Goal: Task Accomplishment & Management: Complete application form

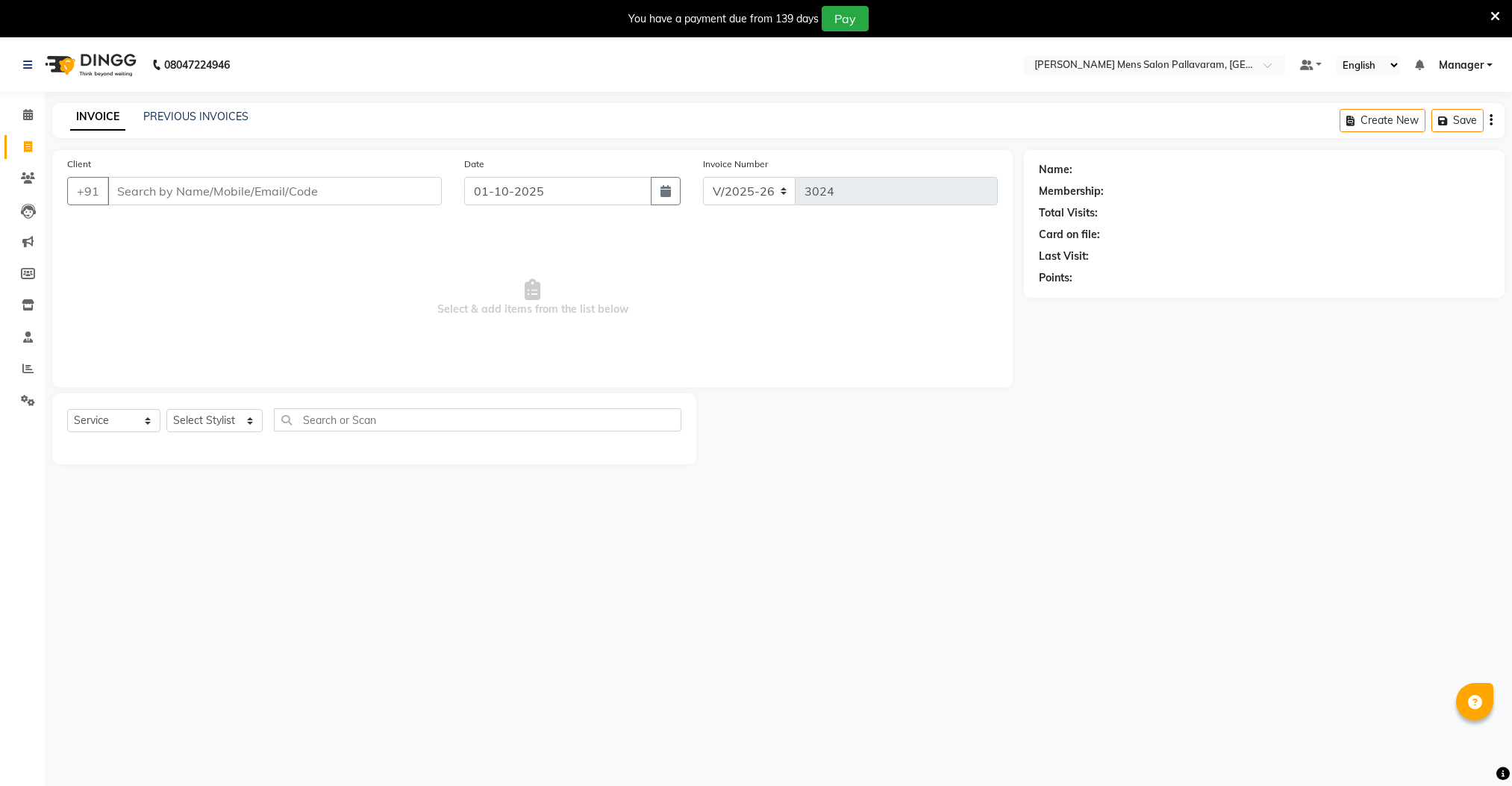
select select "8211"
select select "service"
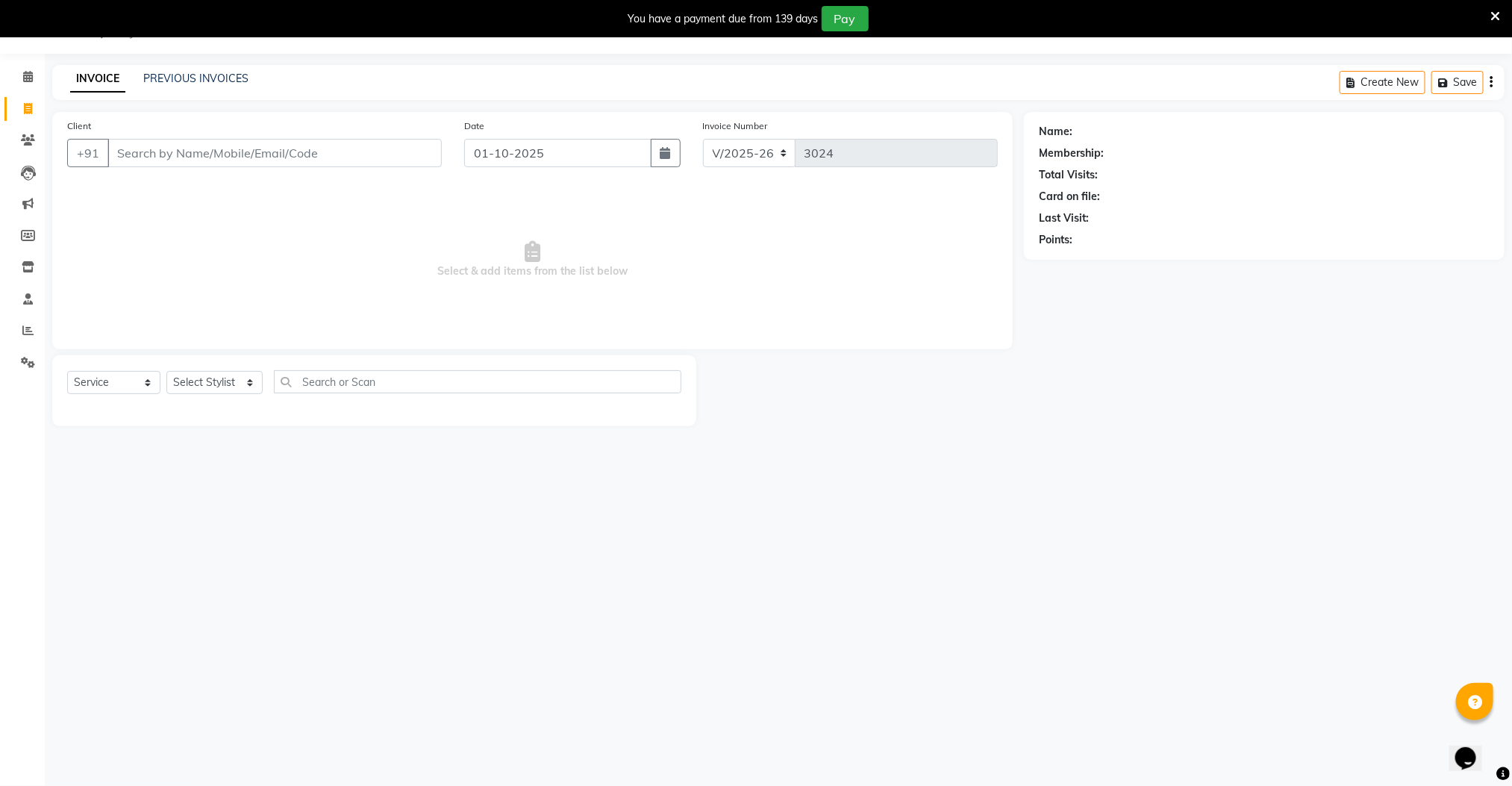
click at [166, 150] on input "Client" at bounding box center [274, 152] width 334 height 28
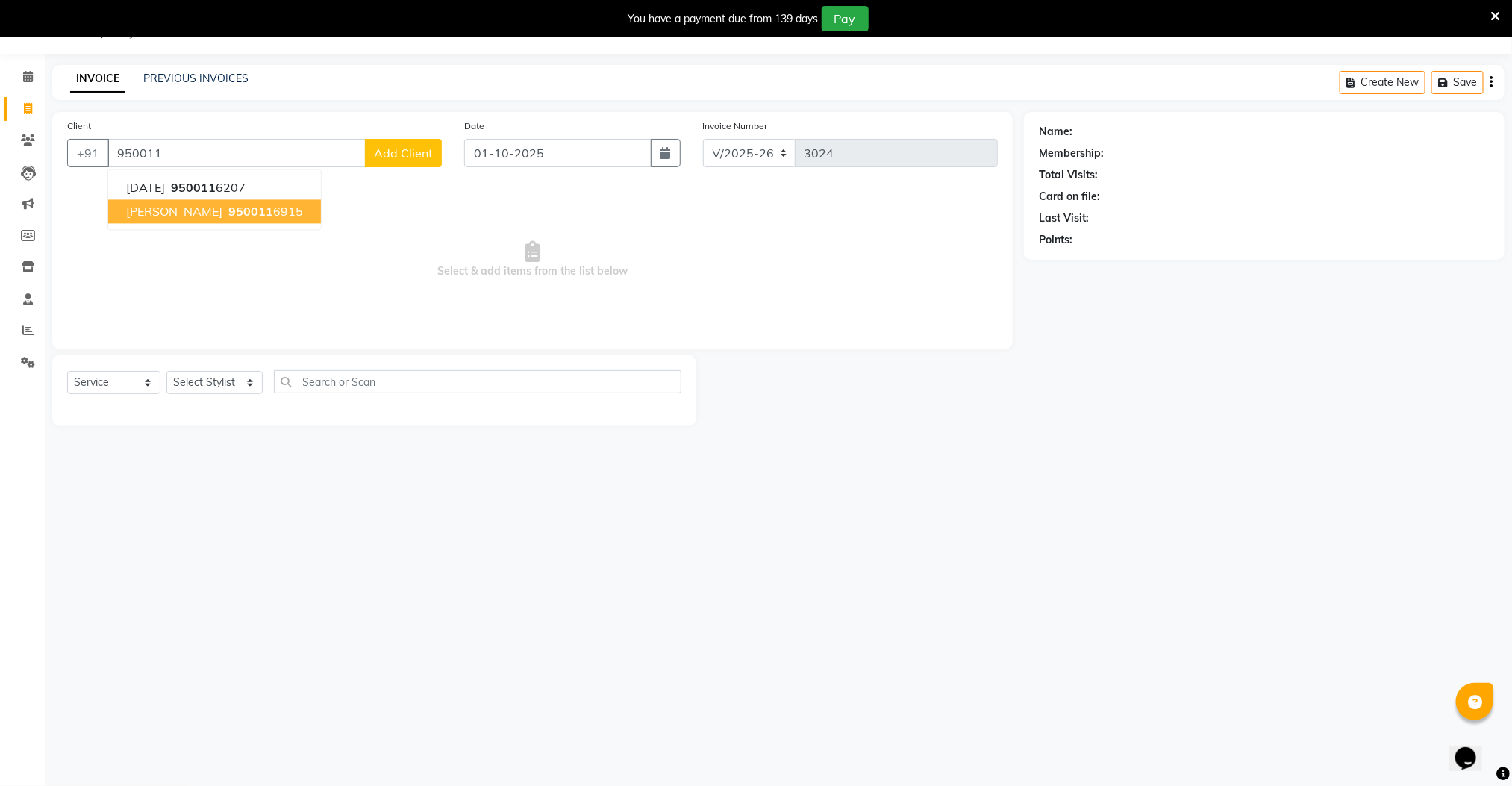
click at [231, 210] on span "950011" at bounding box center [251, 211] width 45 height 15
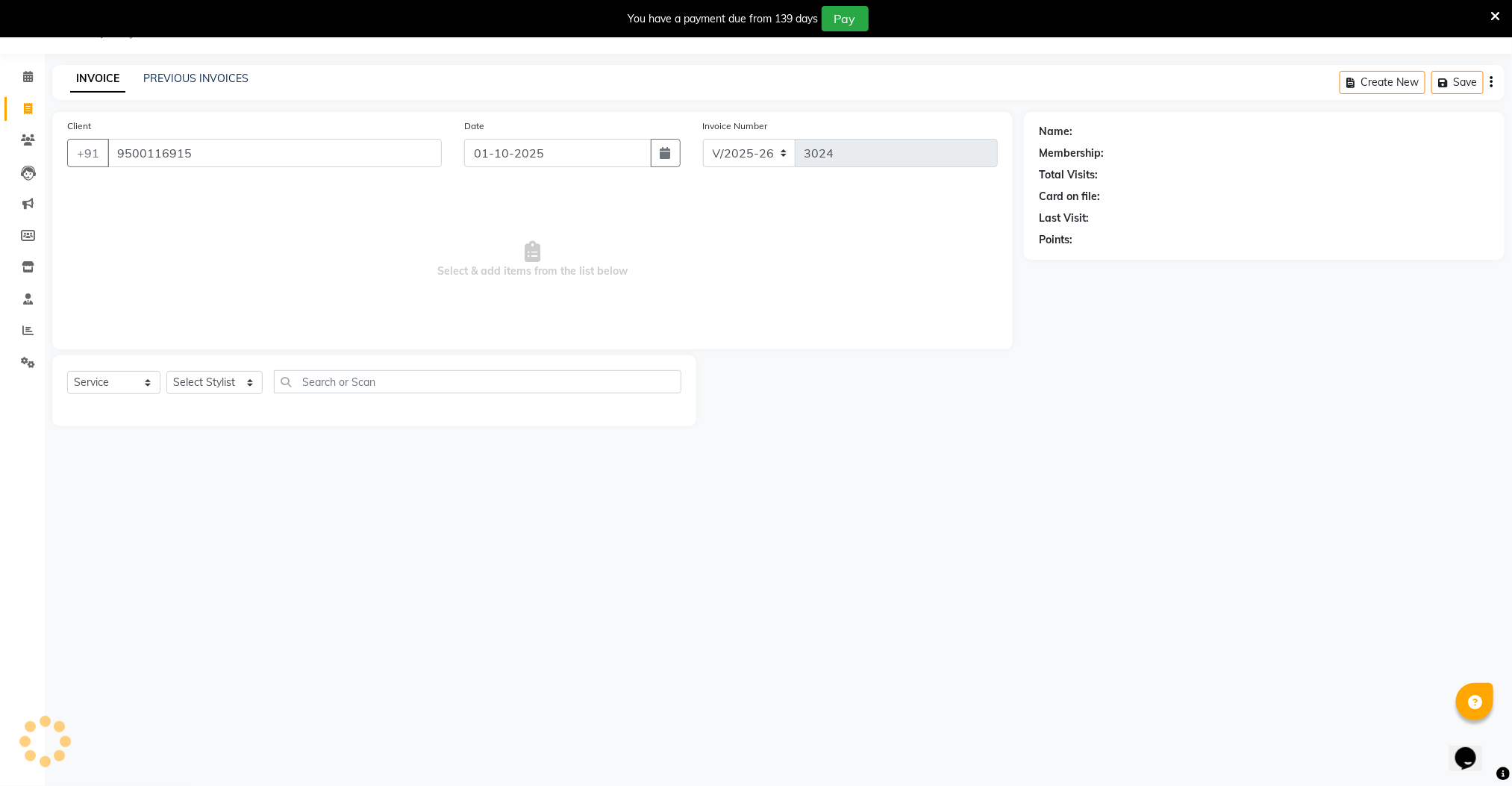
type input "9500116915"
click at [208, 387] on select "Select Stylist Manager [PERSON_NAME] [PERSON_NAME] [PERSON_NAME]" at bounding box center [214, 383] width 96 height 24
select select "89182"
click at [166, 371] on select "Select Stylist Manager [PERSON_NAME] [PERSON_NAME] [PERSON_NAME]" at bounding box center [214, 383] width 96 height 24
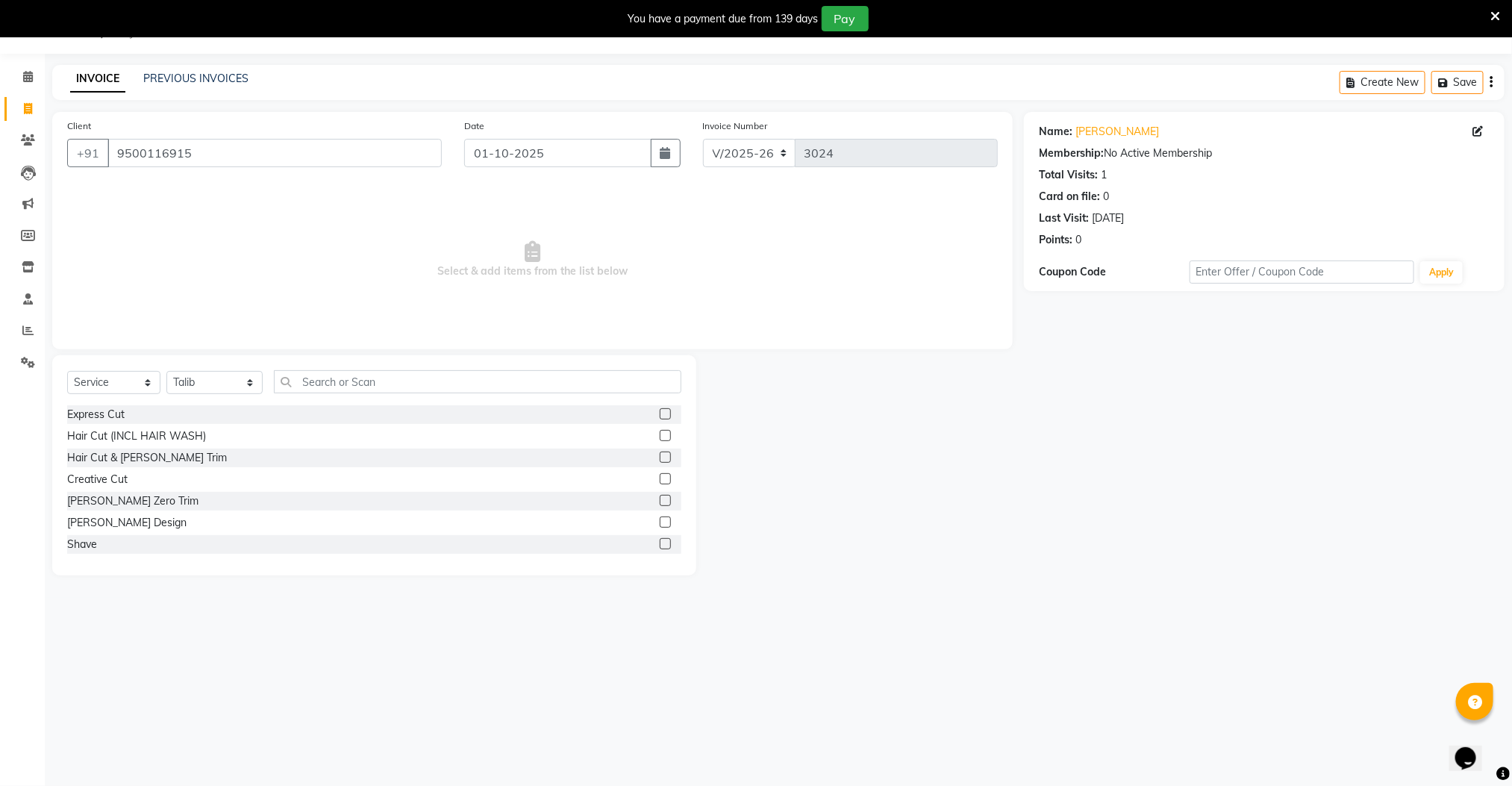
click at [660, 455] on div at bounding box center [671, 458] width 22 height 19
click at [660, 460] on label at bounding box center [665, 457] width 11 height 11
click at [660, 460] on input "checkbox" at bounding box center [665, 458] width 10 height 10
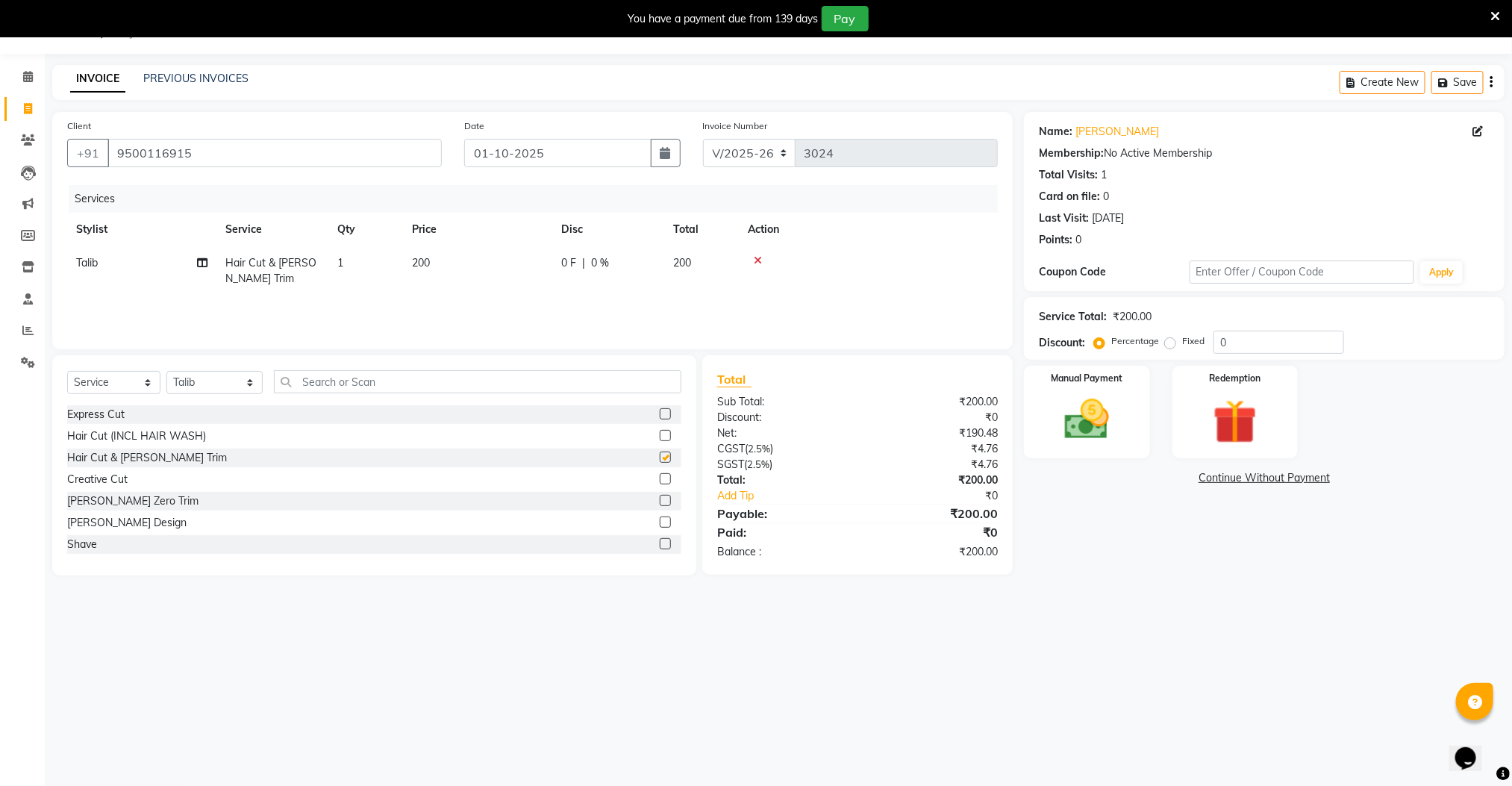
checkbox input "false"
click at [1076, 419] on img at bounding box center [1087, 420] width 75 height 53
click at [1147, 476] on span "UPI" at bounding box center [1145, 478] width 24 height 17
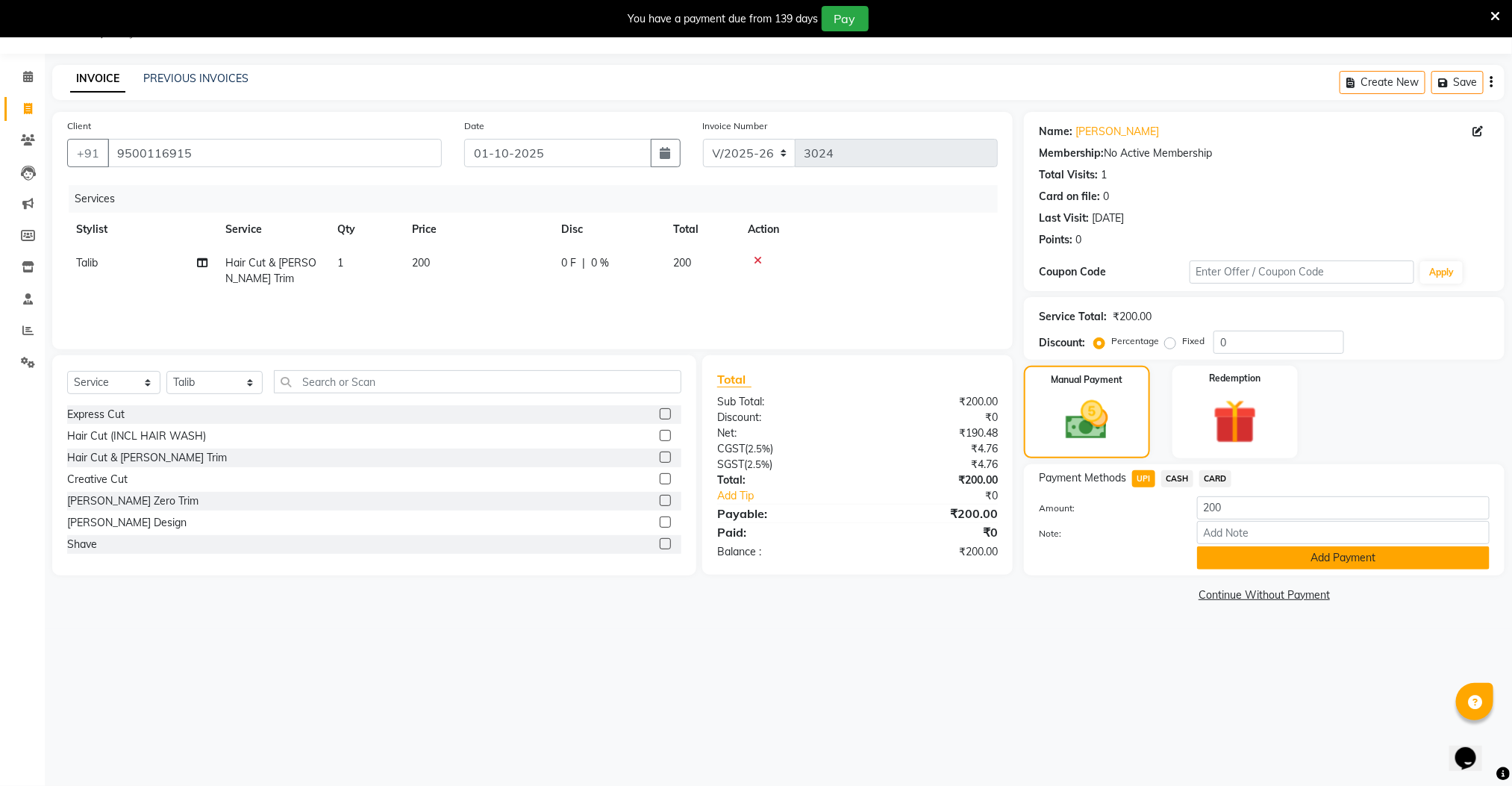
click at [1226, 551] on button "Add Payment" at bounding box center [1344, 558] width 293 height 24
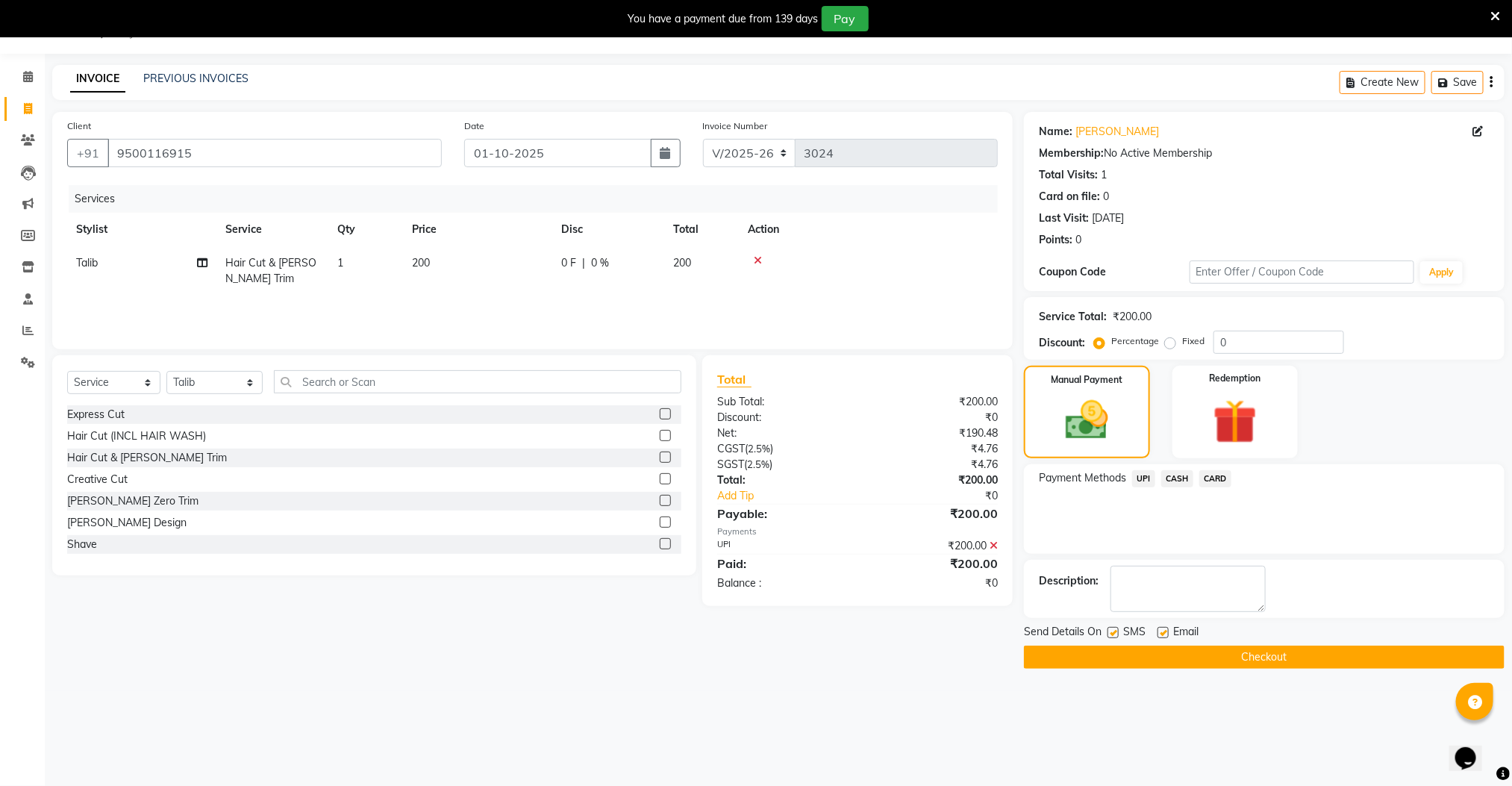
click at [1232, 652] on button "Checkout" at bounding box center [1263, 657] width 480 height 24
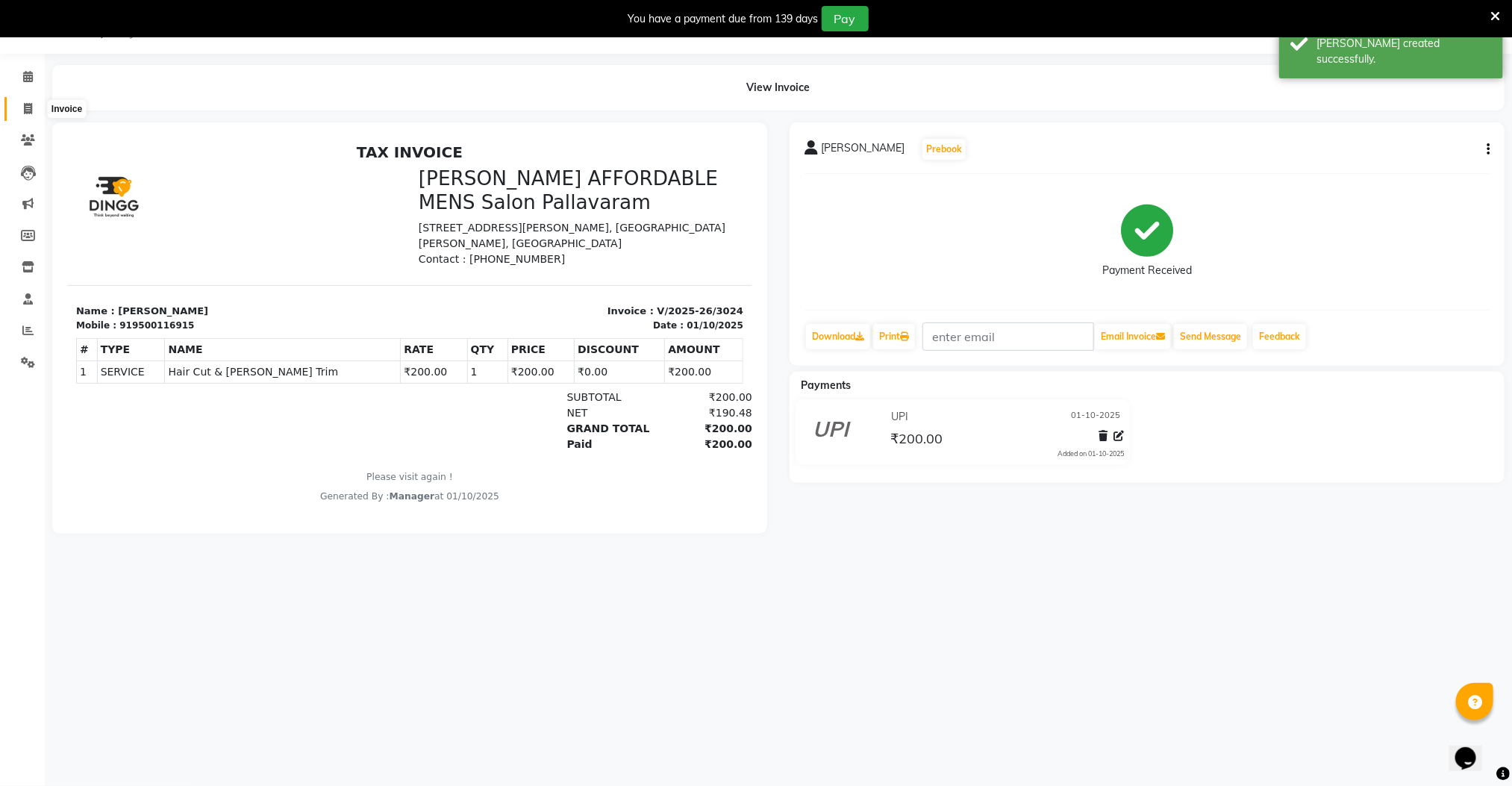
click at [32, 108] on span at bounding box center [28, 109] width 27 height 17
select select "service"
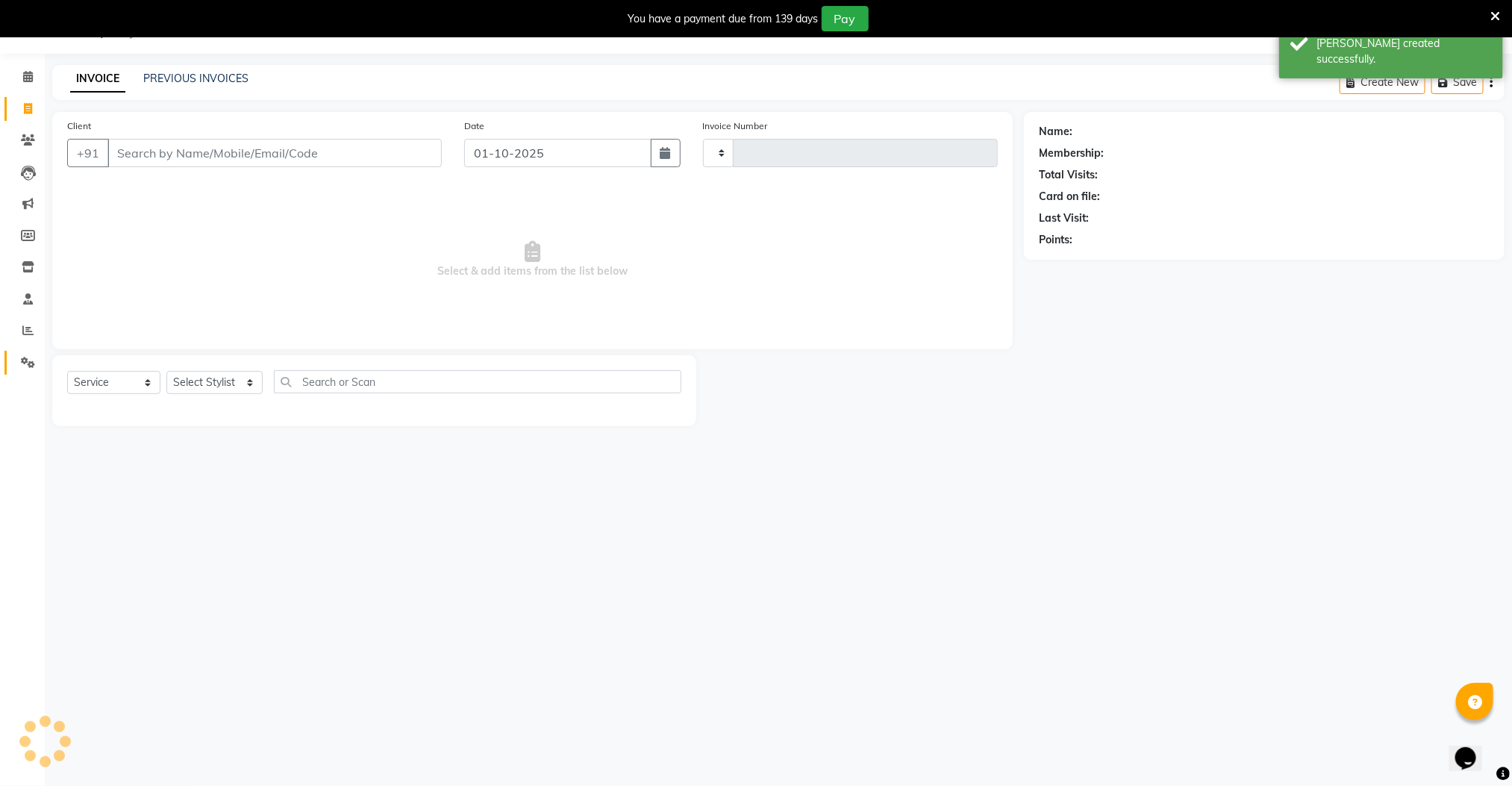
type input "3025"
select select "8211"
click at [26, 330] on icon at bounding box center [28, 330] width 11 height 11
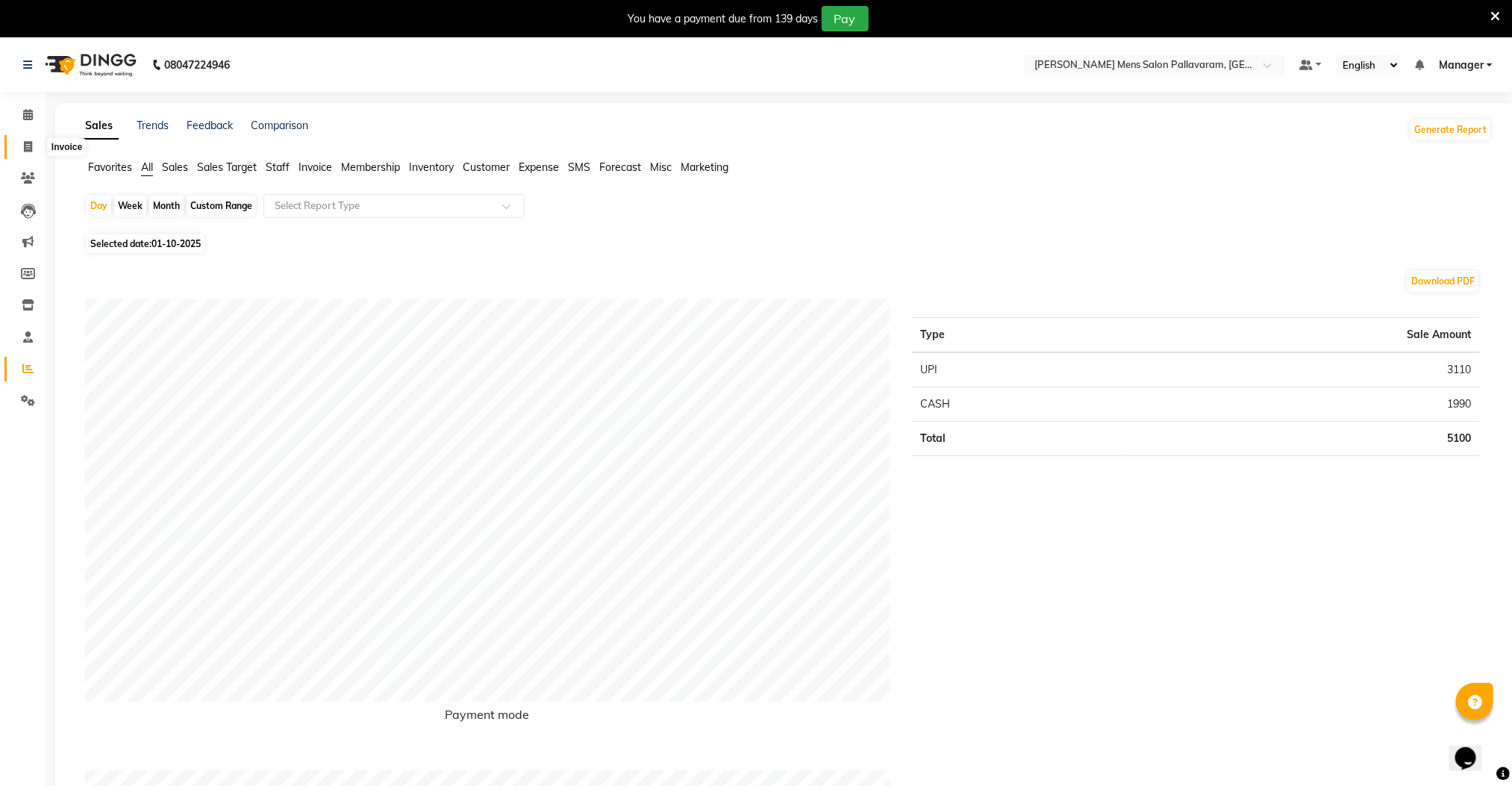
click at [25, 143] on icon at bounding box center [28, 146] width 8 height 11
select select "8211"
select select "service"
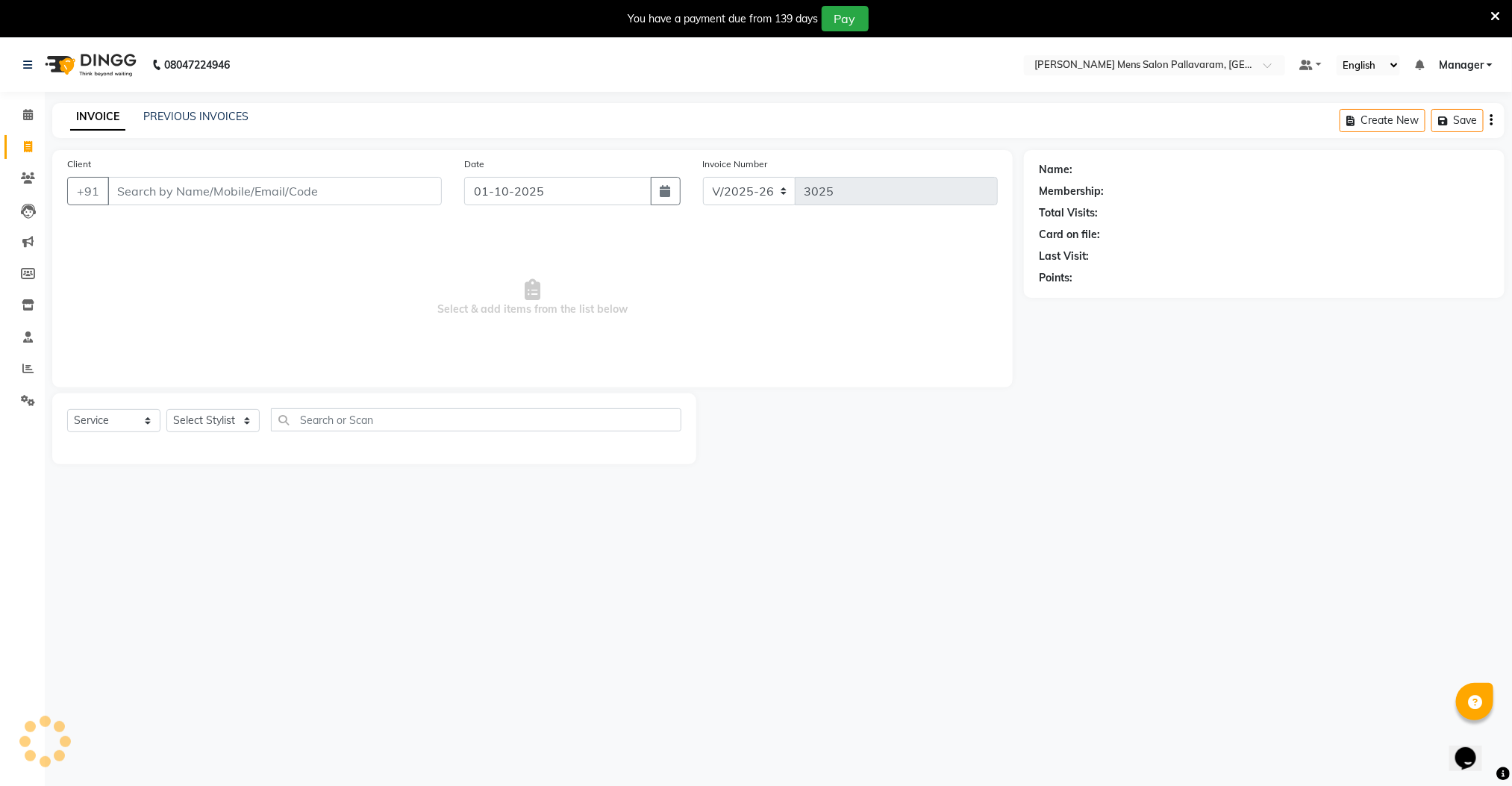
scroll to position [38, 0]
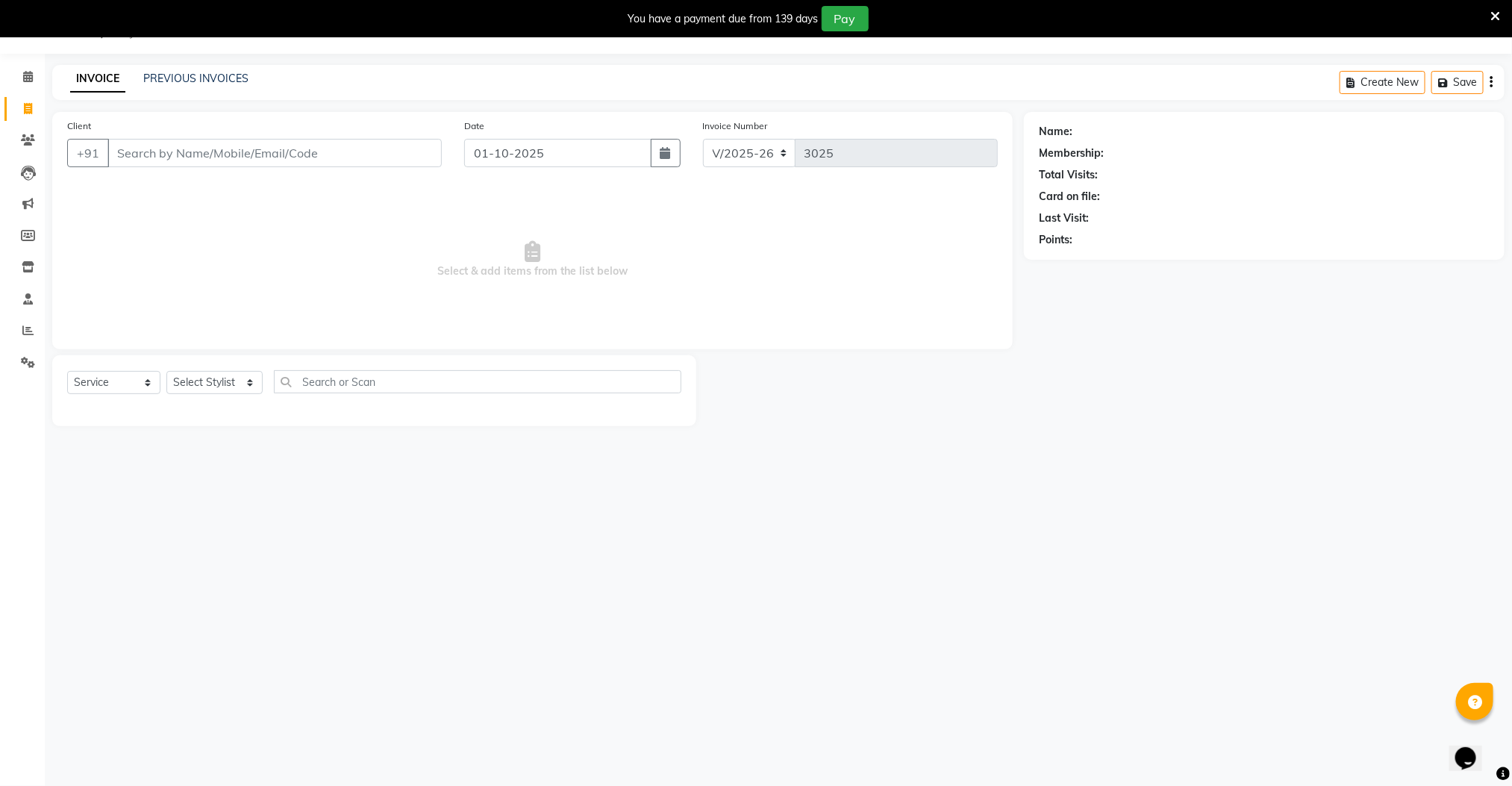
click at [244, 49] on nav "08047224946 Select Location × [PERSON_NAME] Mens Salon Pallavaram, Pallavaram D…" at bounding box center [756, 27] width 1512 height 54
click at [23, 334] on icon at bounding box center [28, 330] width 11 height 11
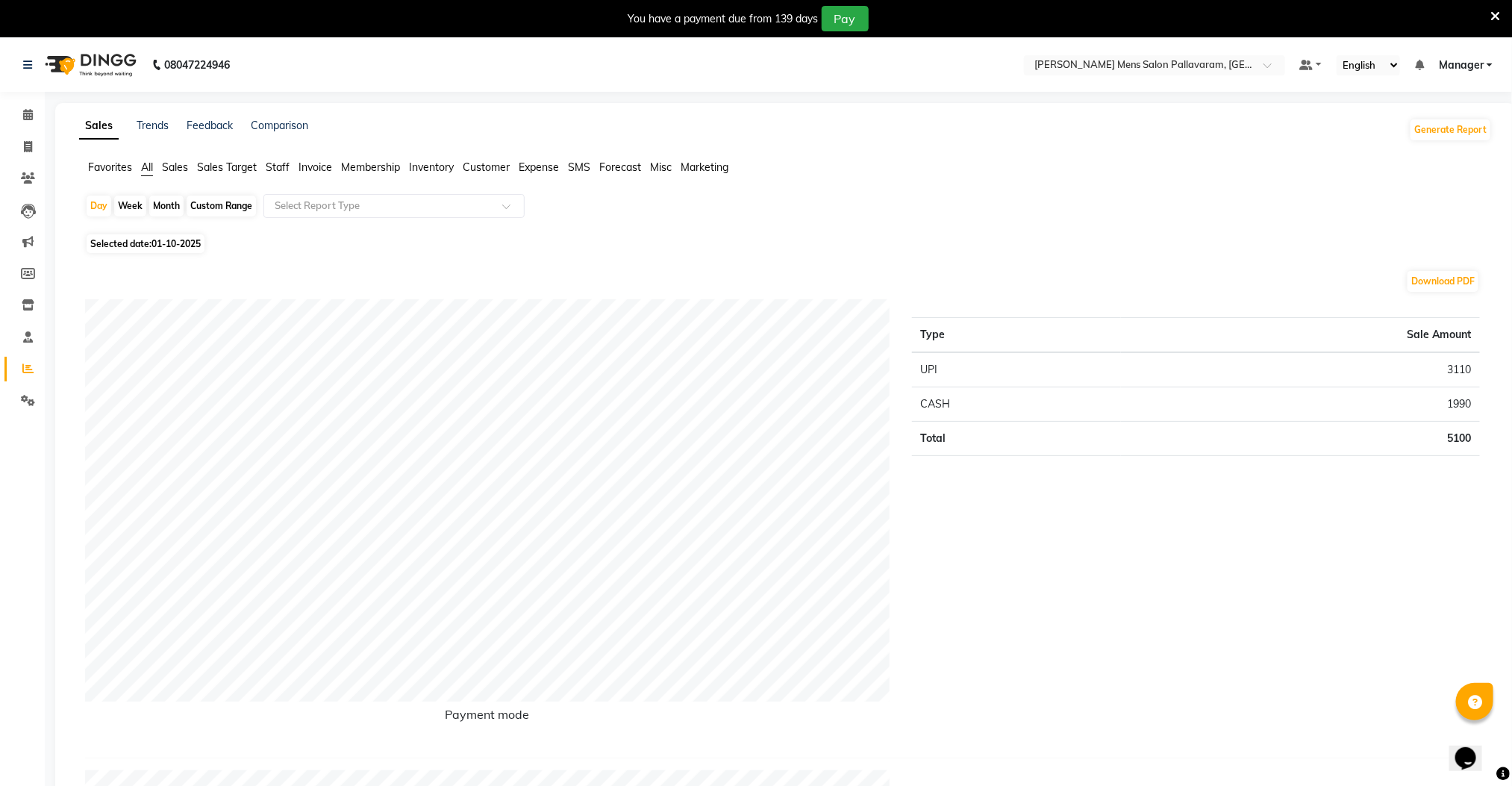
select select "8211"
select select "service"
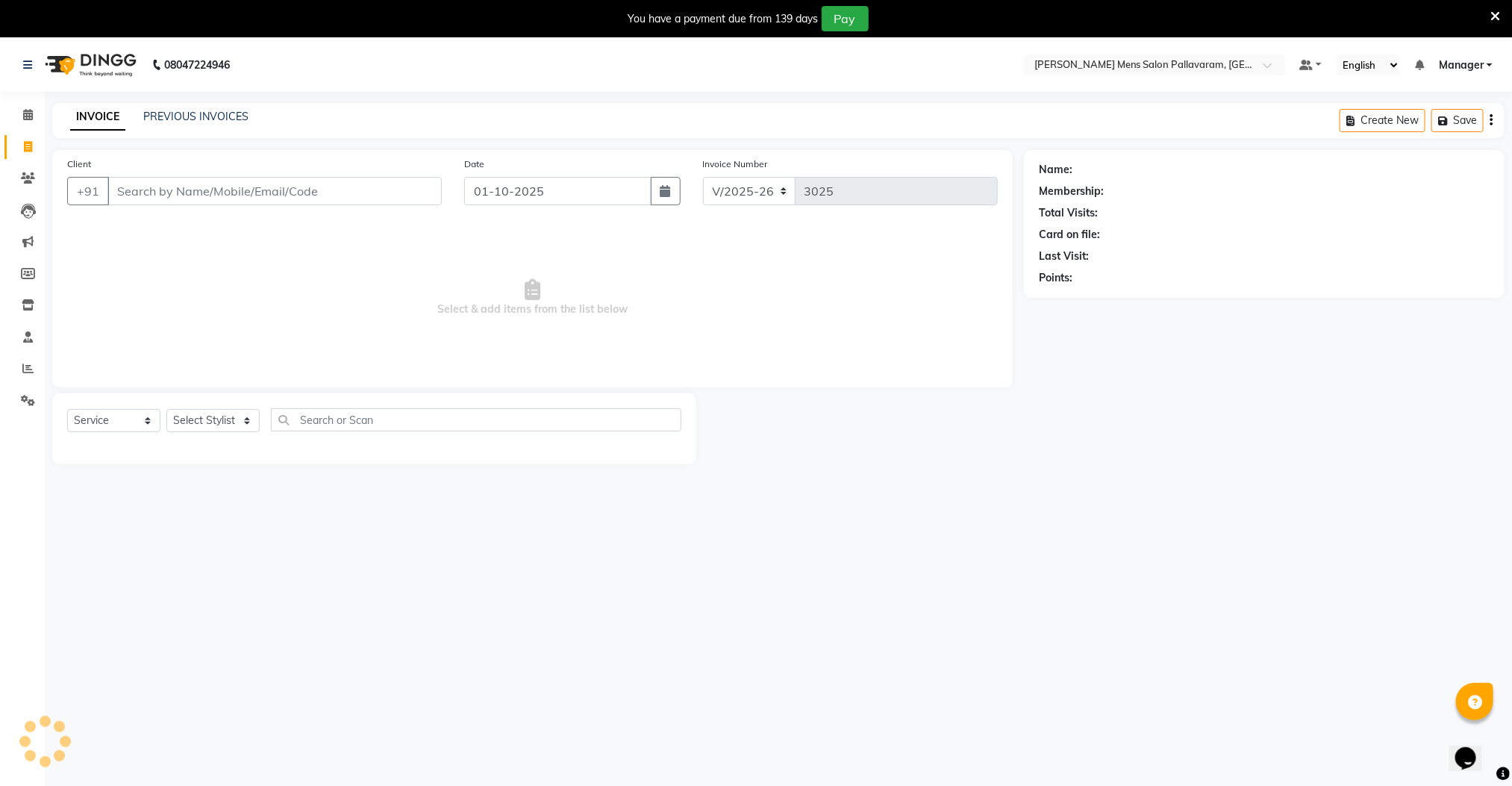
scroll to position [38, 0]
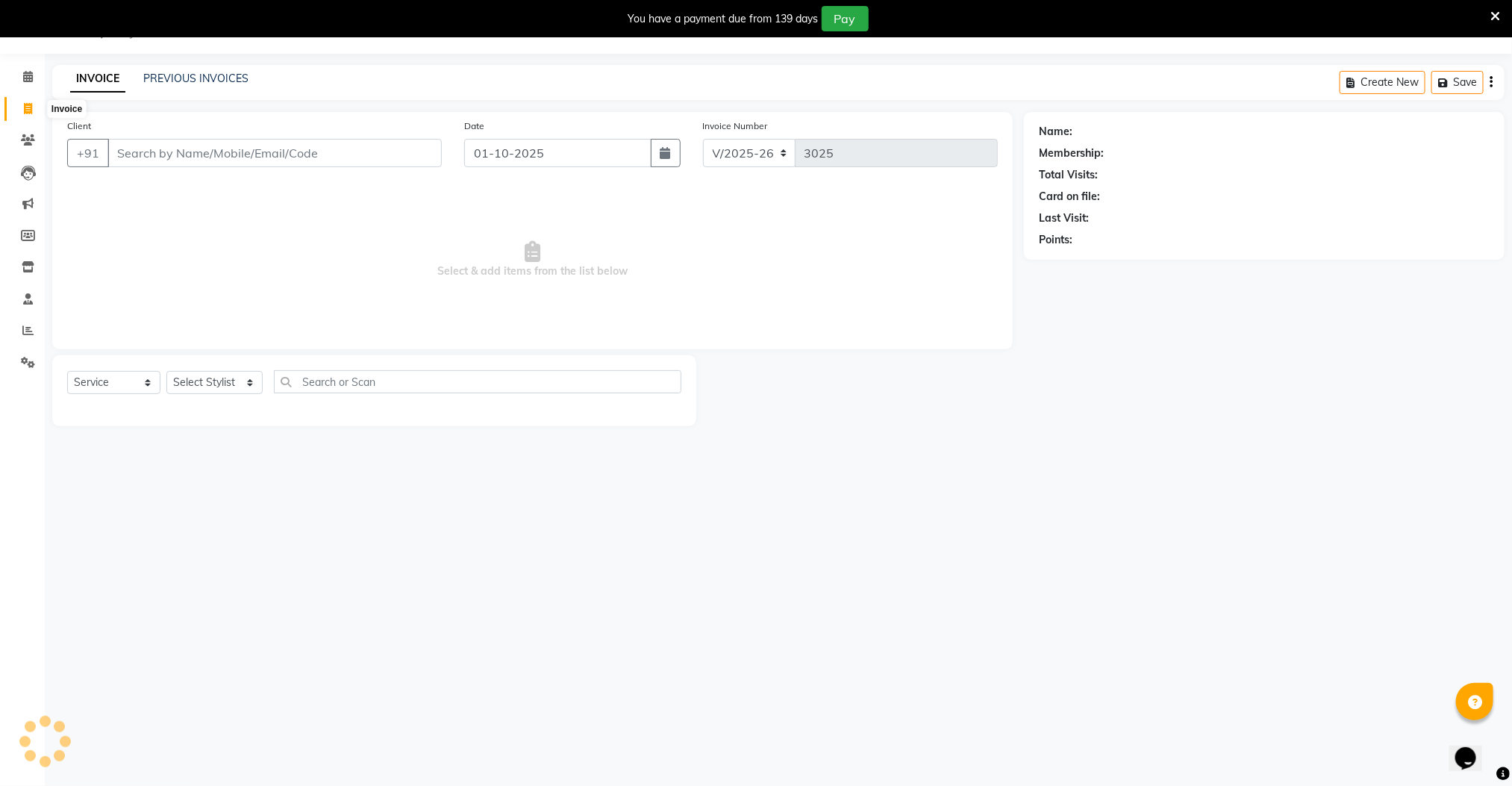
click at [21, 108] on span at bounding box center [28, 109] width 27 height 17
select select "8211"
select select "service"
click at [185, 157] on input "Client" at bounding box center [274, 152] width 334 height 28
type input "9"
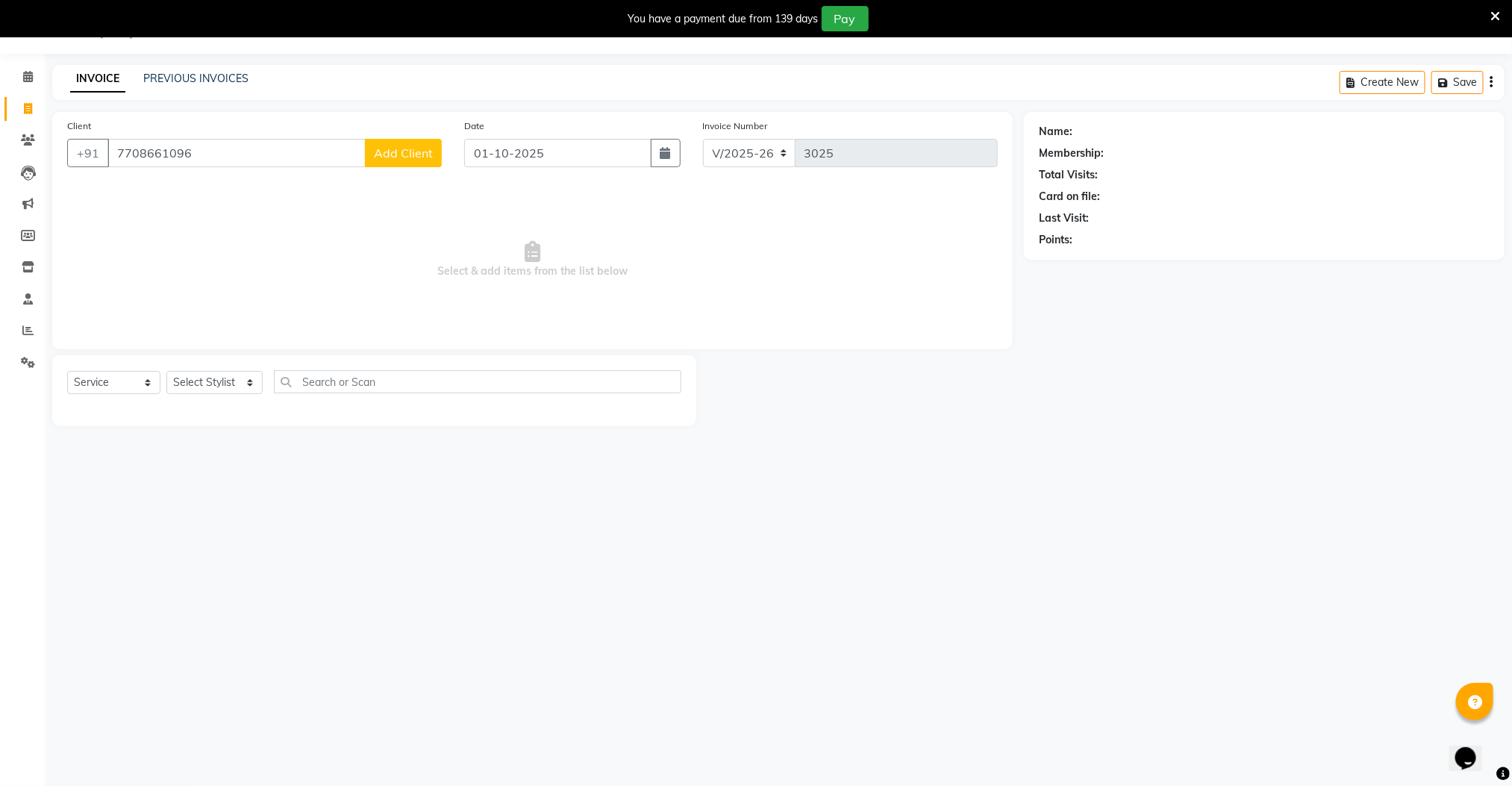
type input "7708661096"
click at [394, 152] on span "Add Client" at bounding box center [404, 152] width 59 height 15
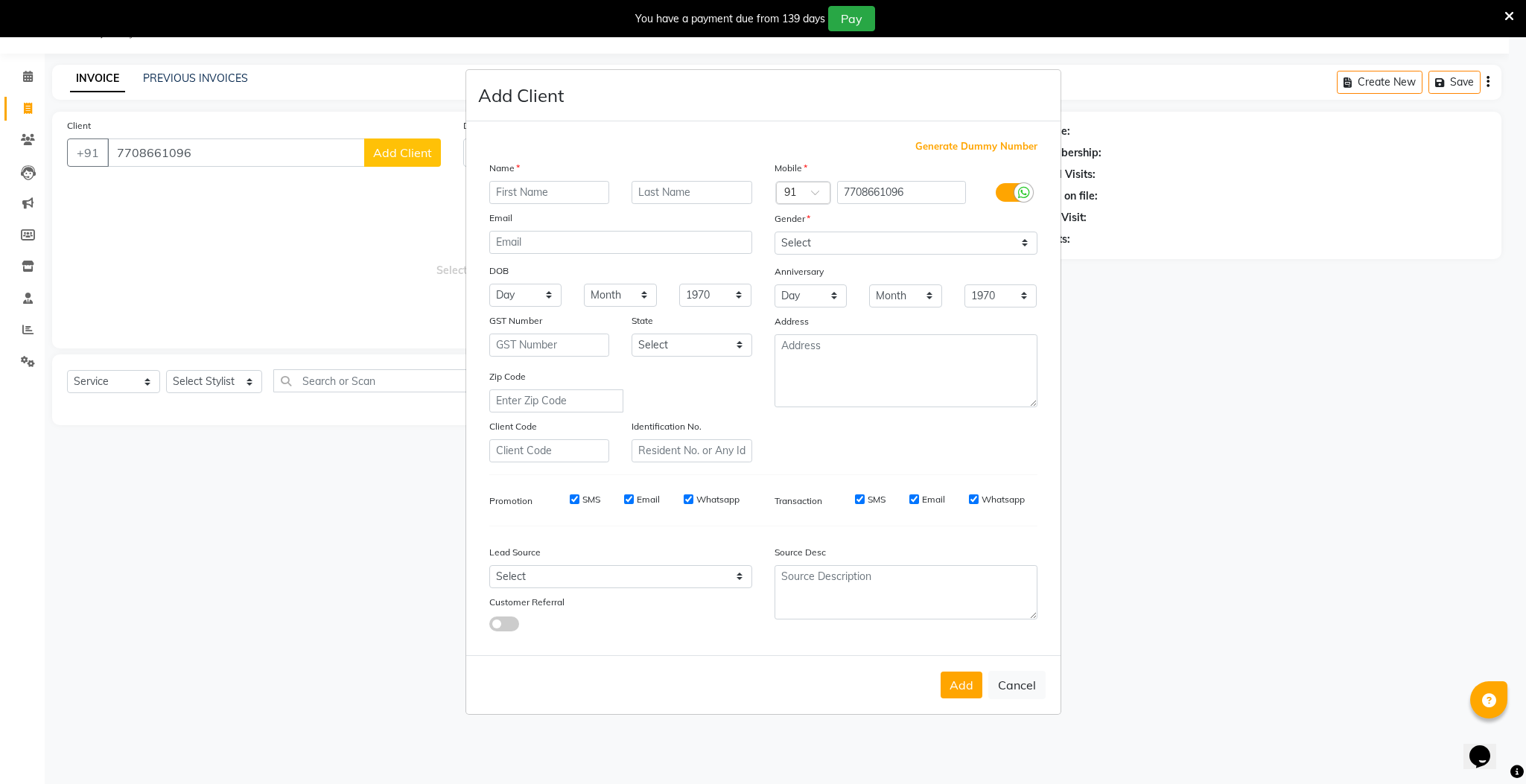
click at [519, 192] on input "text" at bounding box center [549, 193] width 121 height 24
type input "[PERSON_NAME]"
click at [874, 240] on select "Select [DEMOGRAPHIC_DATA] [DEMOGRAPHIC_DATA] Other Prefer Not To Say" at bounding box center [906, 243] width 263 height 24
select select "[DEMOGRAPHIC_DATA]"
click at [774, 232] on select "Select [DEMOGRAPHIC_DATA] [DEMOGRAPHIC_DATA] Other Prefer Not To Say" at bounding box center [906, 243] width 263 height 24
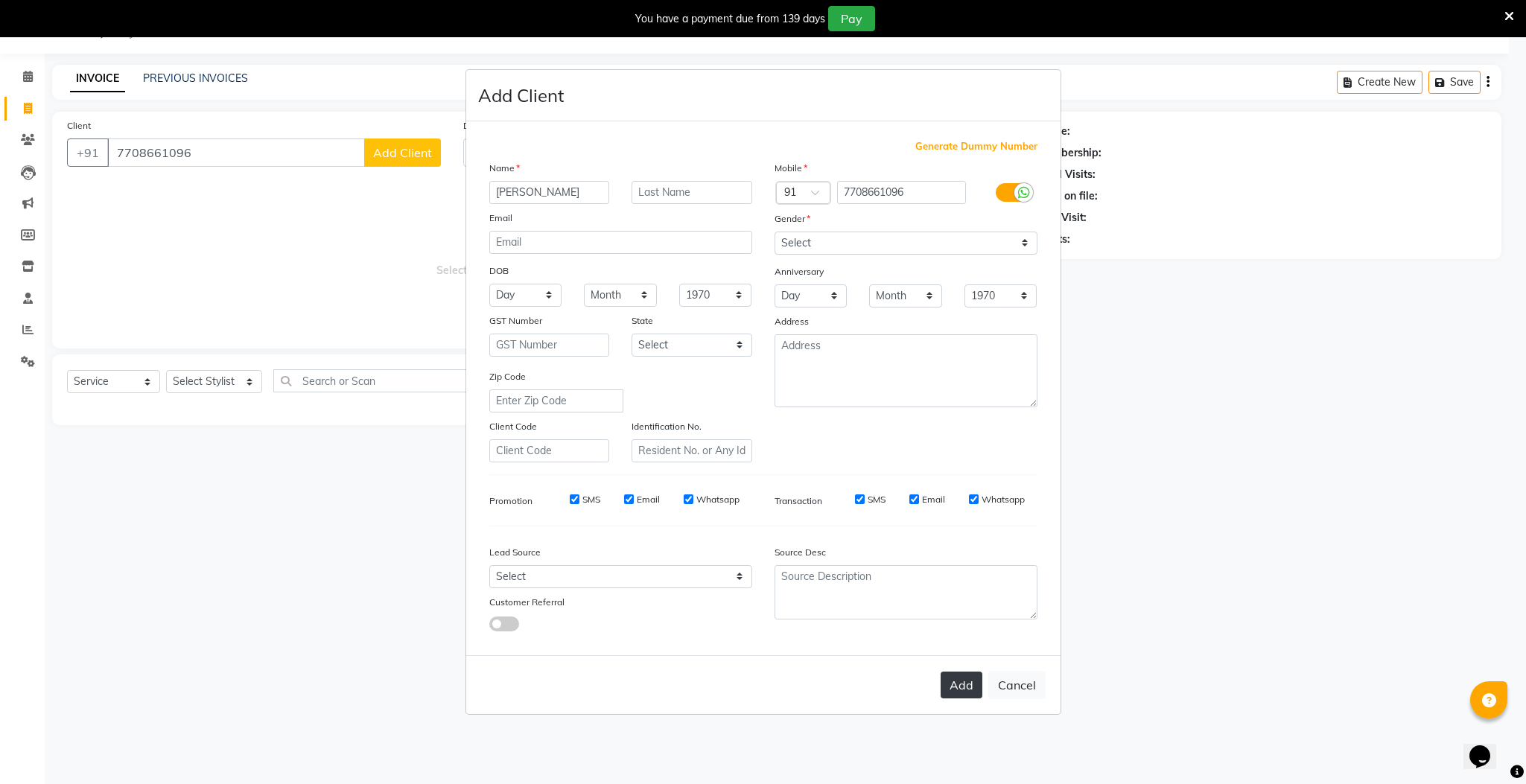
click at [957, 691] on button "Add" at bounding box center [961, 684] width 42 height 26
select select
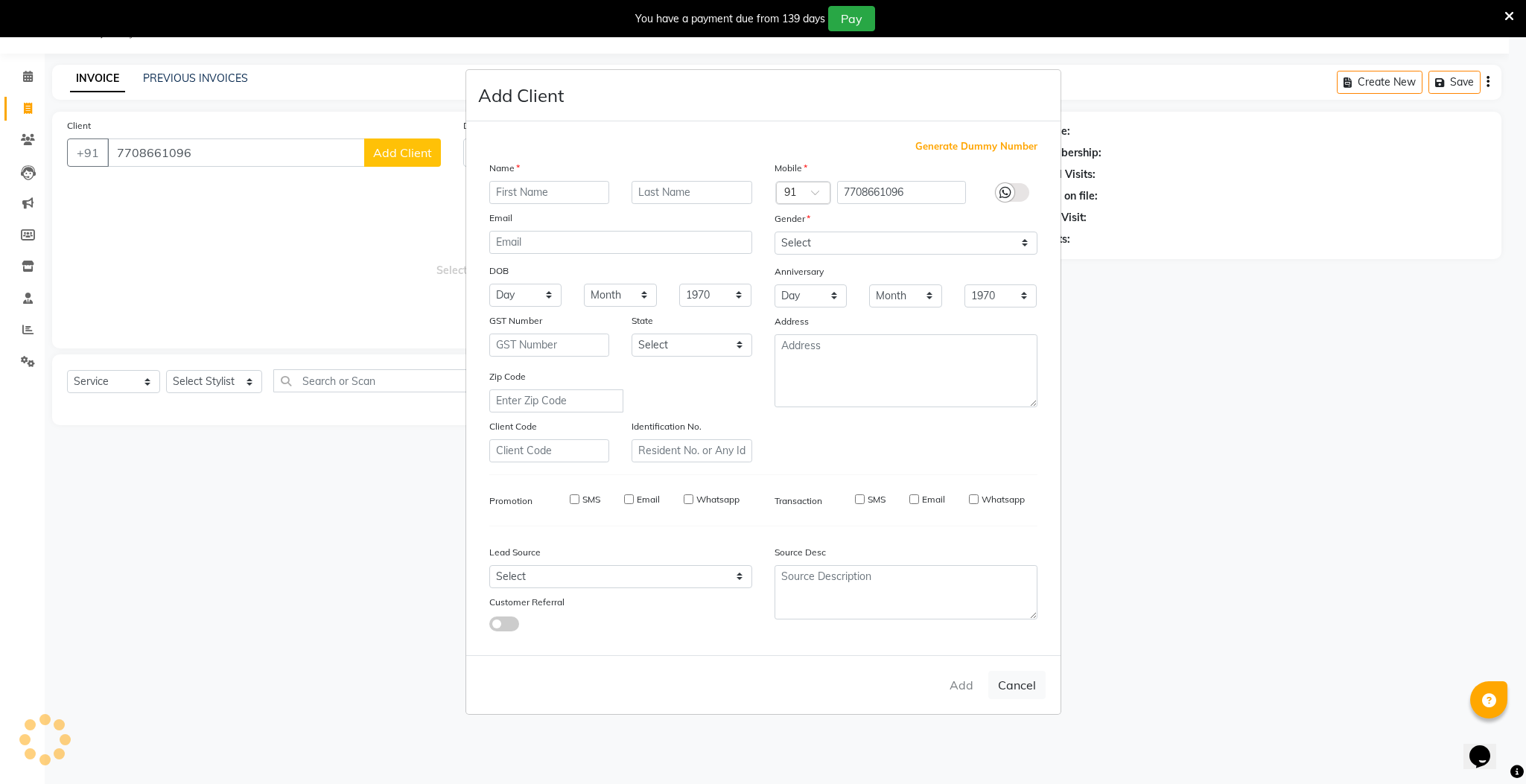
select select
checkbox input "false"
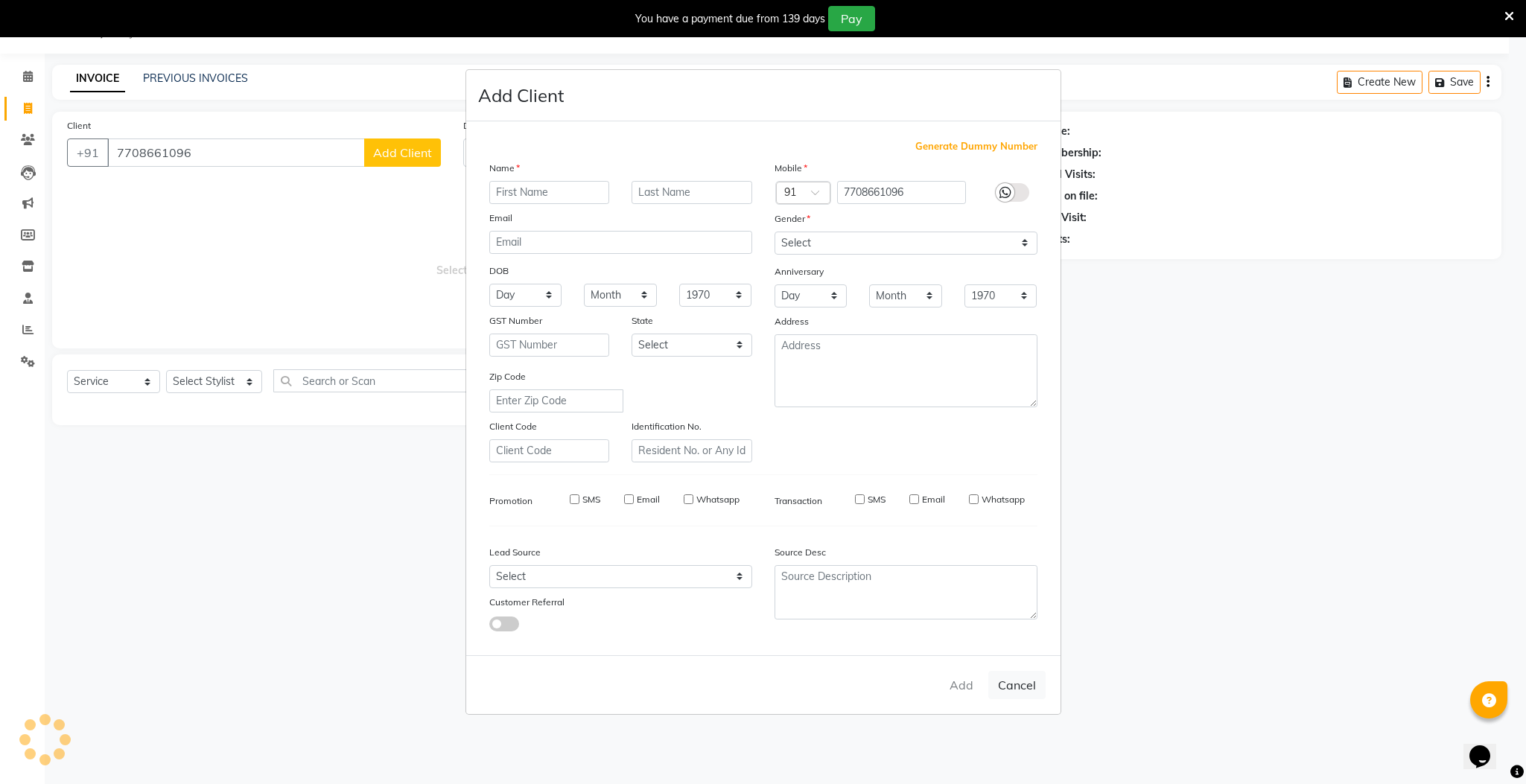
checkbox input "false"
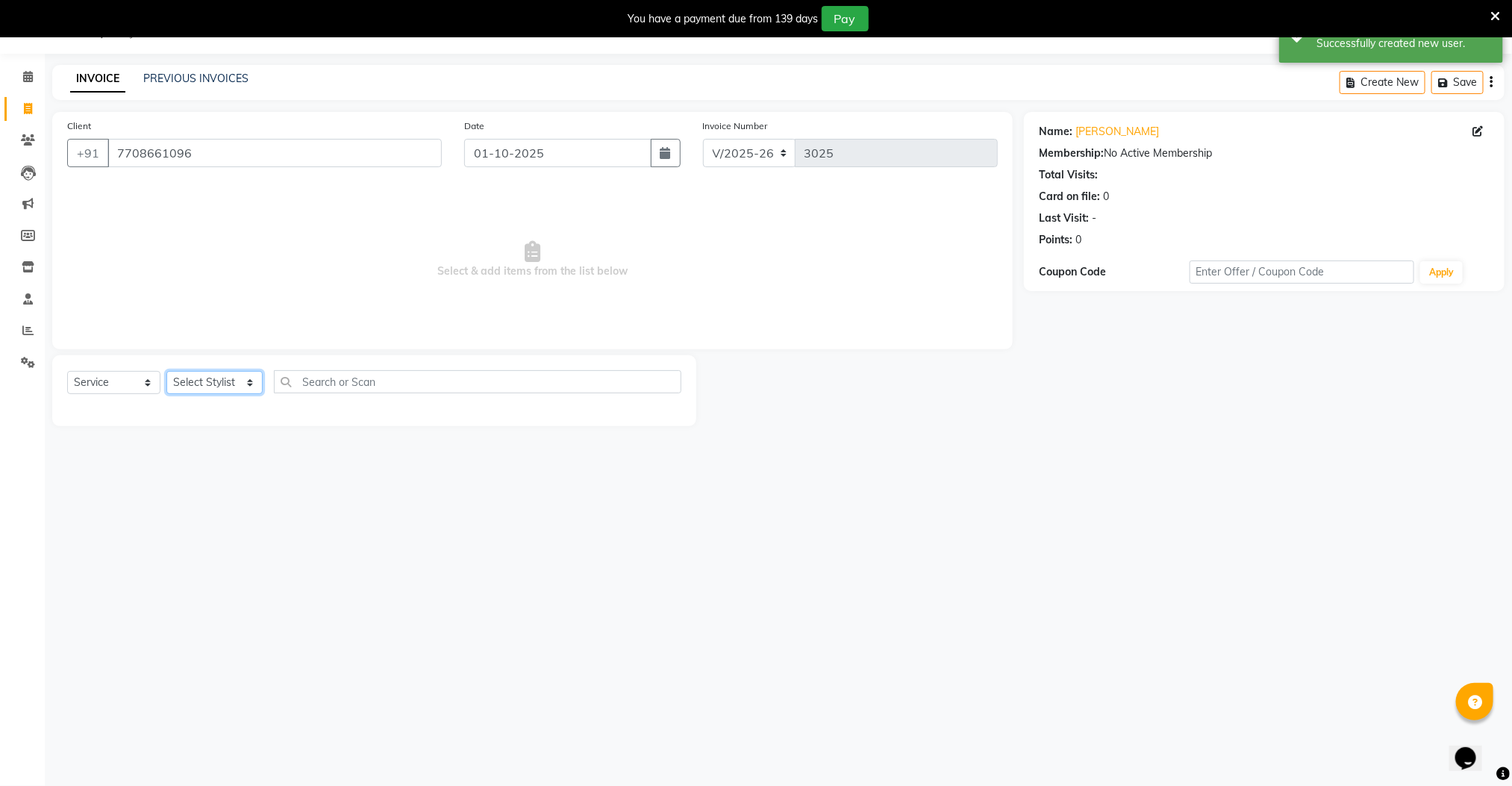
drag, startPoint x: 234, startPoint y: 372, endPoint x: 952, endPoint y: 170, distance: 745.9
click at [234, 372] on select "Select Stylist Manager [PERSON_NAME] [PERSON_NAME] [PERSON_NAME]" at bounding box center [214, 383] width 96 height 24
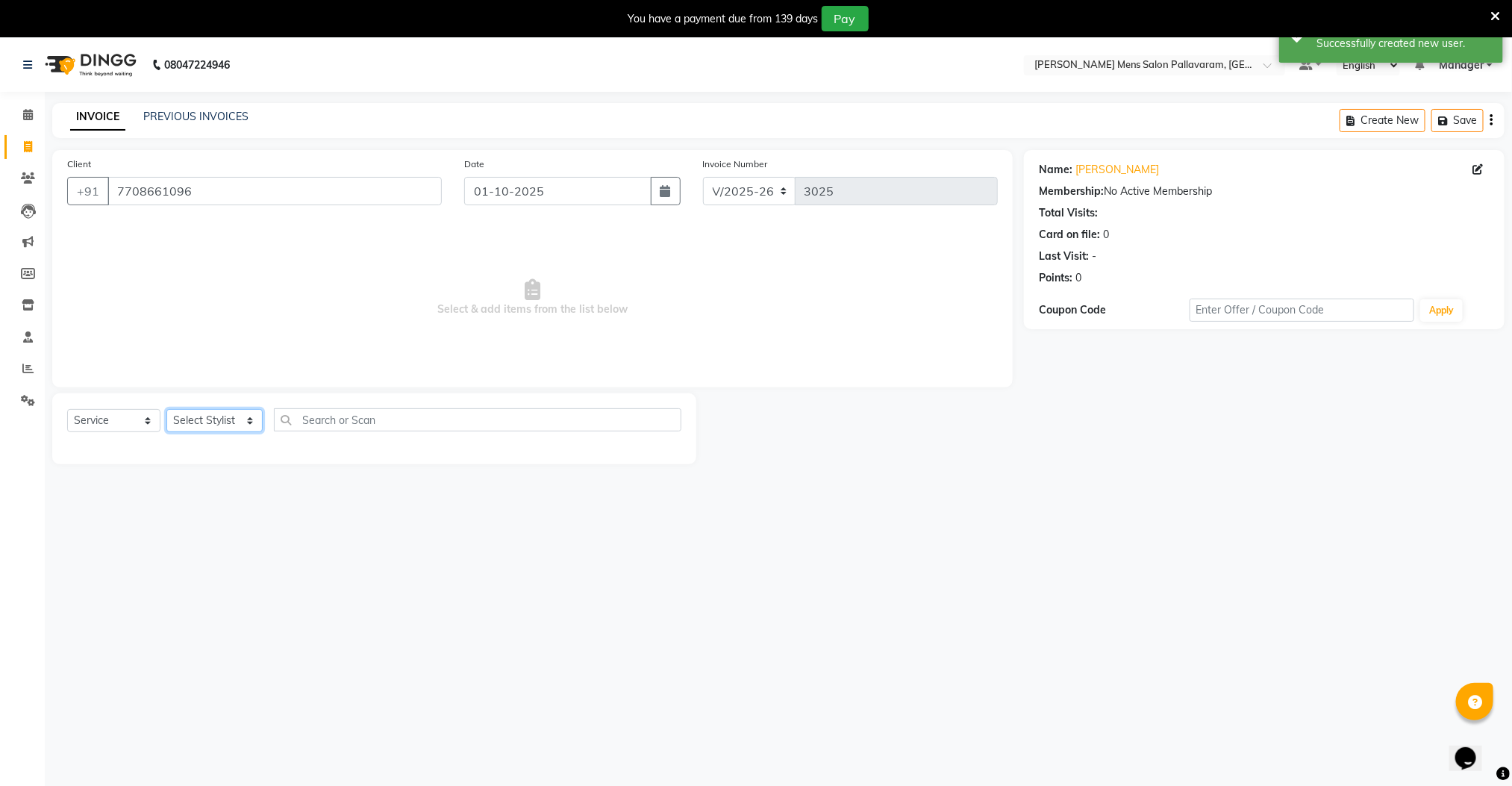
click at [234, 427] on select "Select Stylist Manager [PERSON_NAME] [PERSON_NAME] [PERSON_NAME]" at bounding box center [214, 421] width 96 height 24
select select "78867"
click at [166, 410] on select "Select Stylist Manager [PERSON_NAME] [PERSON_NAME] [PERSON_NAME]" at bounding box center [214, 421] width 96 height 24
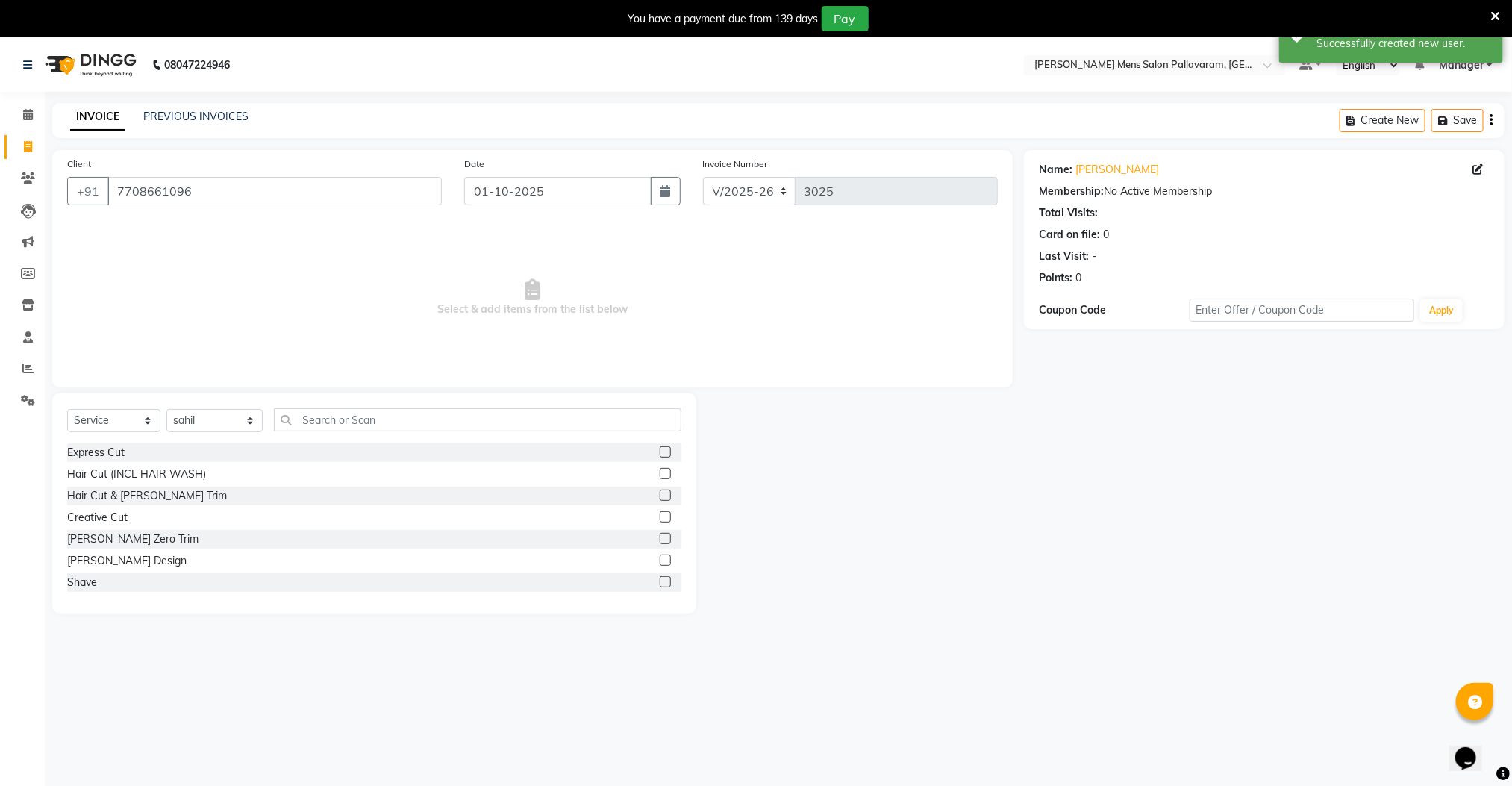
click at [660, 473] on label at bounding box center [665, 473] width 11 height 11
click at [660, 473] on input "checkbox" at bounding box center [665, 475] width 10 height 10
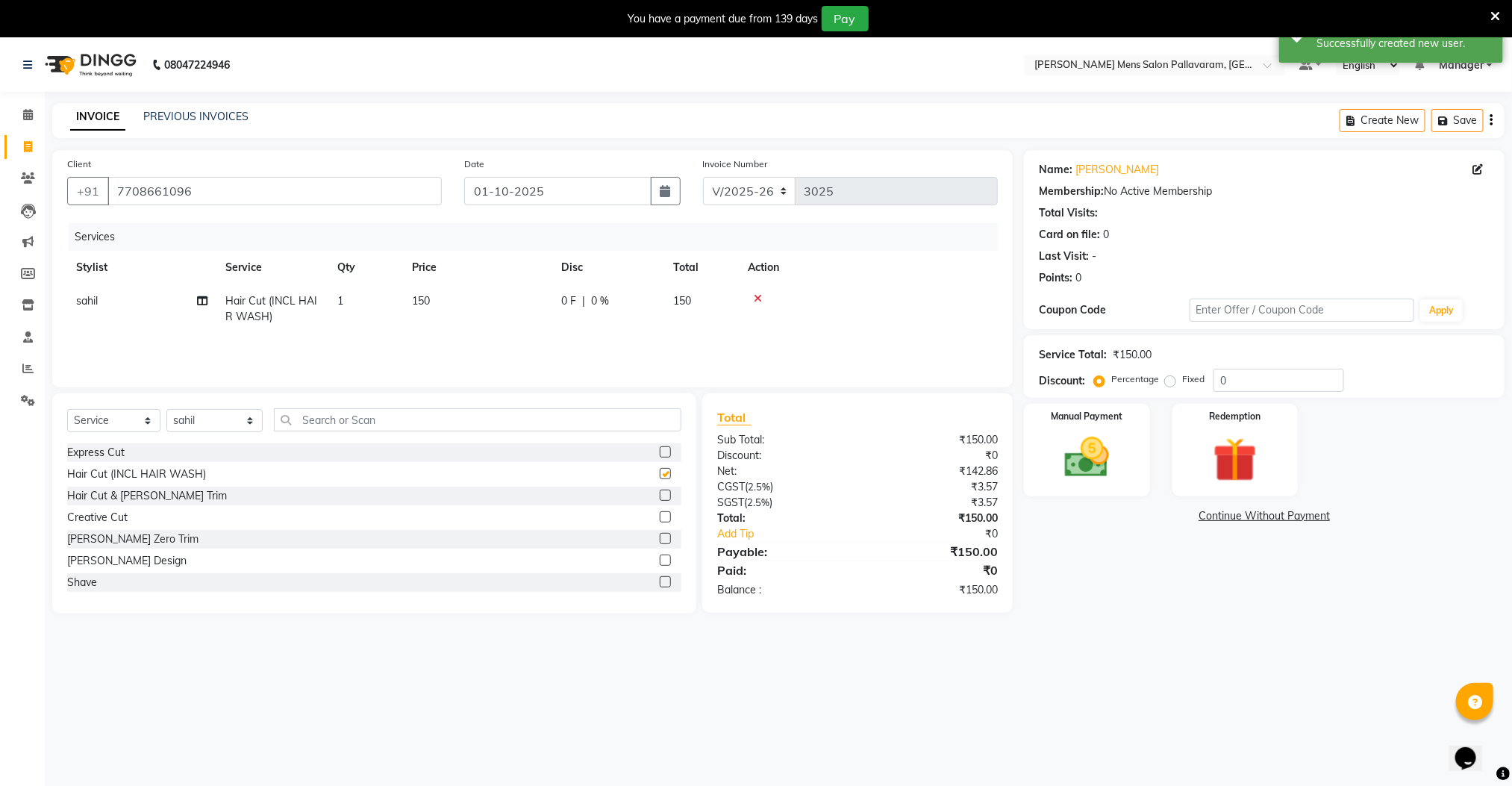
checkbox input "false"
click at [660, 581] on label at bounding box center [665, 582] width 11 height 11
click at [660, 581] on input "checkbox" at bounding box center [665, 583] width 10 height 10
checkbox input "false"
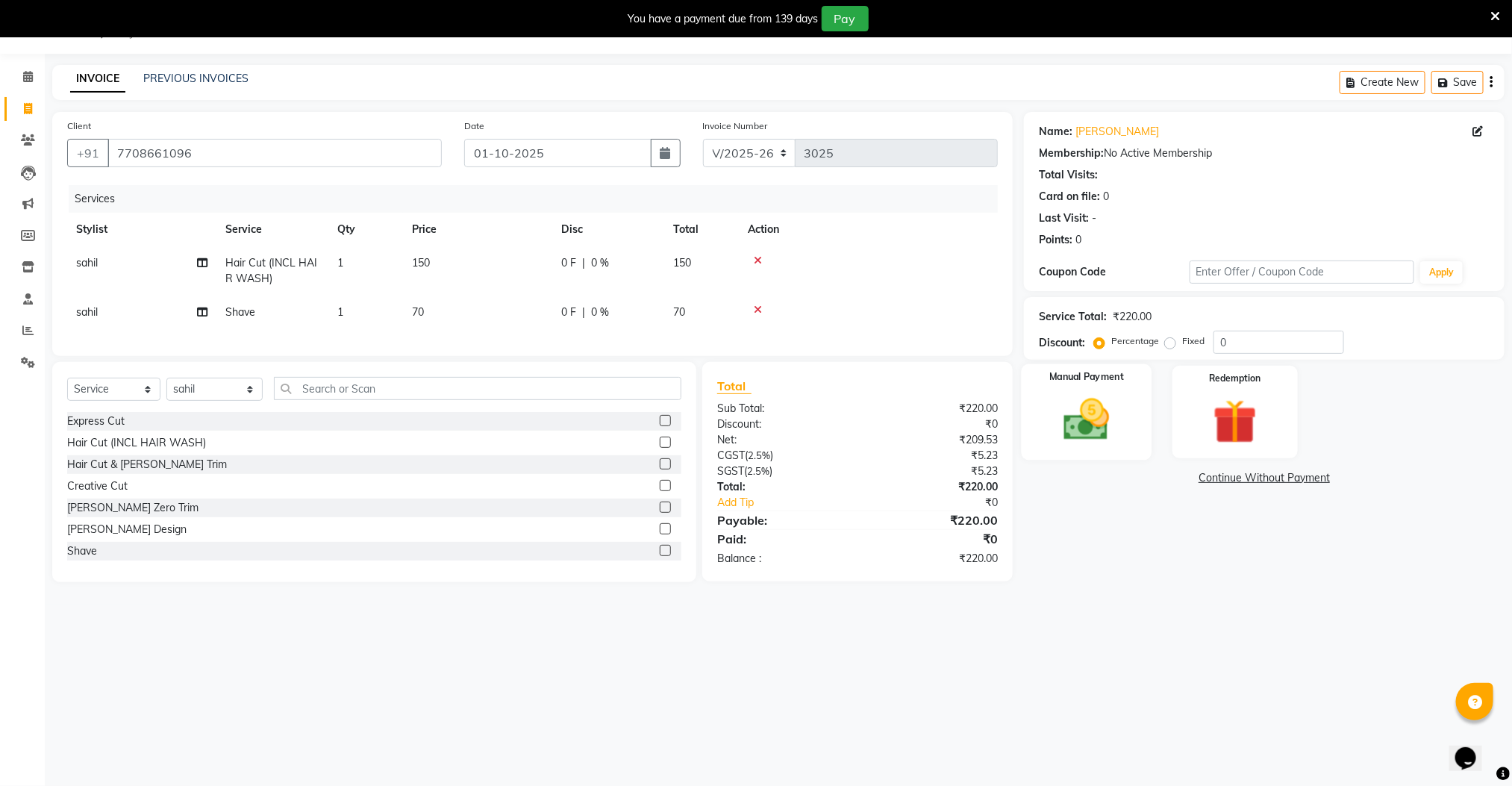
click at [1080, 440] on img at bounding box center [1087, 420] width 75 height 53
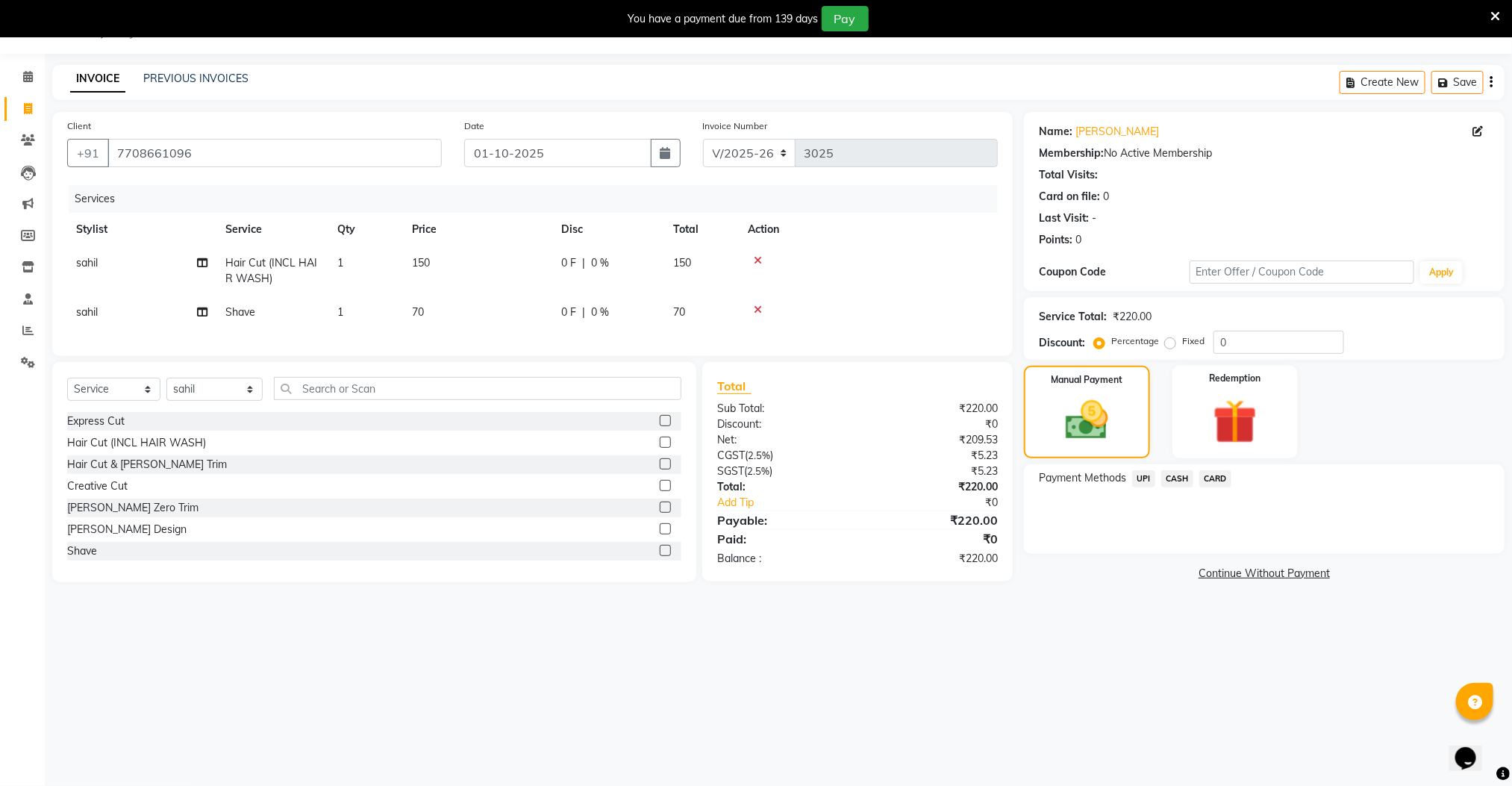
click at [1143, 477] on span "UPI" at bounding box center [1145, 478] width 24 height 17
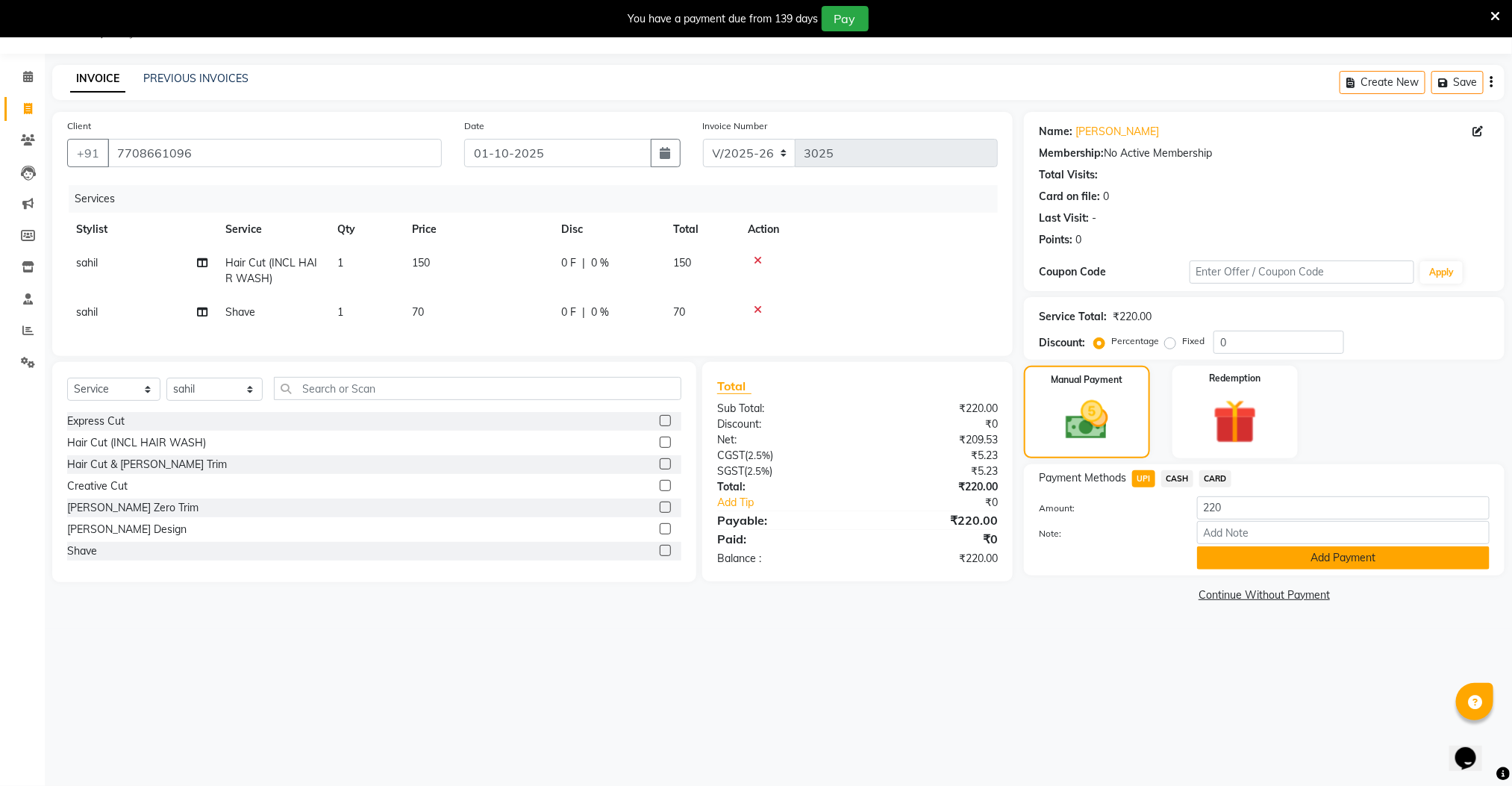
click at [1223, 558] on button "Add Payment" at bounding box center [1344, 558] width 293 height 24
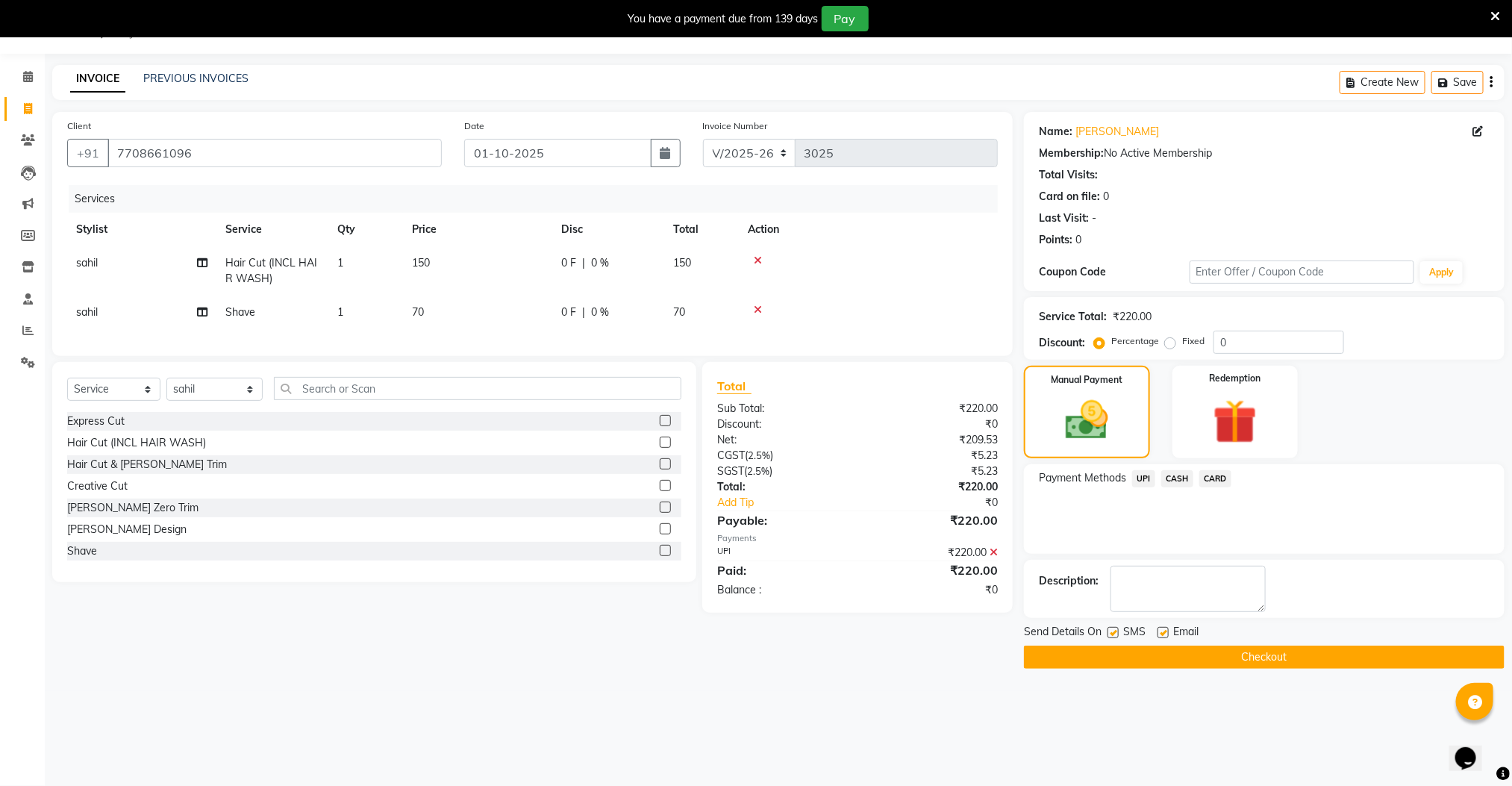
click at [1221, 663] on button "Checkout" at bounding box center [1263, 657] width 480 height 24
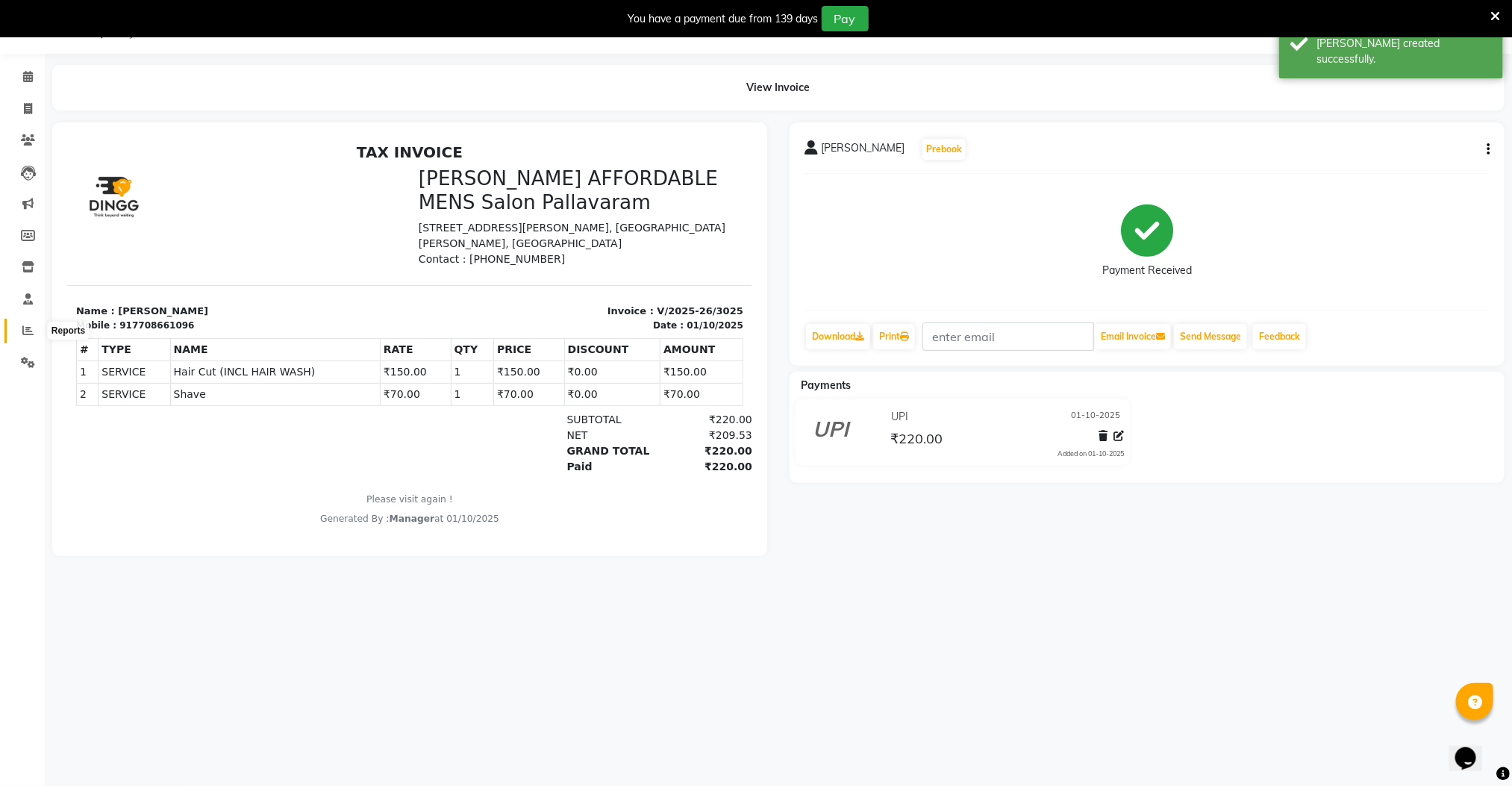
click at [29, 328] on icon at bounding box center [28, 330] width 11 height 11
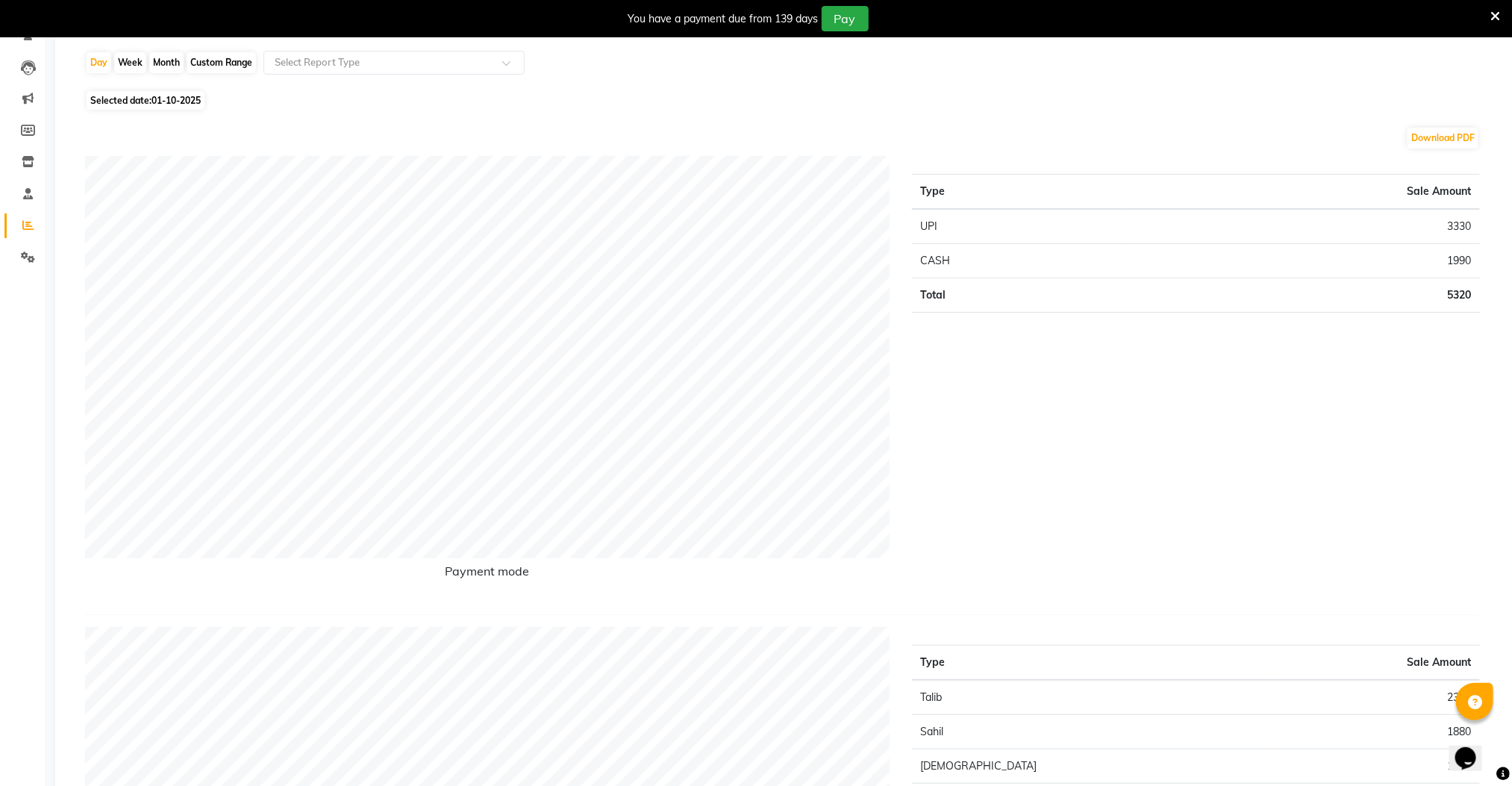
scroll to position [54, 0]
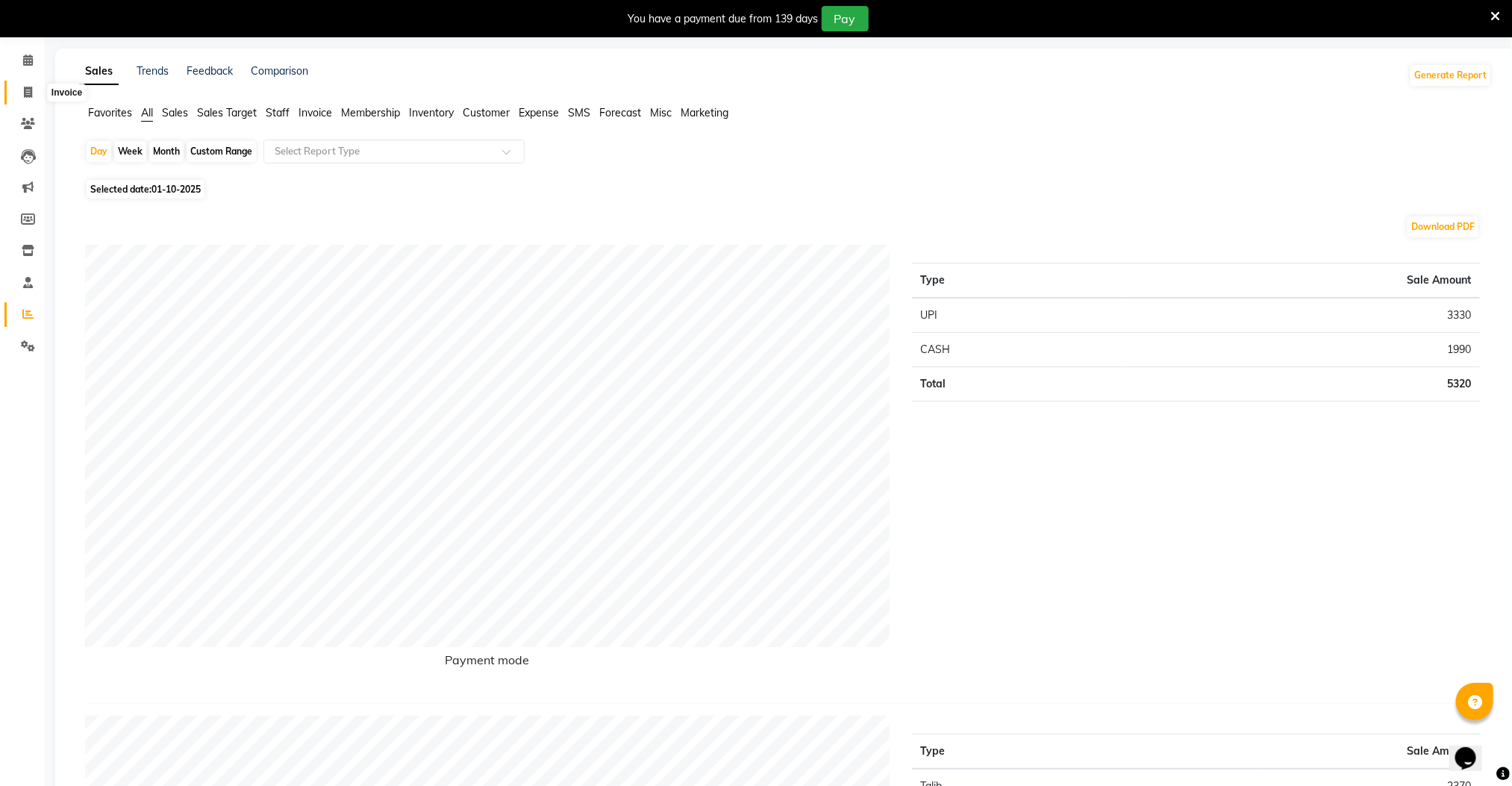
click at [21, 88] on span at bounding box center [28, 92] width 27 height 17
select select "8211"
select select "service"
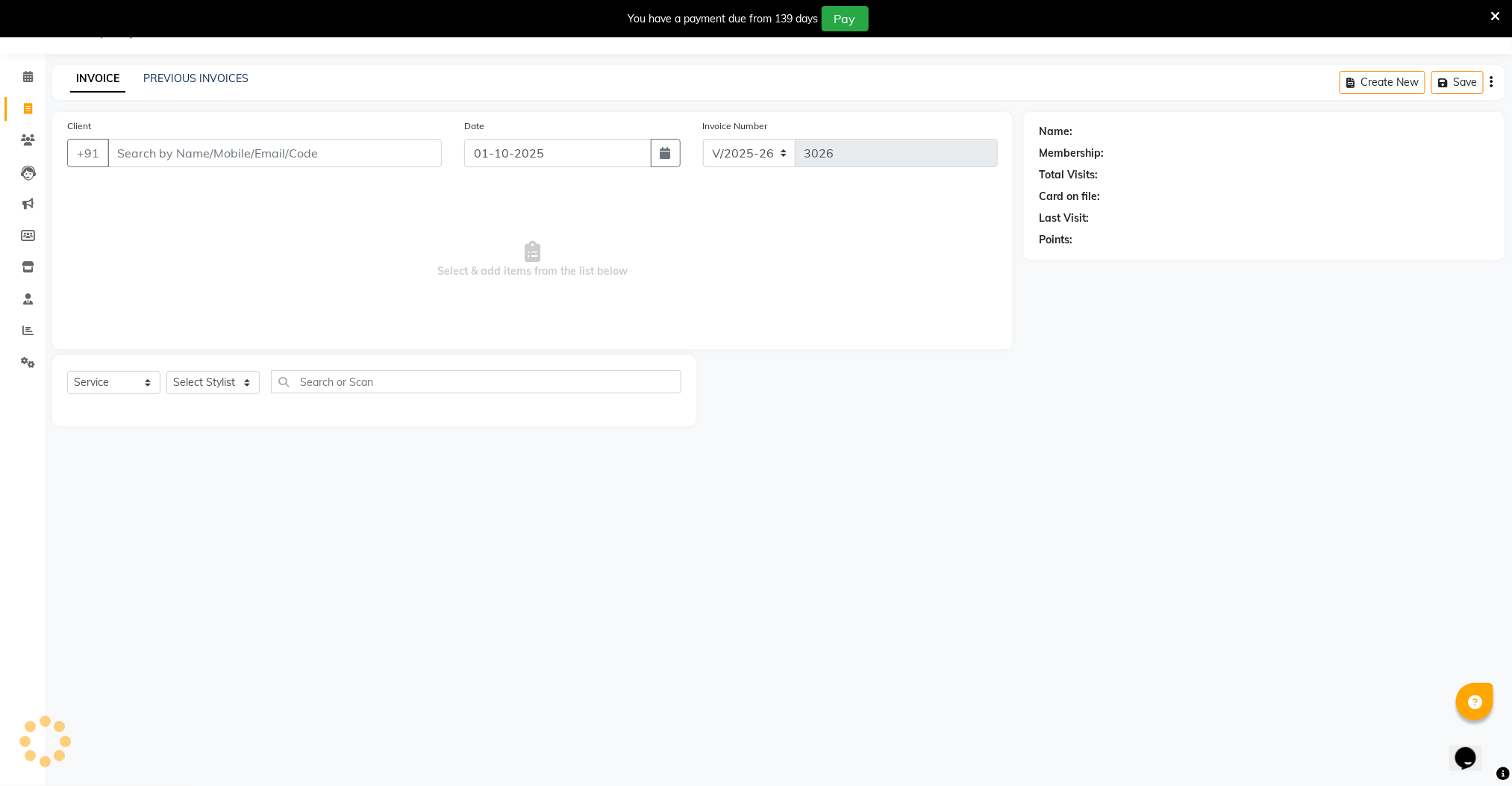
scroll to position [38, 0]
click at [148, 153] on input "Client" at bounding box center [274, 152] width 334 height 28
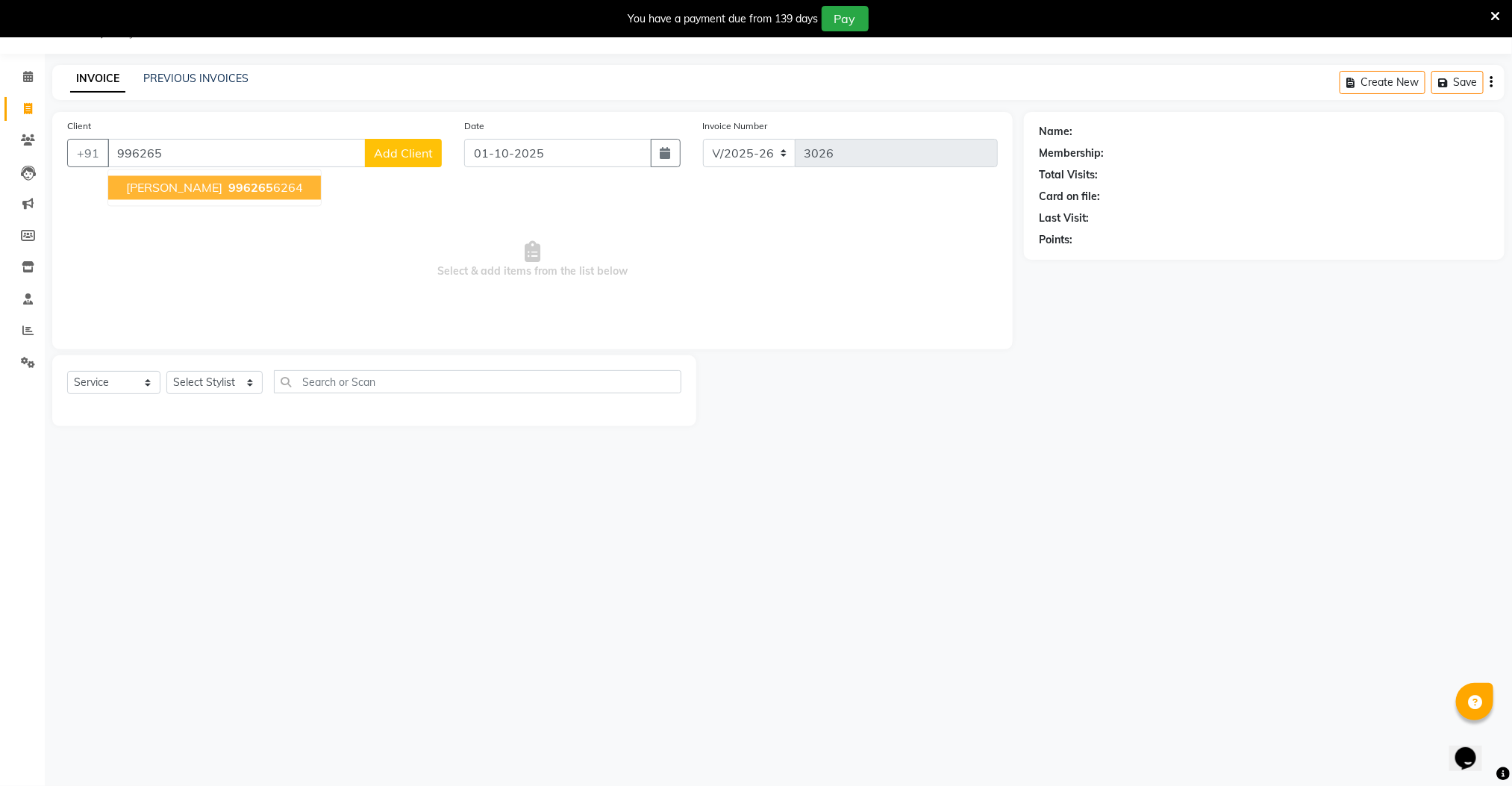
click at [228, 193] on span "996265" at bounding box center [251, 188] width 45 height 15
type input "9962656264"
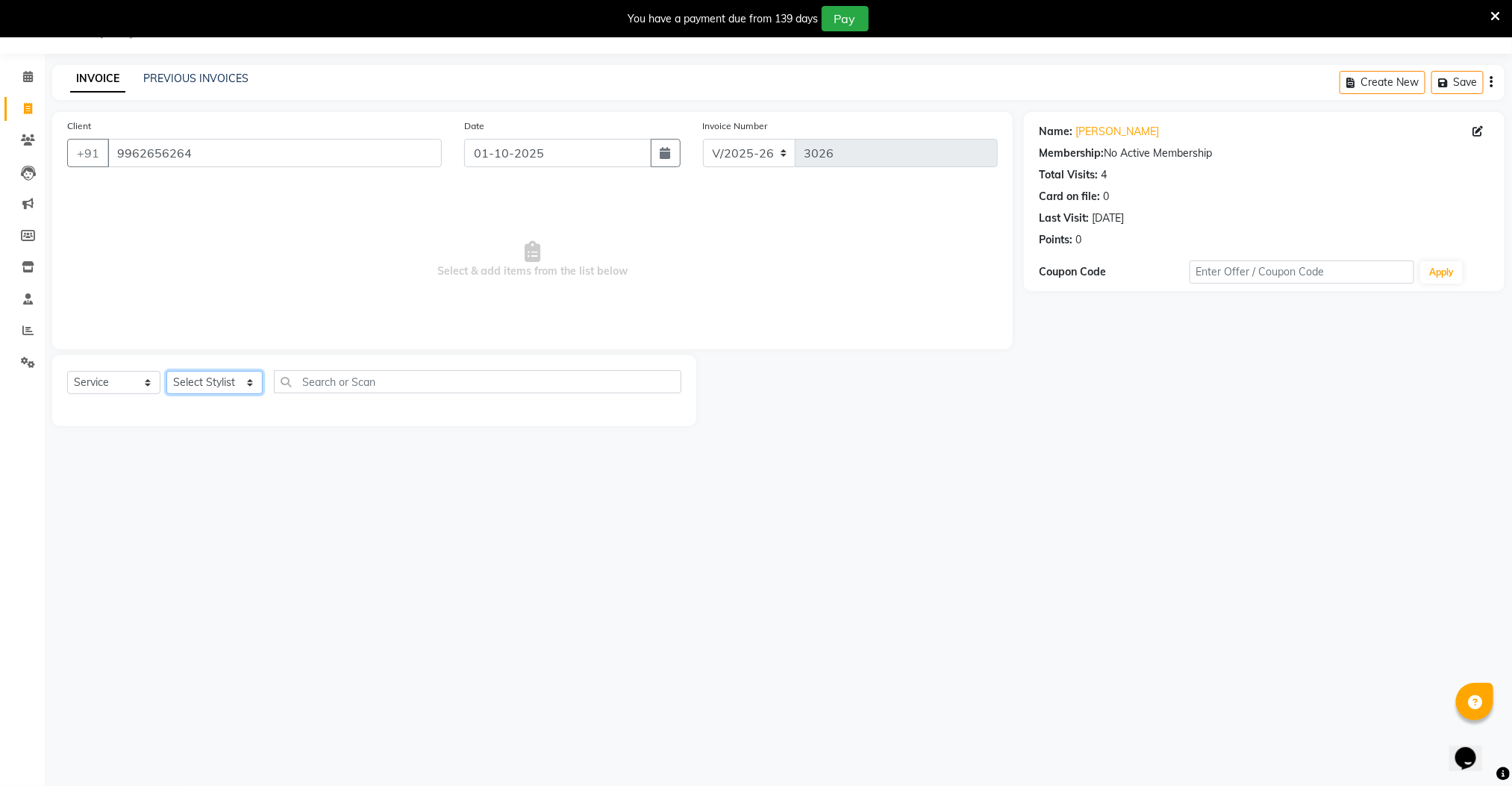
click at [210, 379] on select "Select Stylist Manager [PERSON_NAME] [PERSON_NAME] [PERSON_NAME]" at bounding box center [214, 383] width 96 height 24
select select "78867"
click at [166, 371] on select "Select Stylist Manager [PERSON_NAME] [PERSON_NAME] [PERSON_NAME]" at bounding box center [214, 383] width 96 height 24
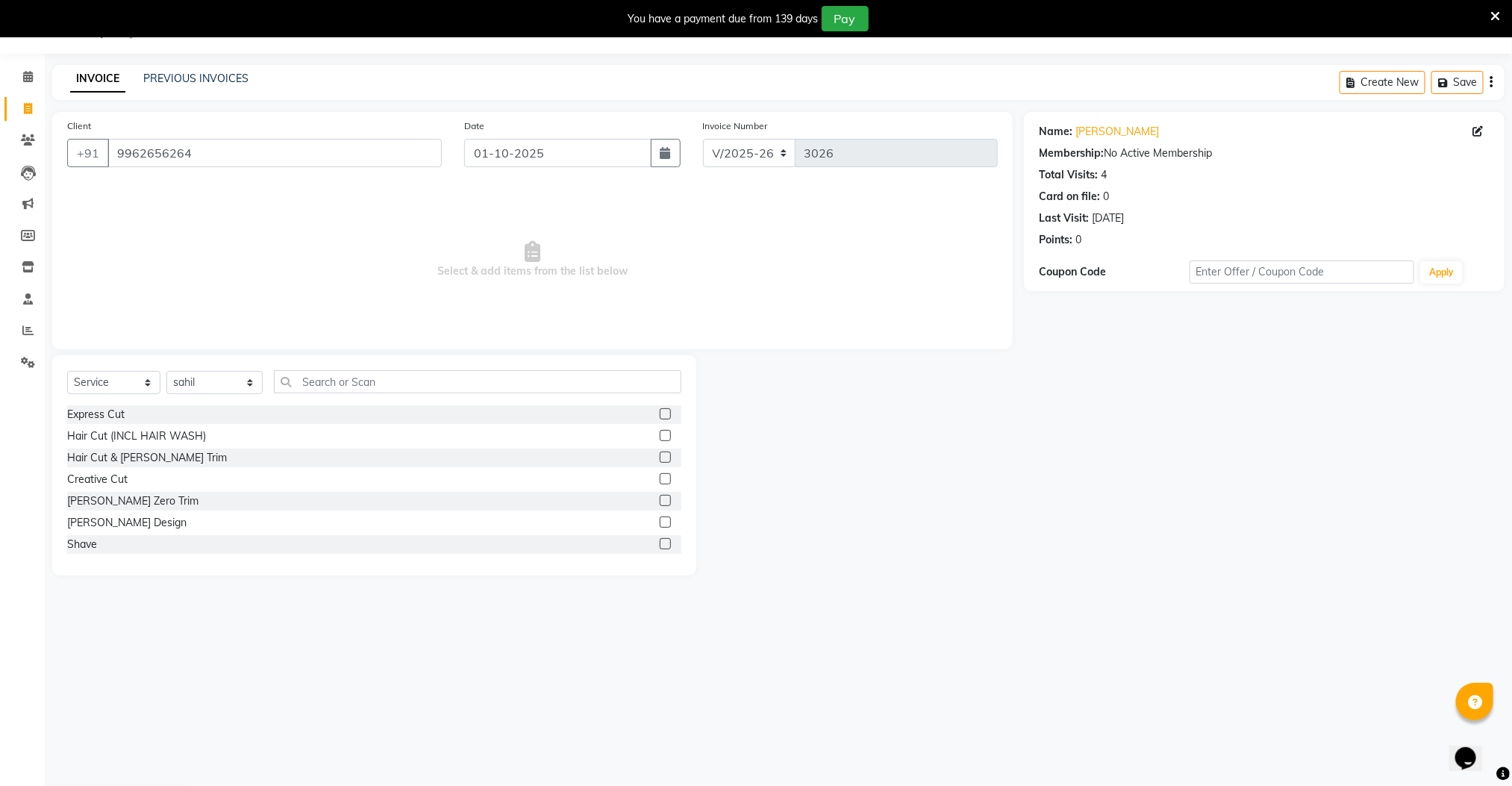
click at [660, 415] on label at bounding box center [665, 414] width 11 height 11
click at [660, 415] on input "checkbox" at bounding box center [665, 415] width 10 height 10
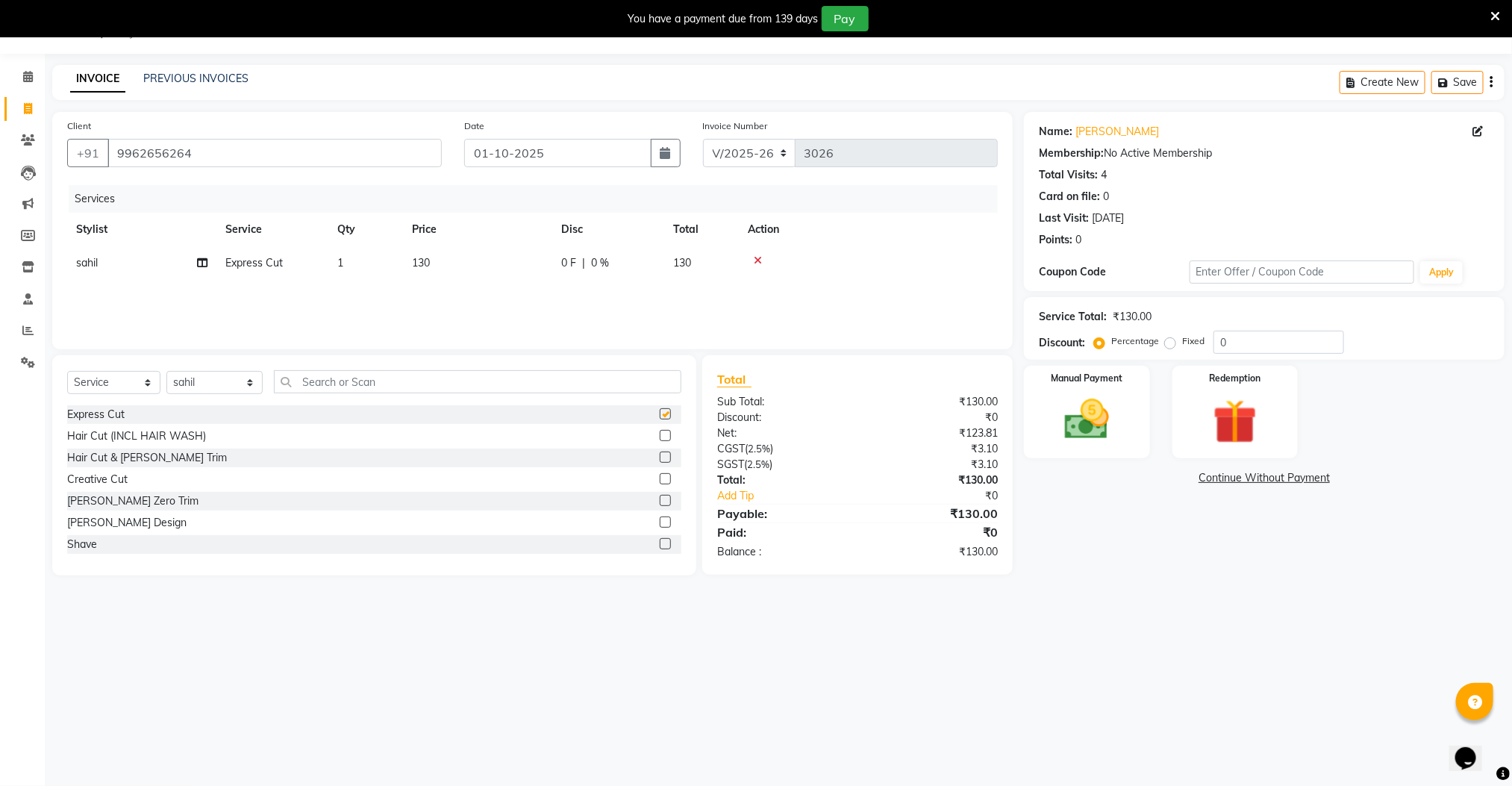
checkbox input "false"
click at [1099, 404] on img at bounding box center [1087, 420] width 75 height 53
click at [1147, 479] on span "UPI" at bounding box center [1145, 478] width 24 height 17
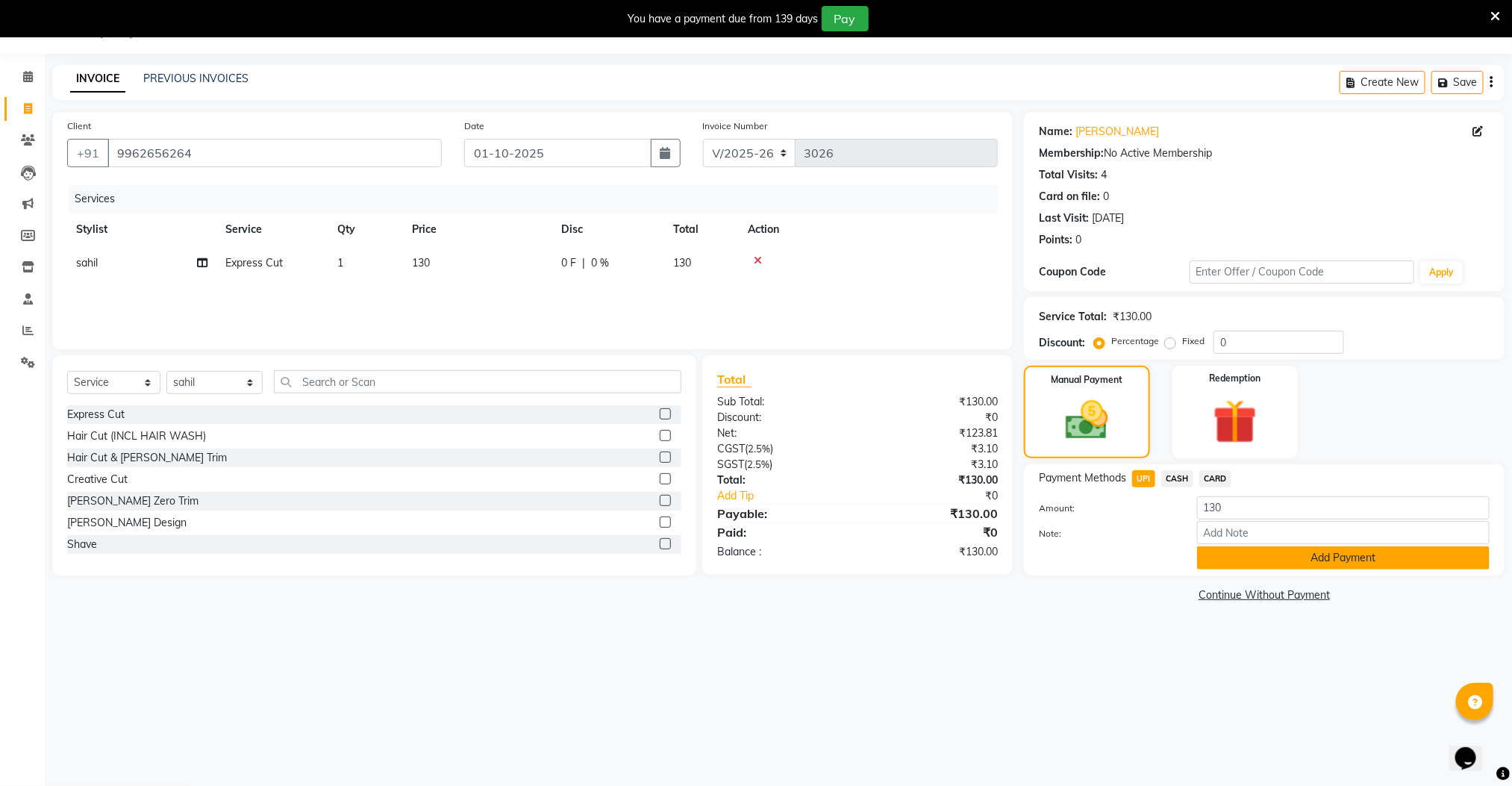
click at [1257, 560] on button "Add Payment" at bounding box center [1344, 558] width 293 height 24
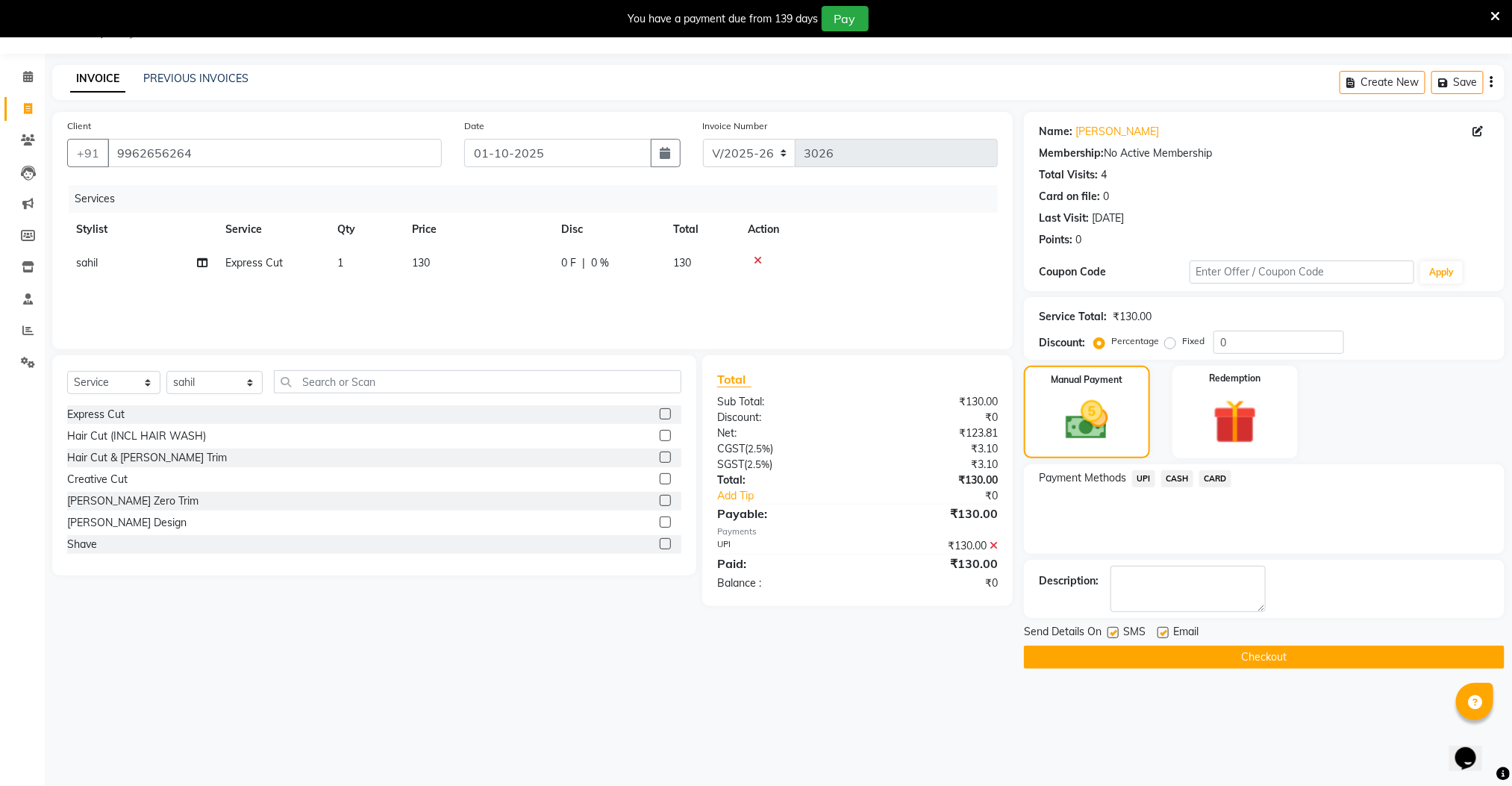
click at [1245, 672] on main "INVOICE PREVIOUS INVOICES Create New Save Client [PHONE_NUMBER] Date [DATE] Inv…" at bounding box center [779, 377] width 1468 height 626
click at [1242, 663] on button "Checkout" at bounding box center [1263, 657] width 480 height 24
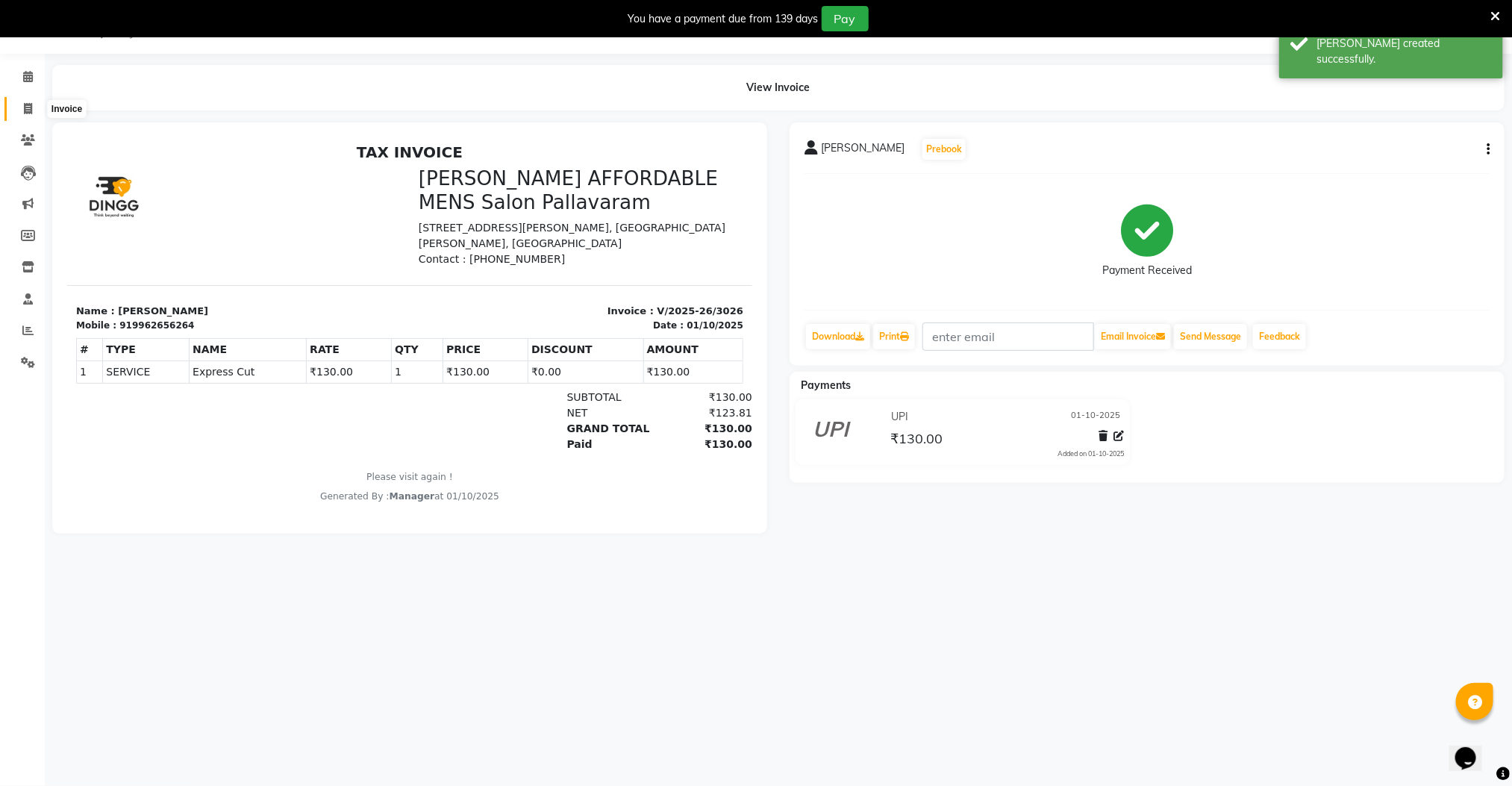
click at [28, 105] on icon at bounding box center [28, 108] width 8 height 11
select select "service"
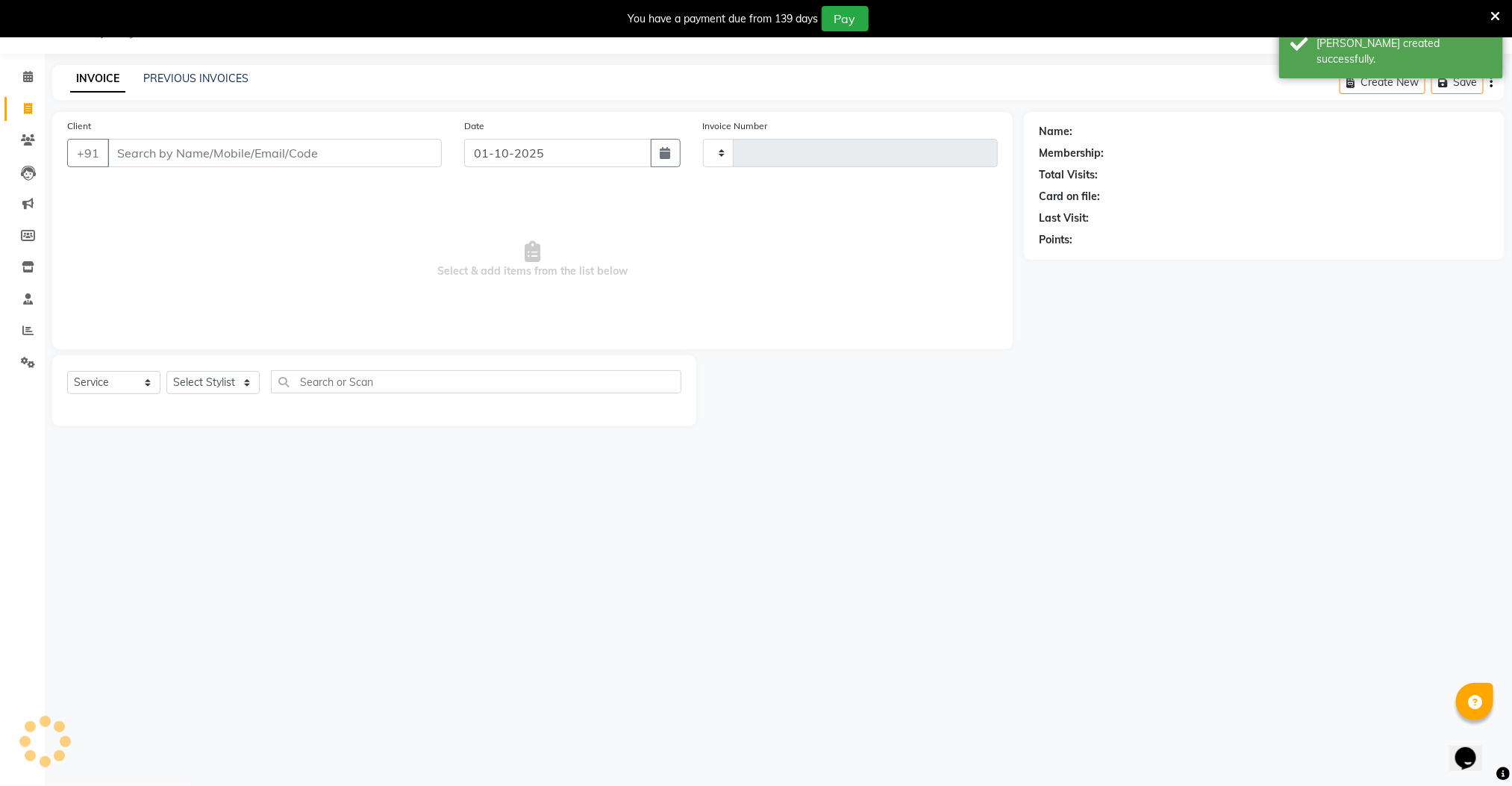
type input "3027"
select select "8211"
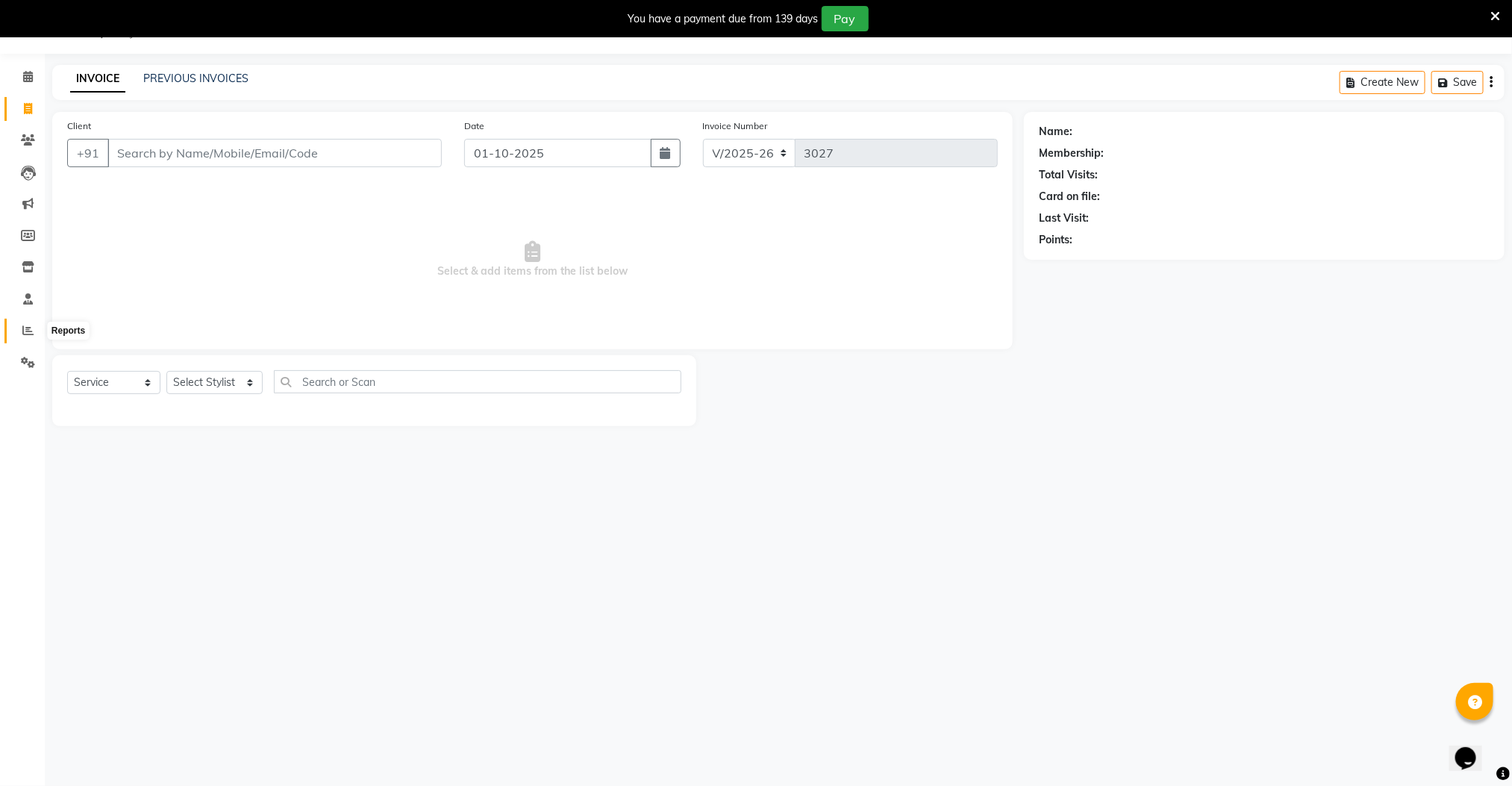
click at [23, 331] on icon at bounding box center [28, 330] width 11 height 11
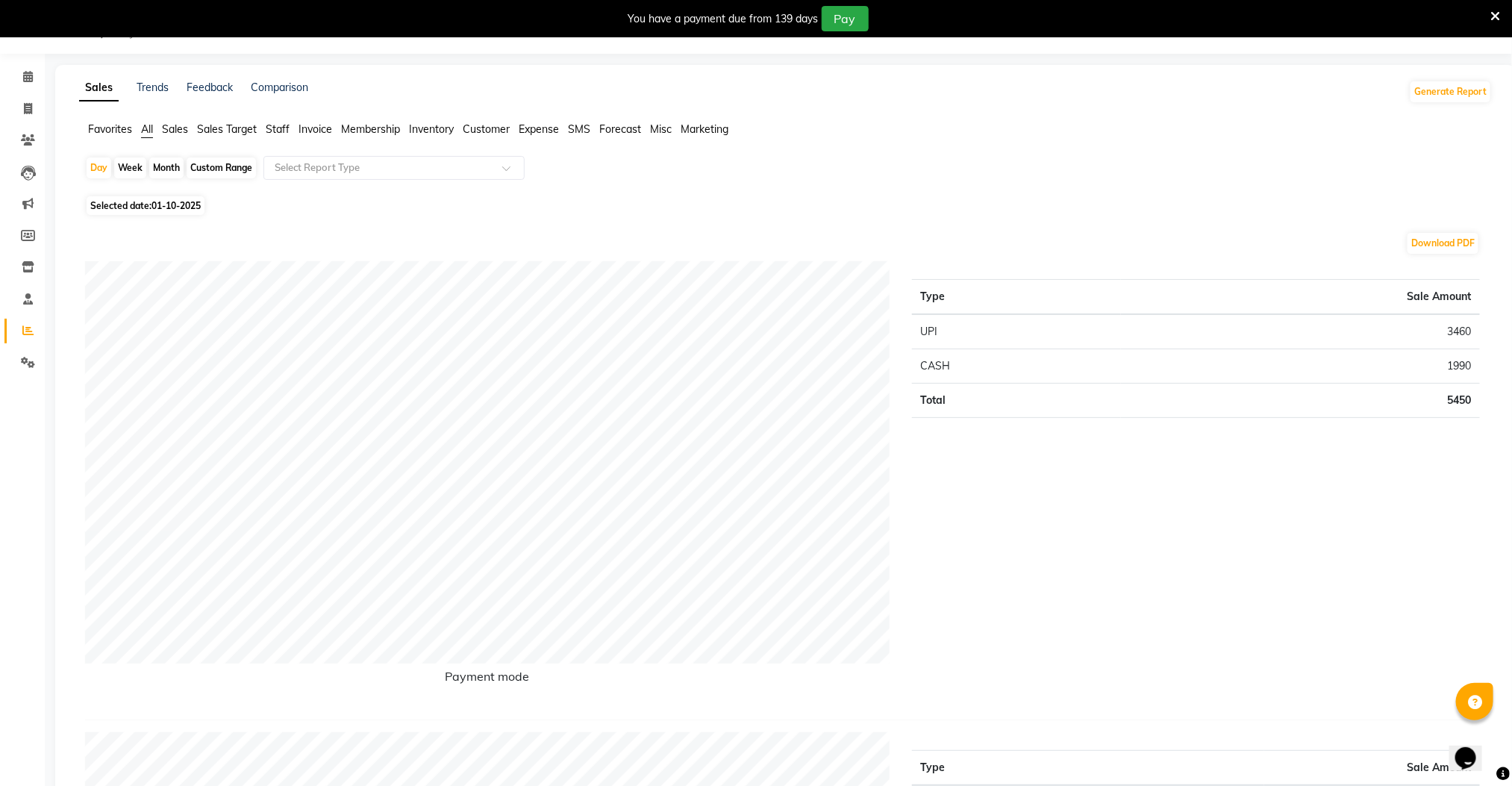
click at [699, 201] on div "Selected date: [DATE]" at bounding box center [789, 205] width 1407 height 16
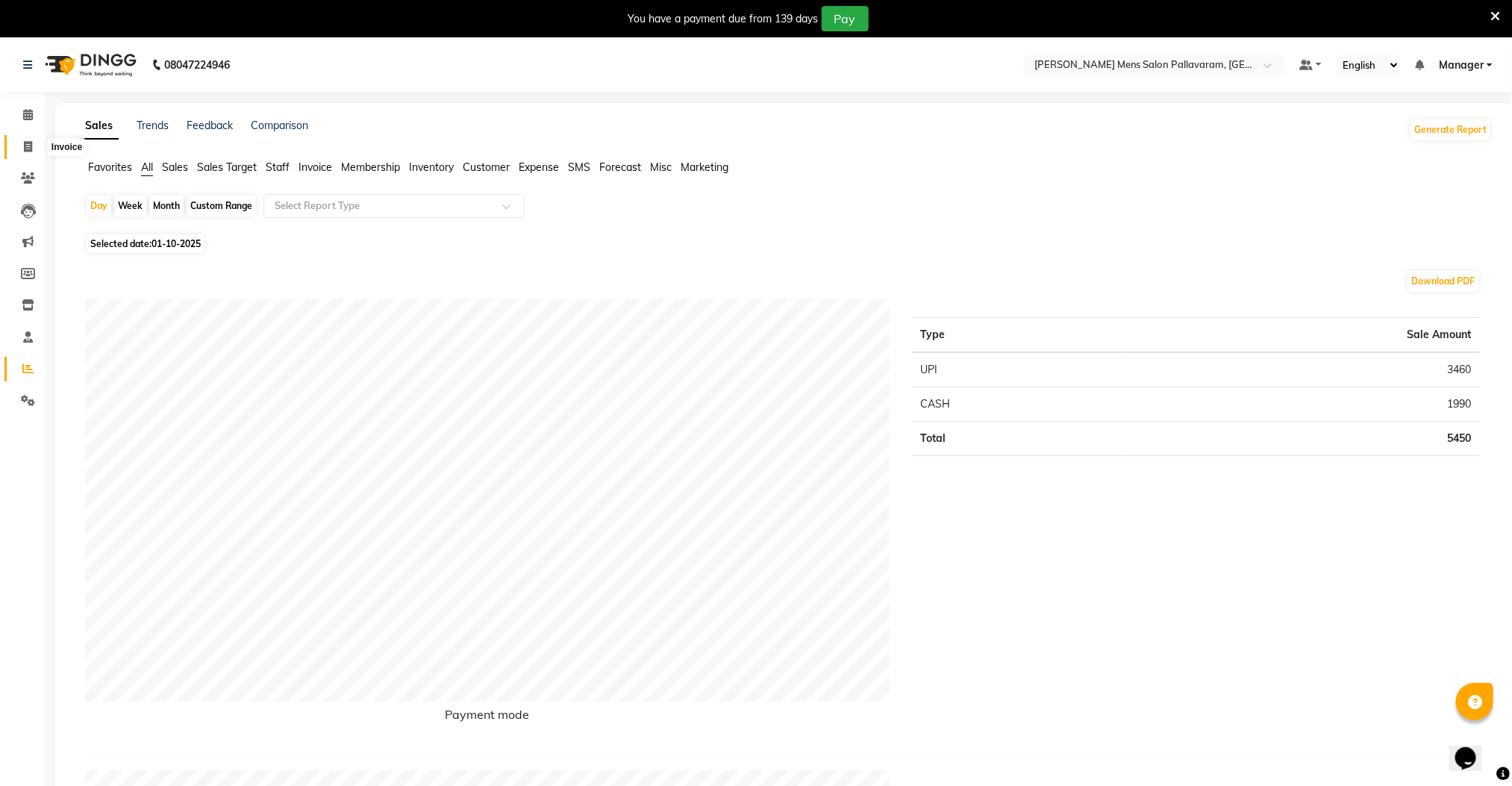
click at [27, 141] on icon at bounding box center [28, 146] width 8 height 11
select select "service"
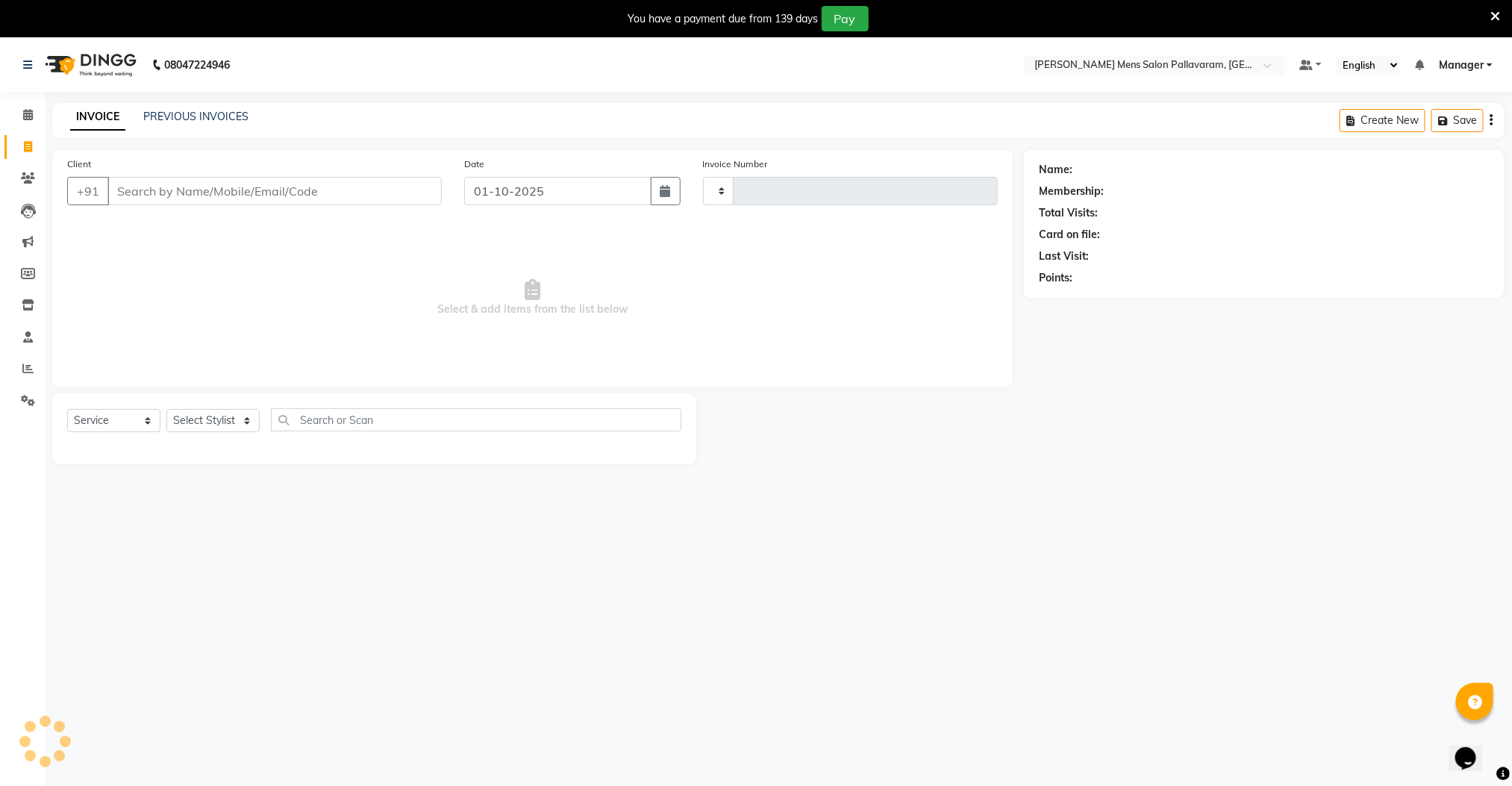
type input "3027"
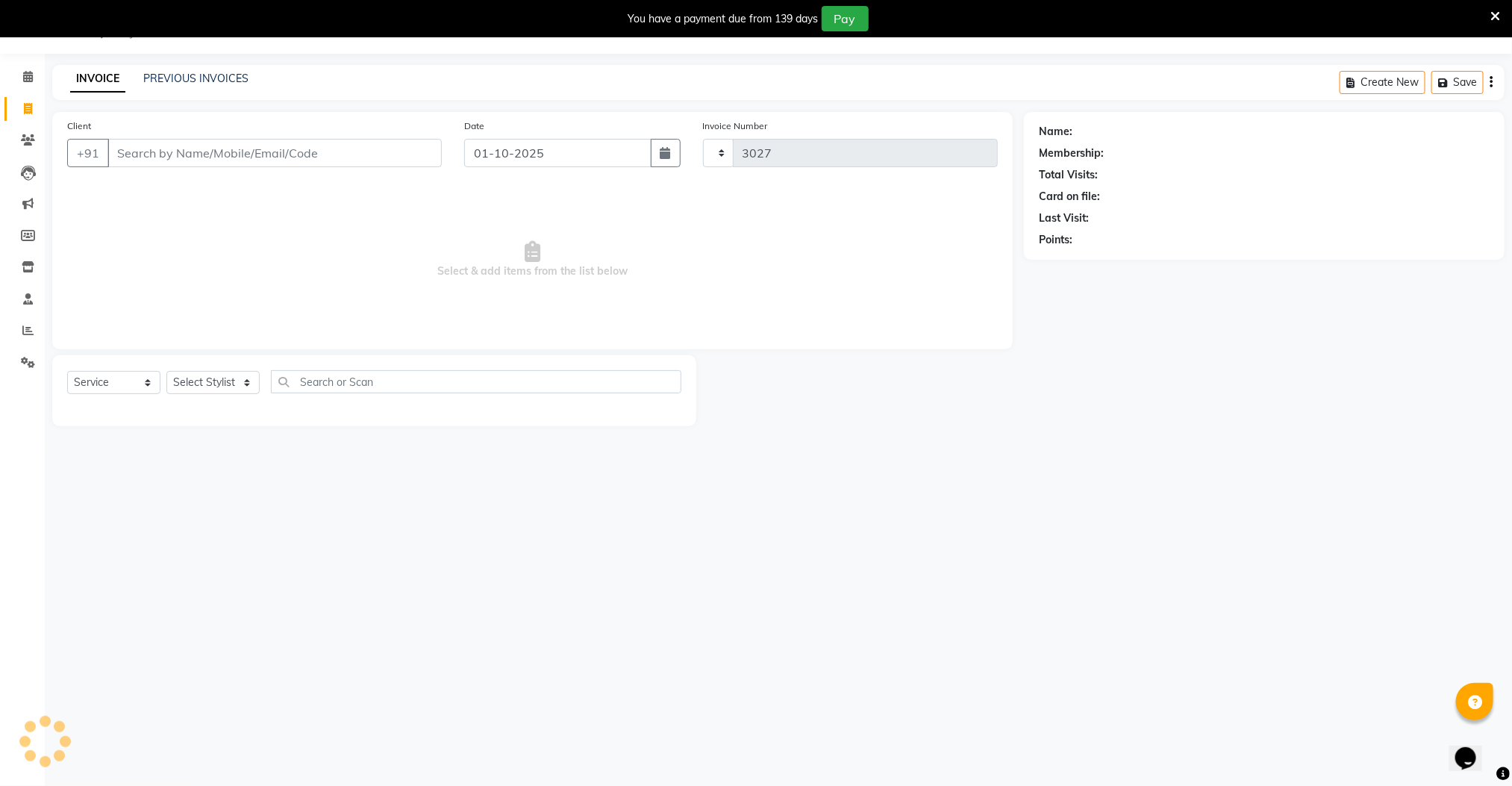
select select "8211"
click at [161, 155] on input "Client" at bounding box center [274, 152] width 334 height 28
click at [164, 157] on input "Client" at bounding box center [274, 152] width 334 height 28
type input "8760680405"
click at [419, 157] on span "Add Client" at bounding box center [404, 152] width 59 height 15
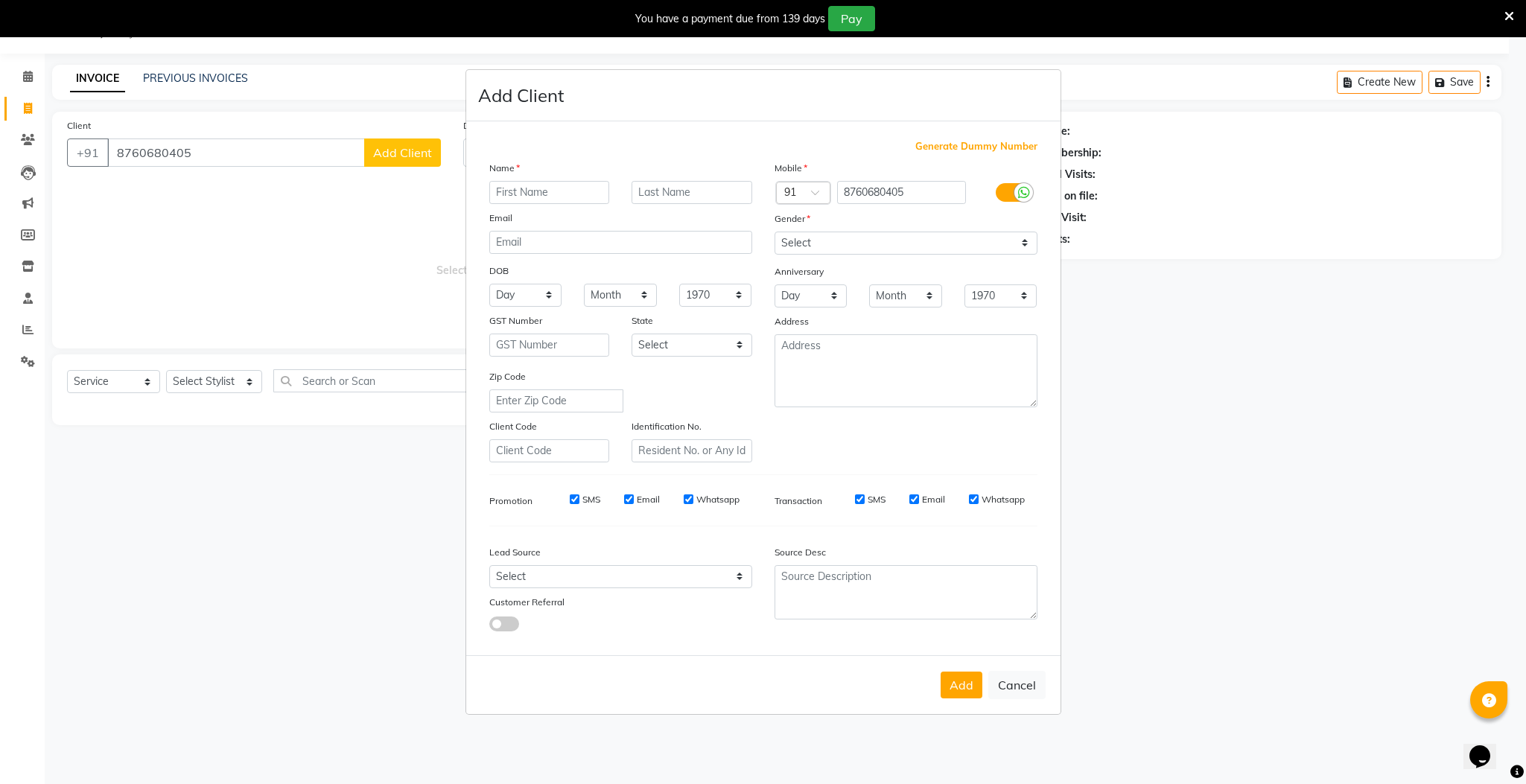
click at [544, 194] on input "text" at bounding box center [549, 193] width 121 height 24
type input "[PERSON_NAME]"
click at [823, 246] on select "Select [DEMOGRAPHIC_DATA] [DEMOGRAPHIC_DATA] Other Prefer Not To Say" at bounding box center [906, 243] width 263 height 24
select select "[DEMOGRAPHIC_DATA]"
click at [774, 232] on select "Select [DEMOGRAPHIC_DATA] [DEMOGRAPHIC_DATA] Other Prefer Not To Say" at bounding box center [906, 243] width 263 height 24
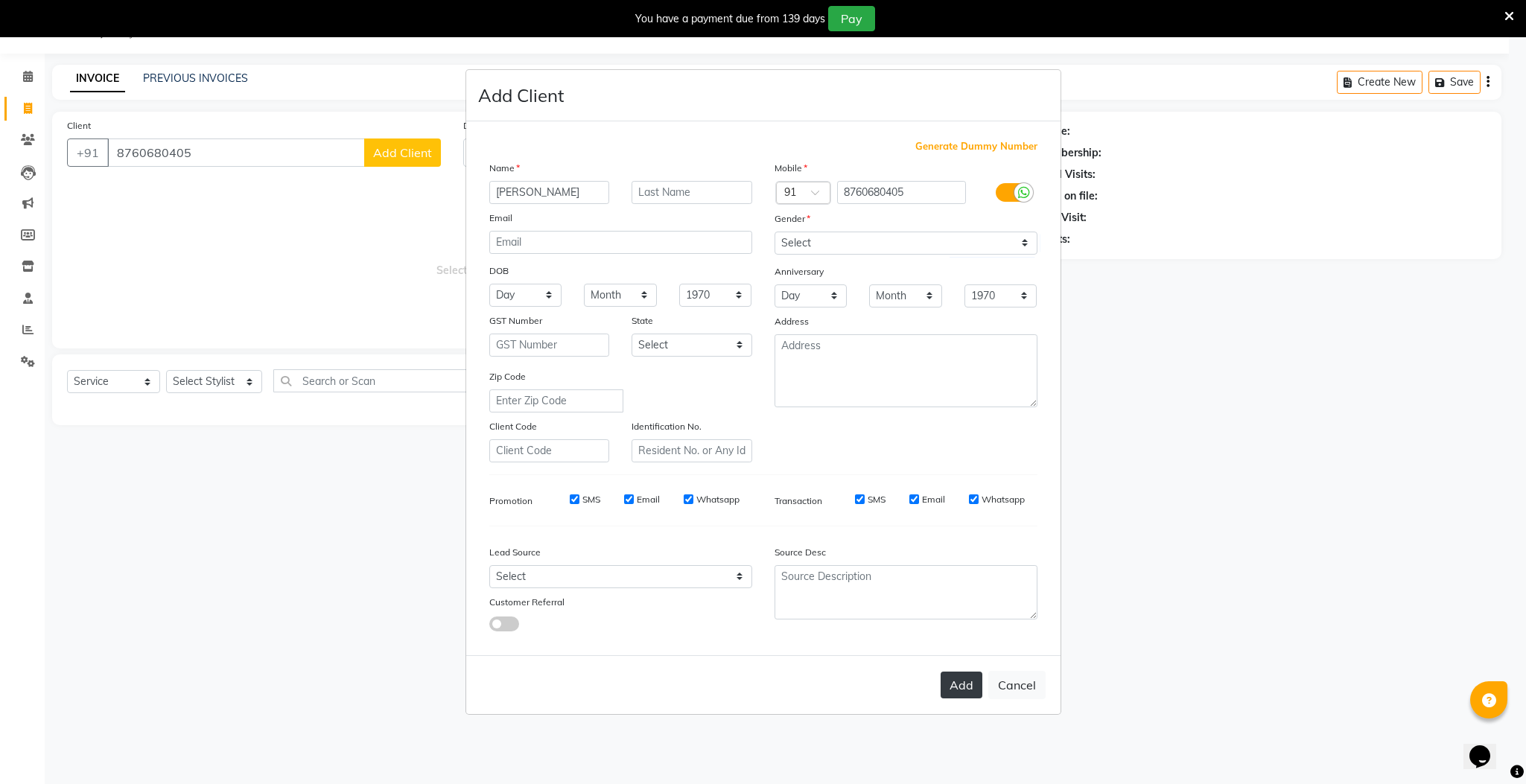
click at [957, 682] on button "Add" at bounding box center [961, 684] width 42 height 26
select select
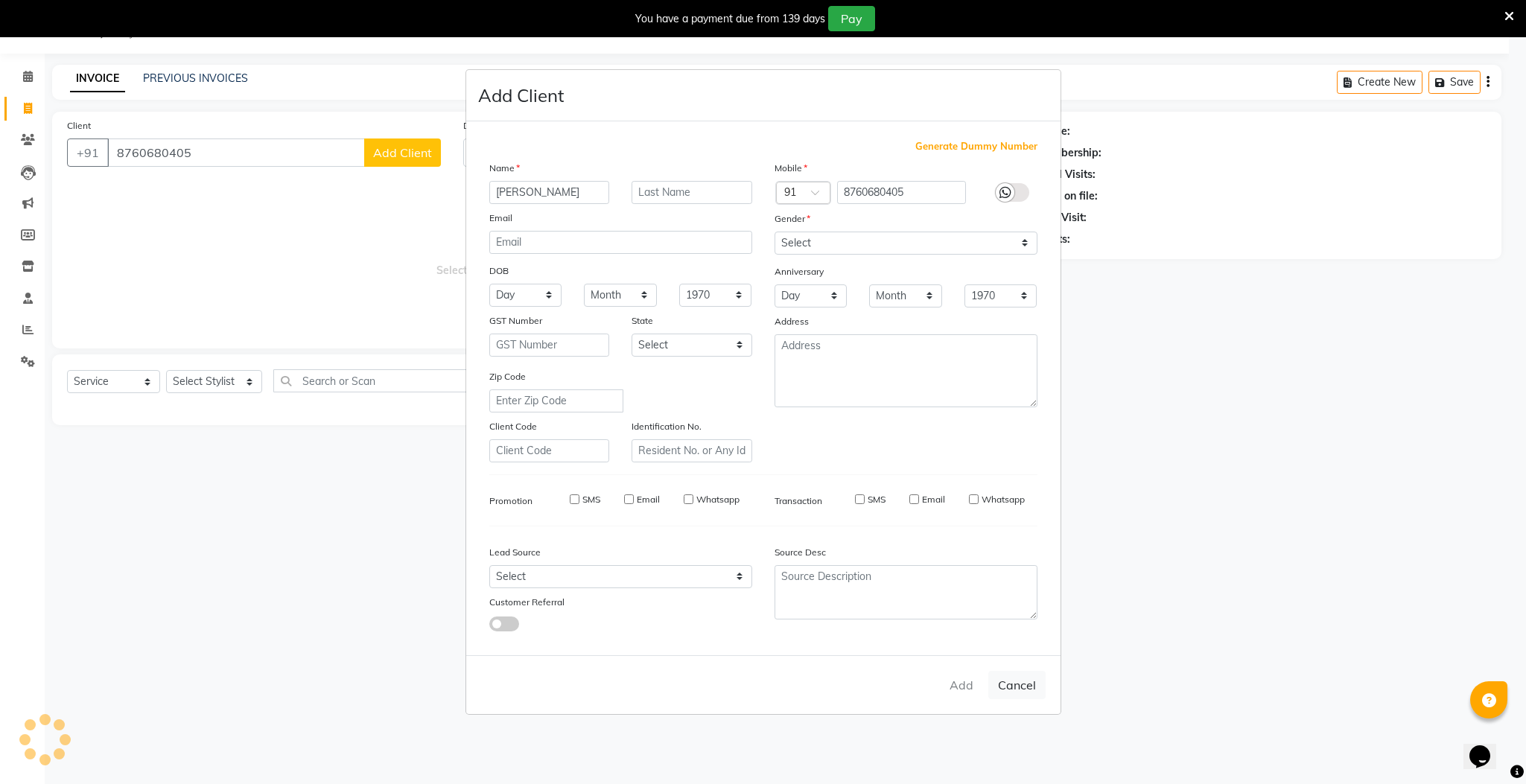
select select
checkbox input "false"
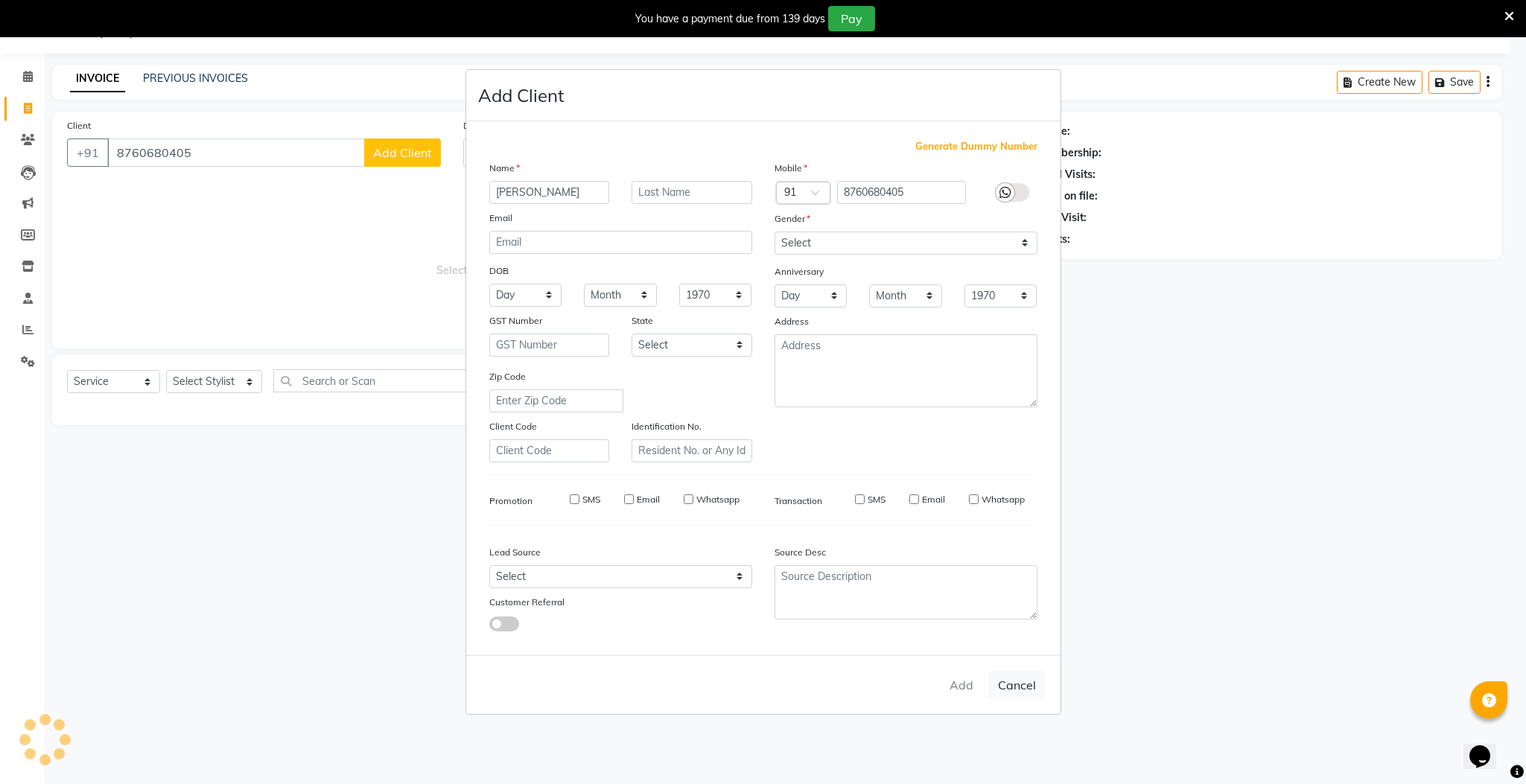
checkbox input "false"
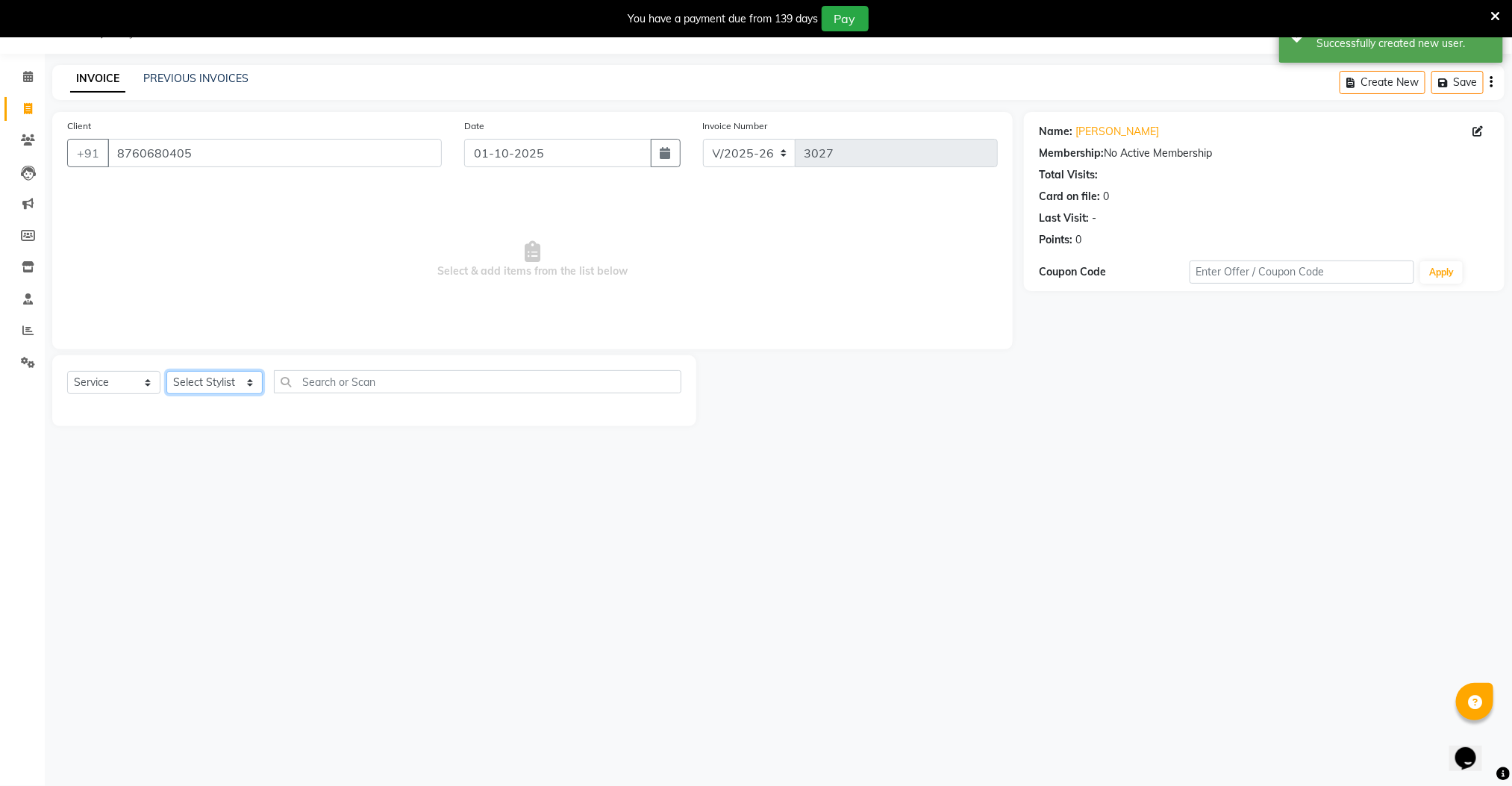
click at [178, 377] on select "Select Stylist Manager [PERSON_NAME] [PERSON_NAME] [PERSON_NAME]" at bounding box center [214, 383] width 96 height 24
select select "78867"
click at [166, 371] on select "Select Stylist Manager [PERSON_NAME] [PERSON_NAME] [PERSON_NAME]" at bounding box center [214, 383] width 96 height 24
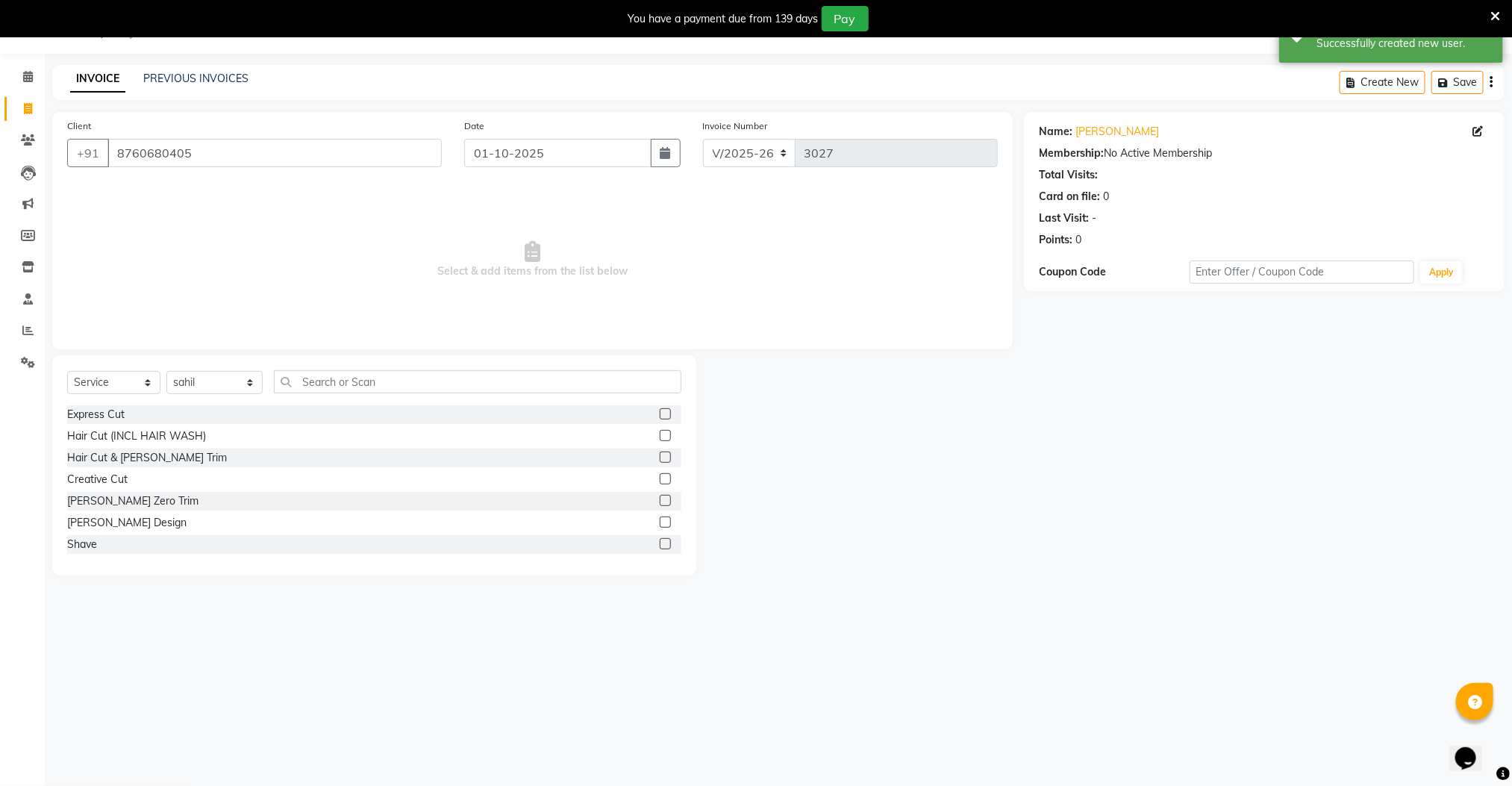
click at [660, 455] on label at bounding box center [665, 457] width 11 height 11
click at [660, 455] on input "checkbox" at bounding box center [665, 458] width 10 height 10
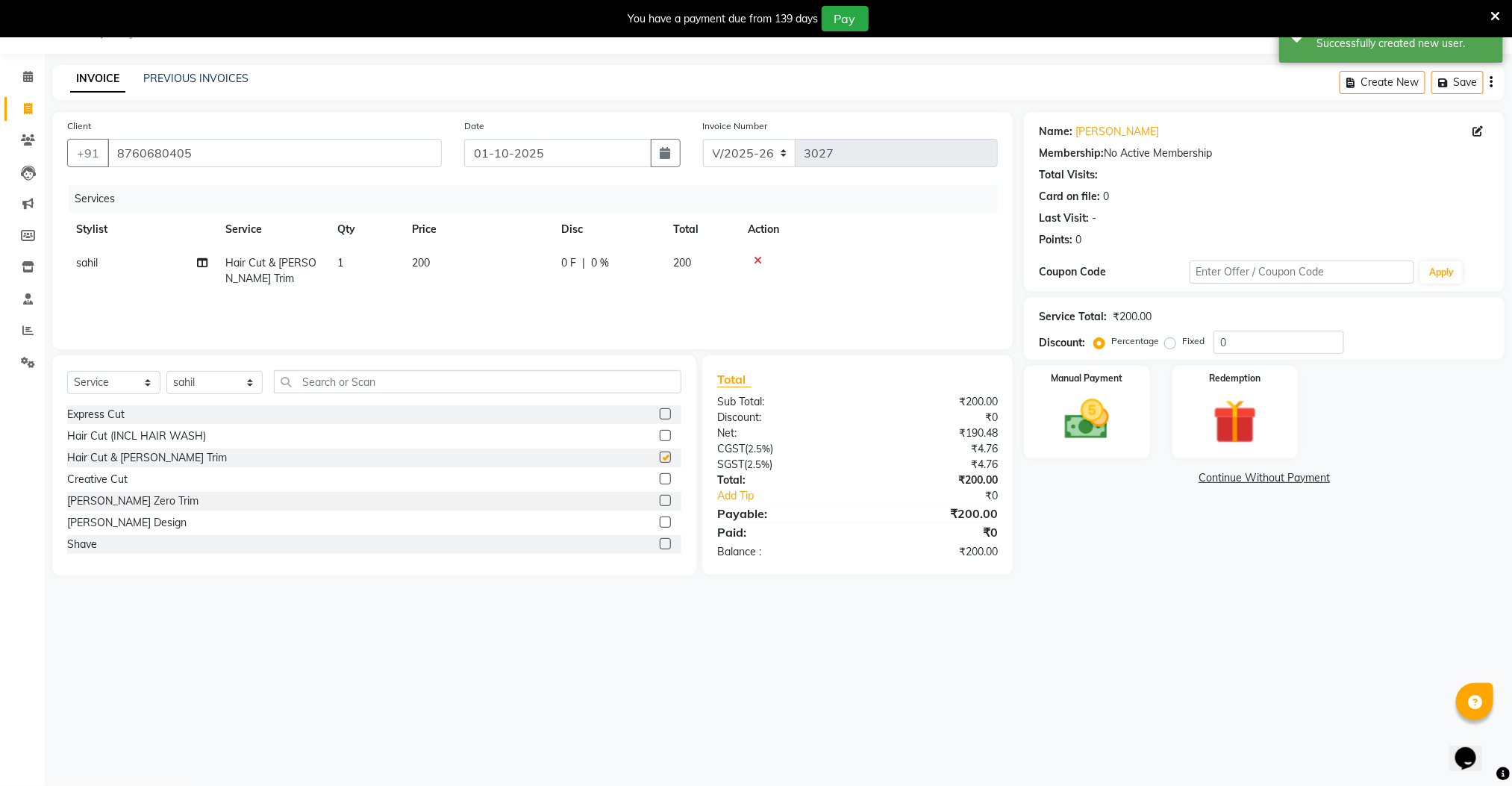
checkbox input "false"
click at [200, 380] on select "Select Stylist Manager [PERSON_NAME] [PERSON_NAME] [PERSON_NAME]" at bounding box center [214, 383] width 96 height 24
select select "78843"
click at [166, 371] on select "Select Stylist Manager [PERSON_NAME] [PERSON_NAME] [PERSON_NAME]" at bounding box center [214, 383] width 96 height 24
click at [660, 435] on label at bounding box center [665, 435] width 11 height 11
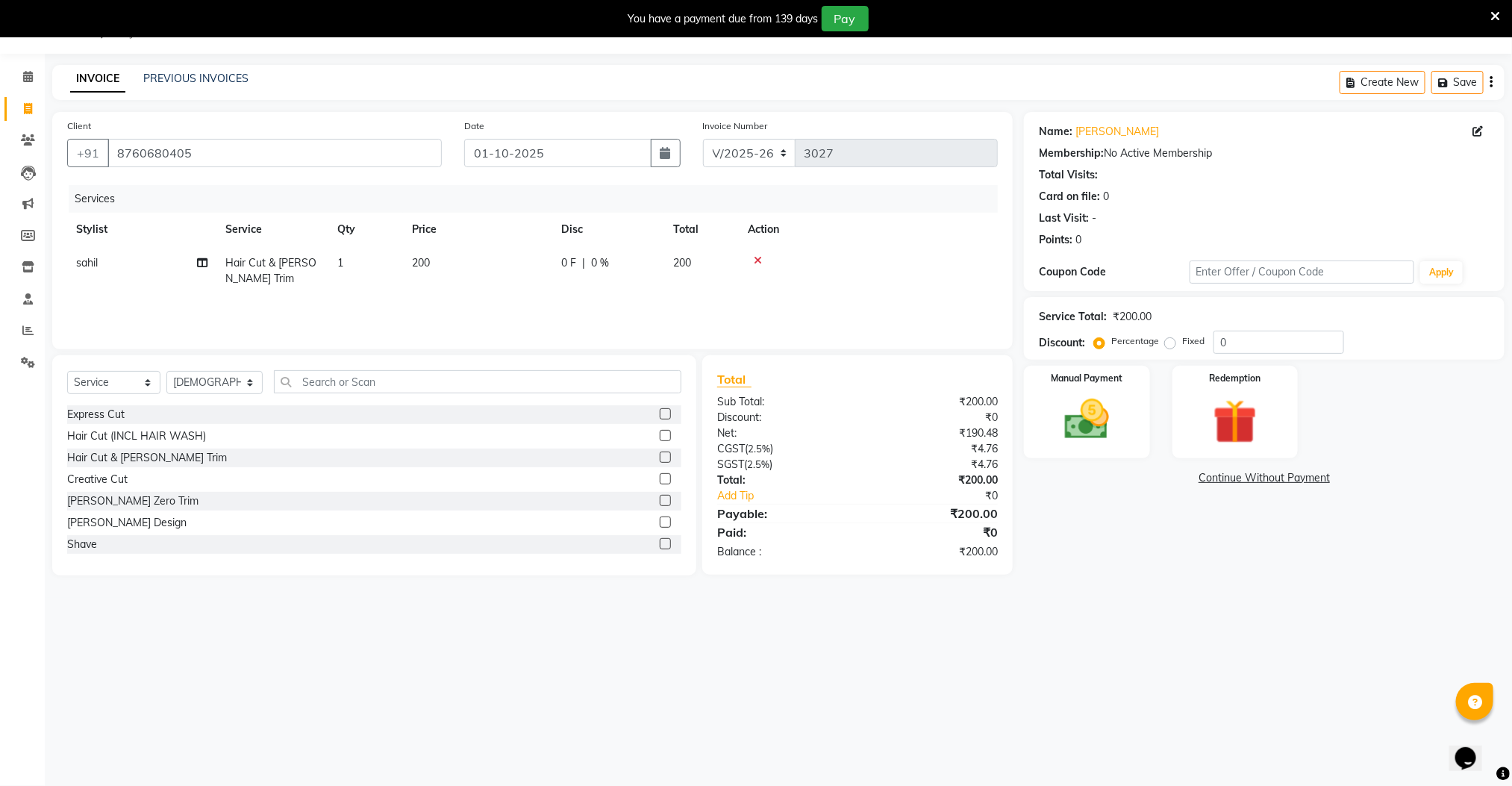
click at [660, 435] on input "checkbox" at bounding box center [665, 436] width 10 height 10
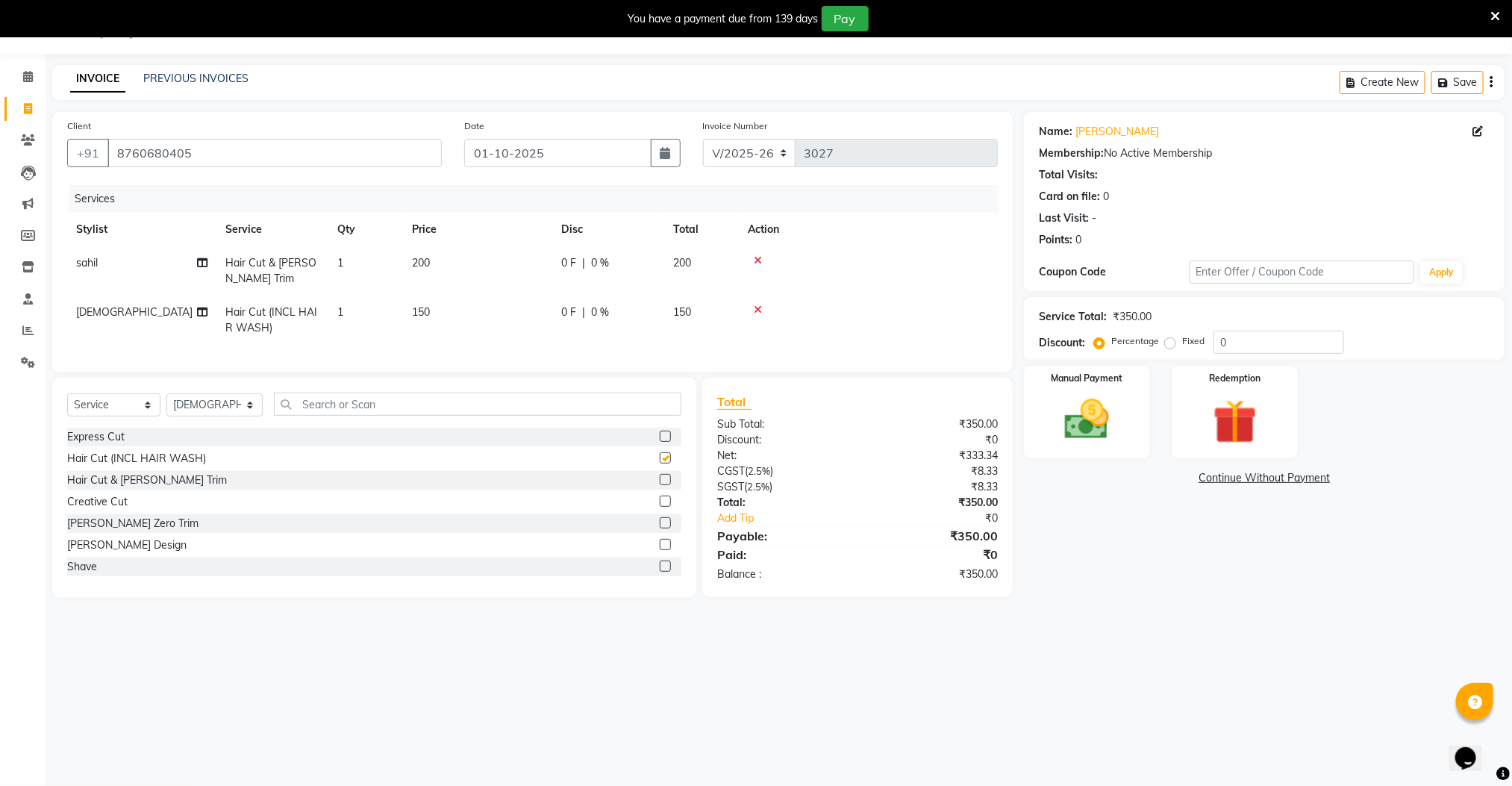
checkbox input "false"
click at [660, 550] on label at bounding box center [665, 544] width 11 height 11
click at [660, 550] on input "checkbox" at bounding box center [665, 545] width 10 height 10
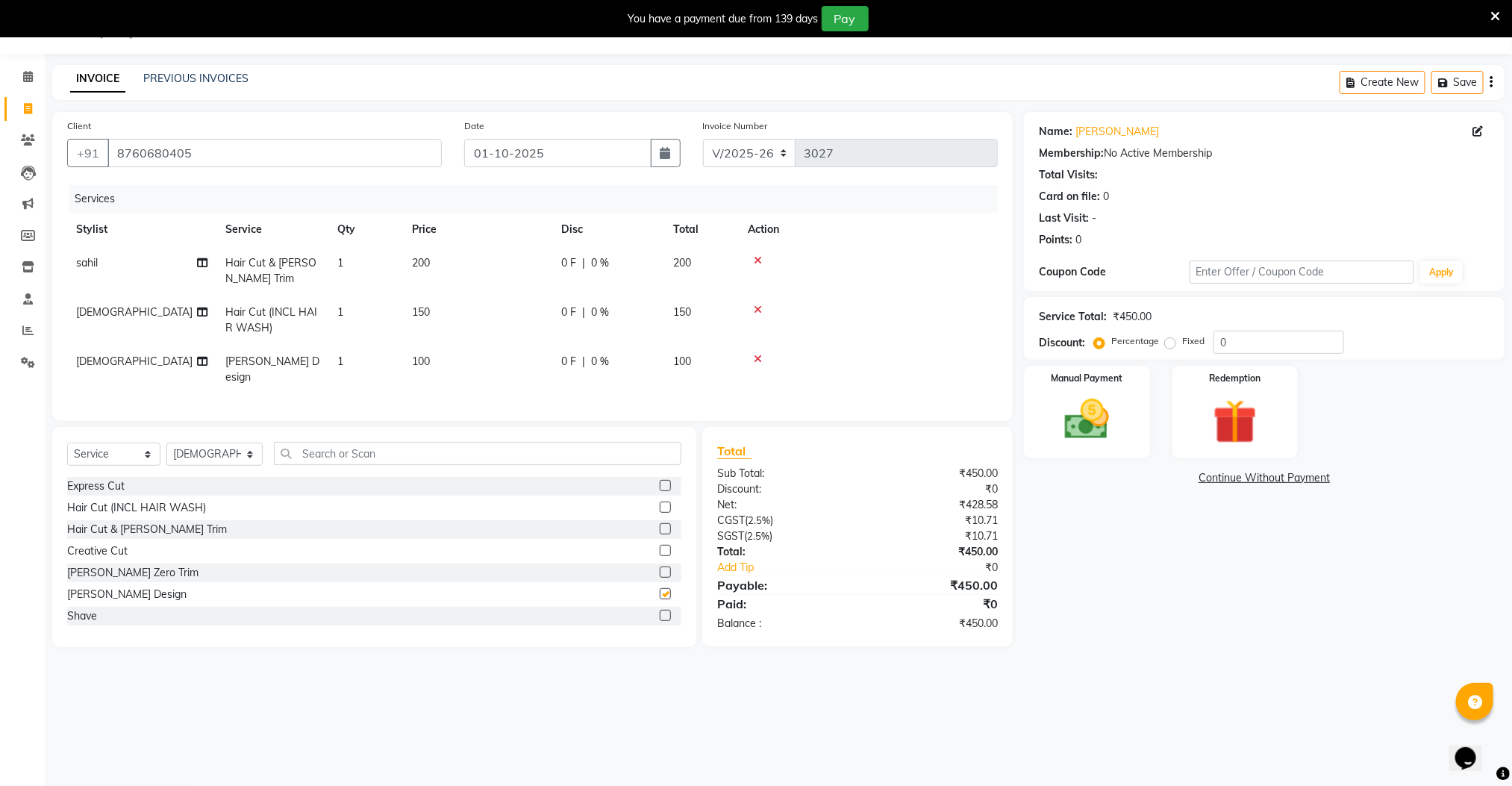
checkbox input "false"
click at [1097, 415] on img at bounding box center [1087, 420] width 75 height 53
click at [1178, 476] on span "CASH" at bounding box center [1177, 478] width 32 height 17
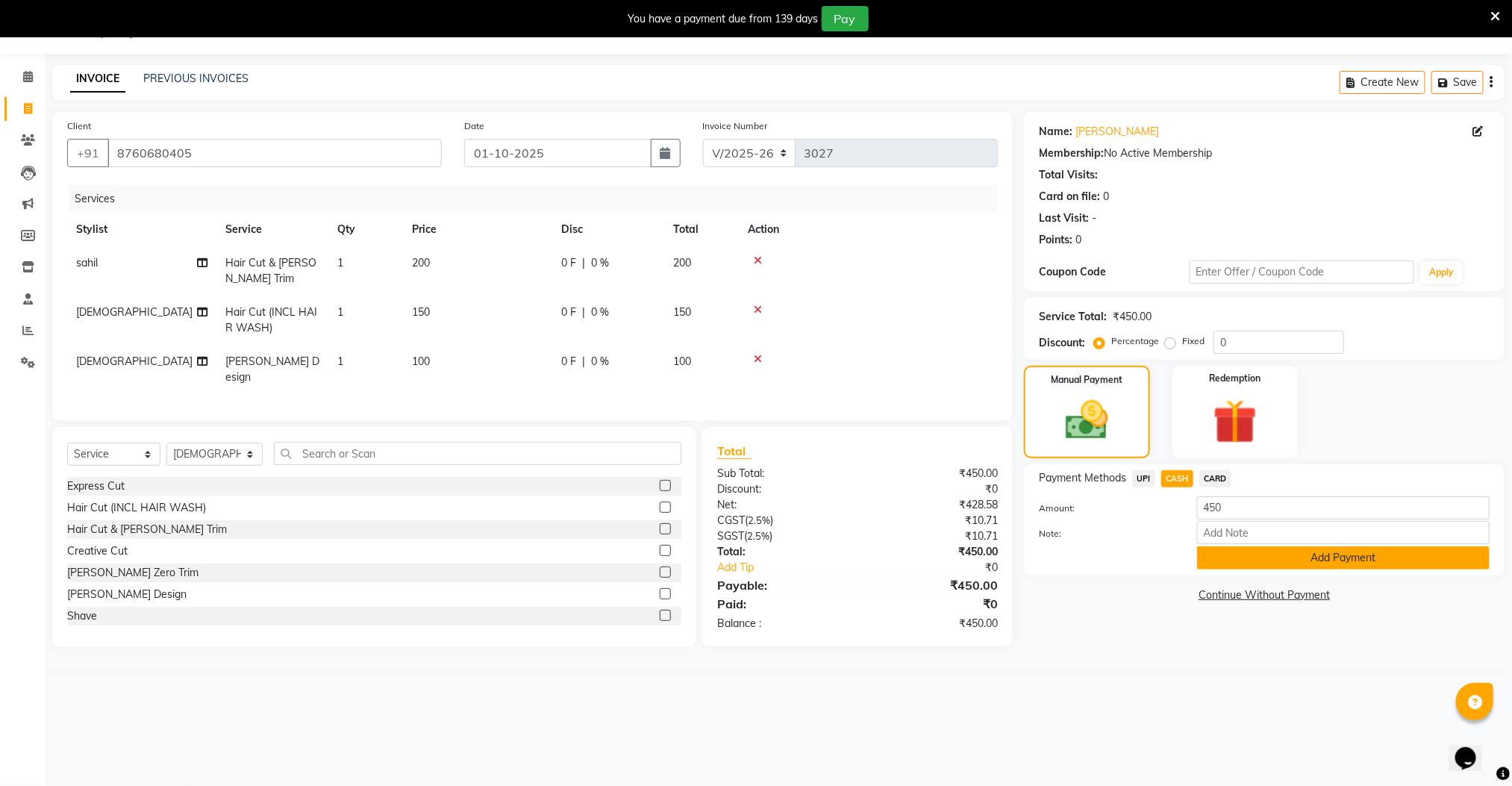
click at [1238, 565] on button "Add Payment" at bounding box center [1344, 558] width 293 height 24
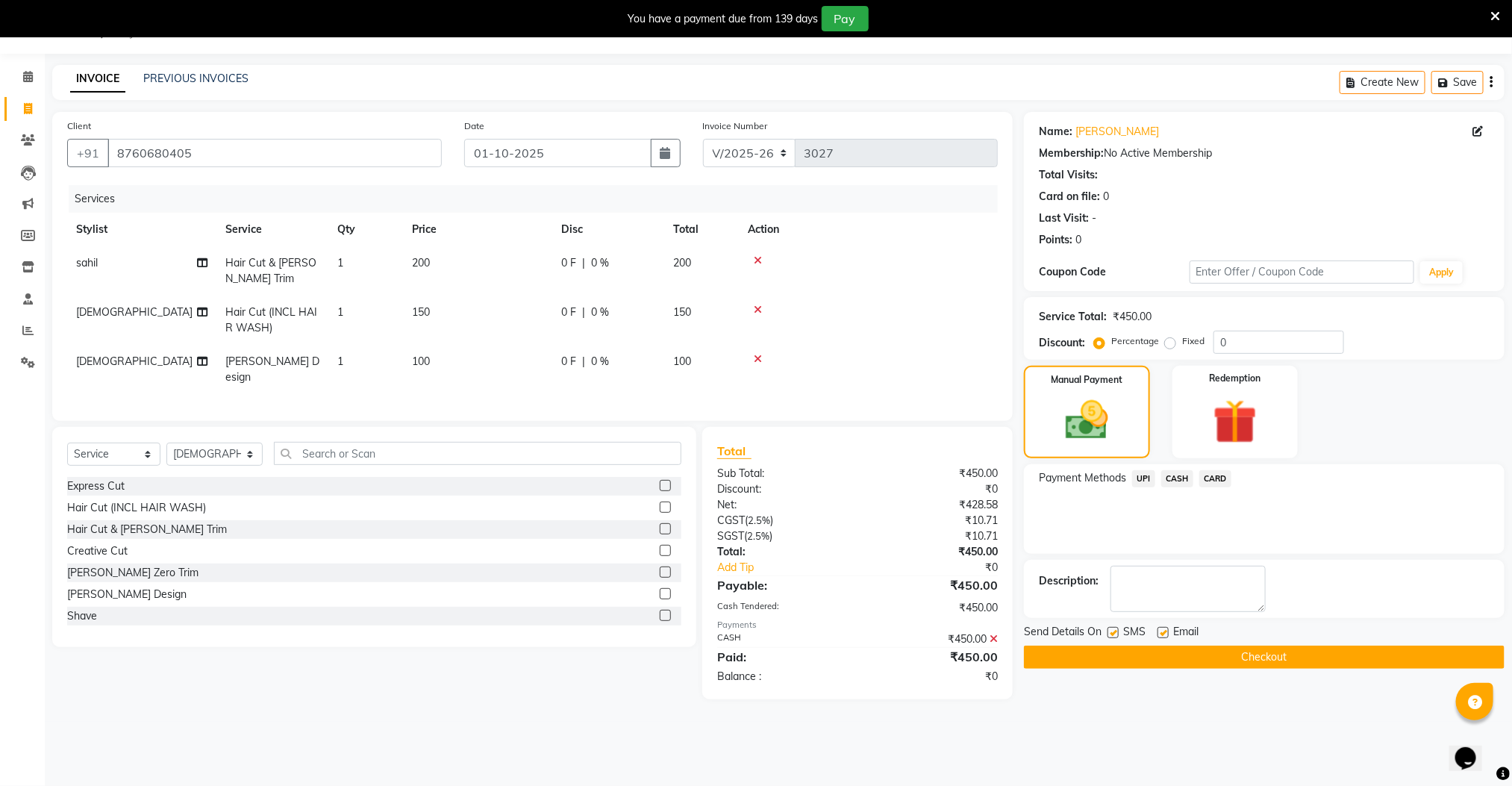
click at [1220, 661] on button "Checkout" at bounding box center [1263, 657] width 480 height 24
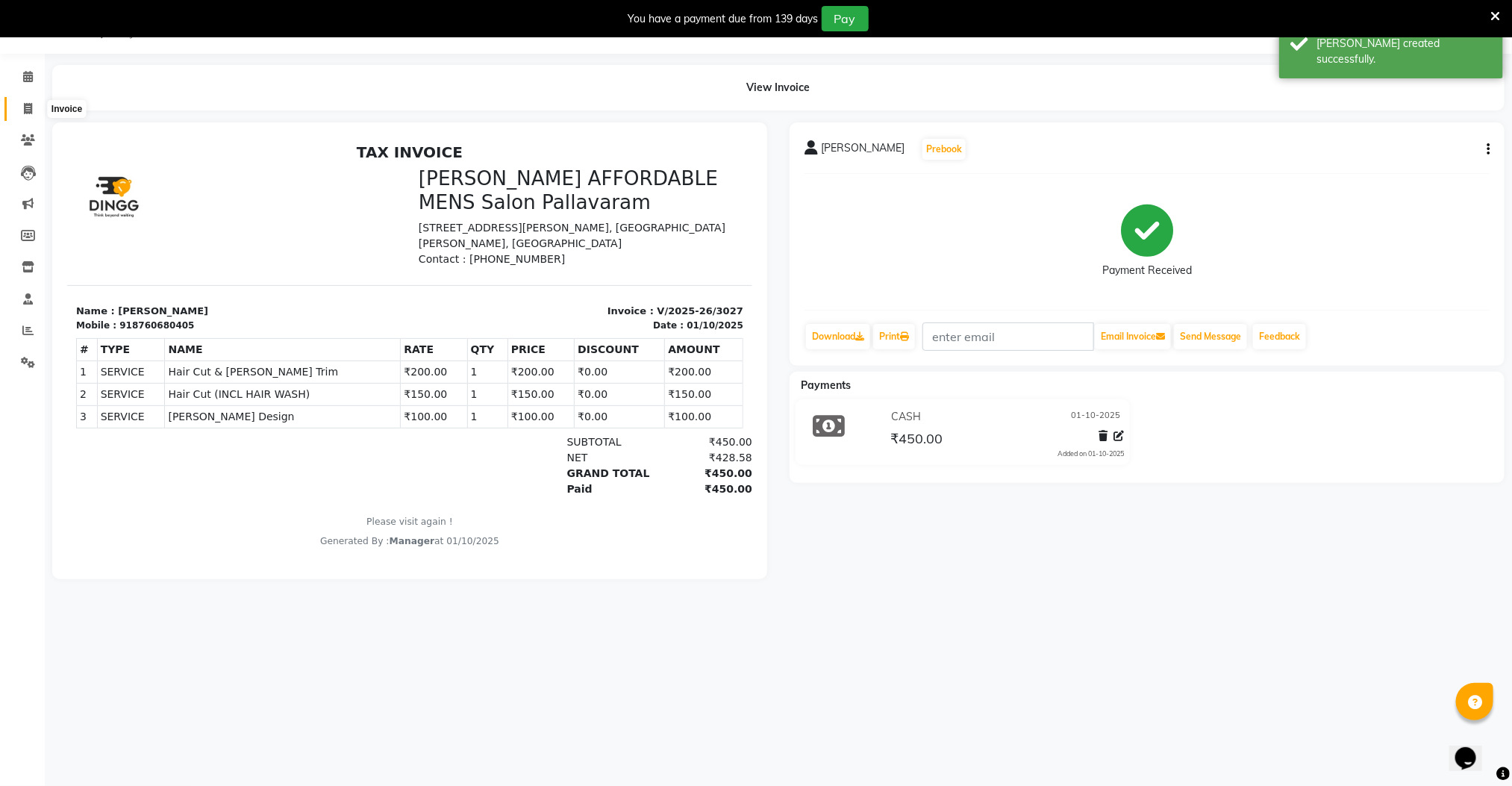
select select "service"
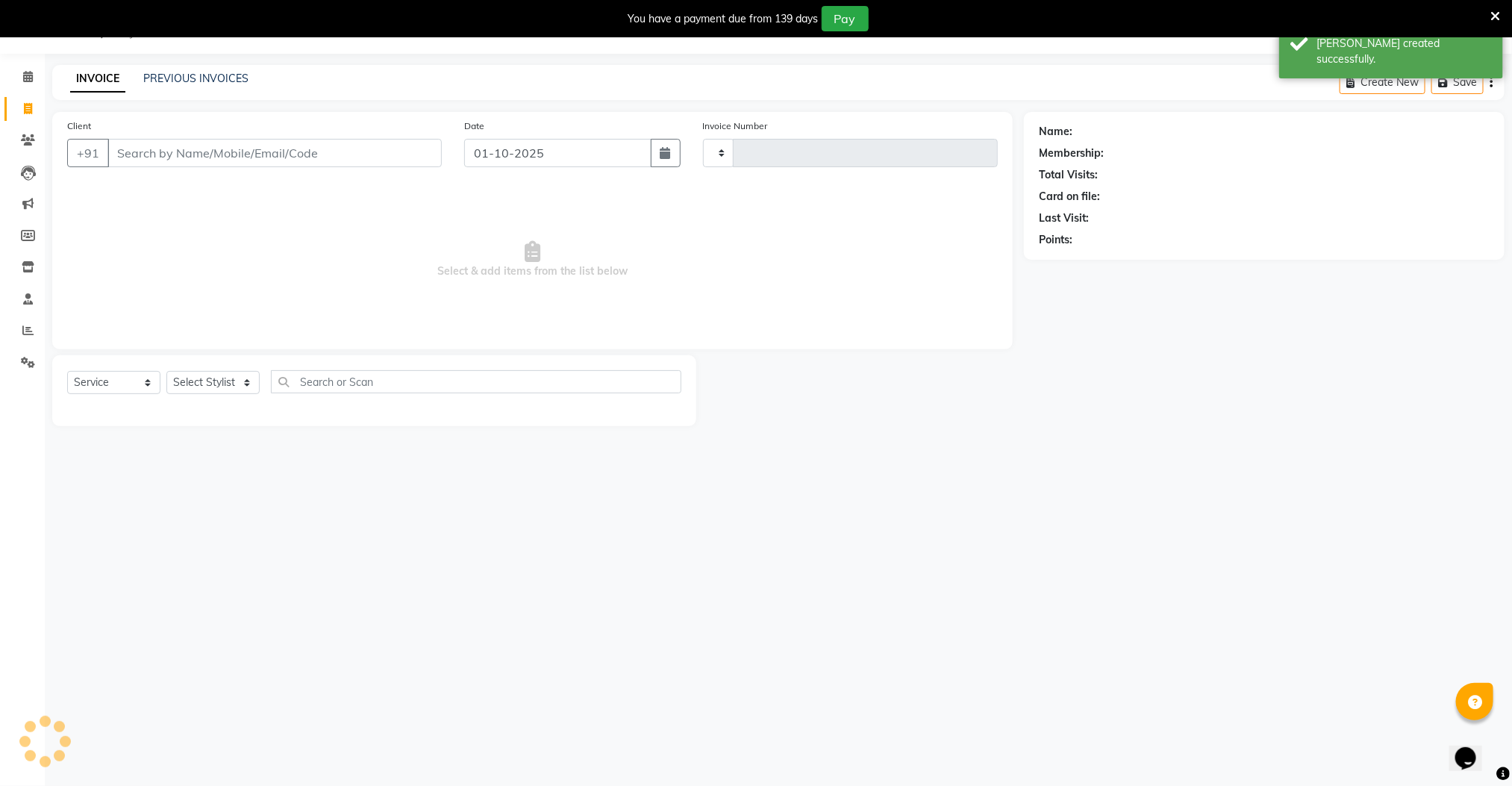
type input "3028"
select select "8211"
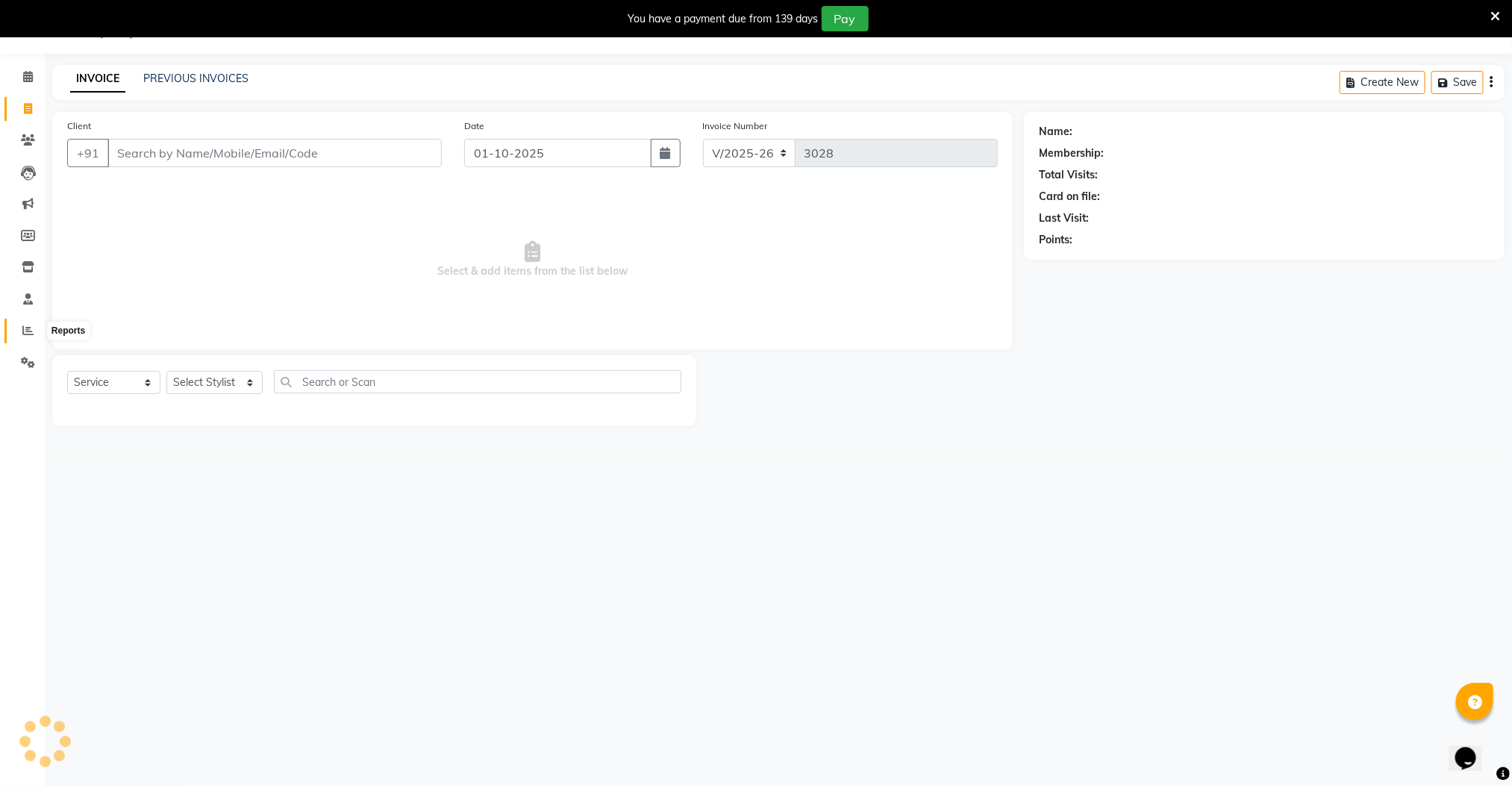
click at [21, 325] on span at bounding box center [28, 330] width 27 height 17
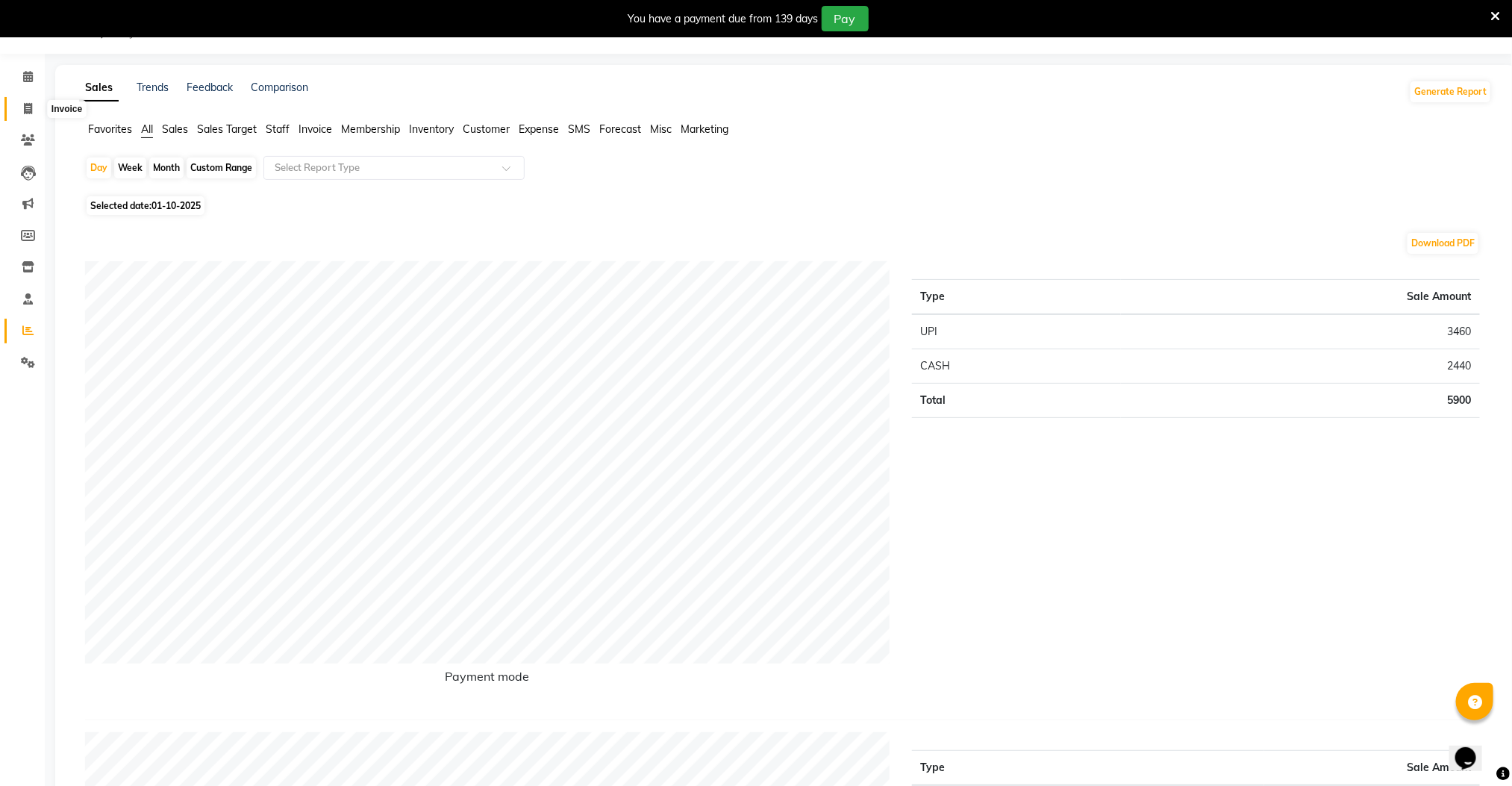
click at [29, 110] on icon at bounding box center [28, 108] width 8 height 11
select select "8211"
select select "service"
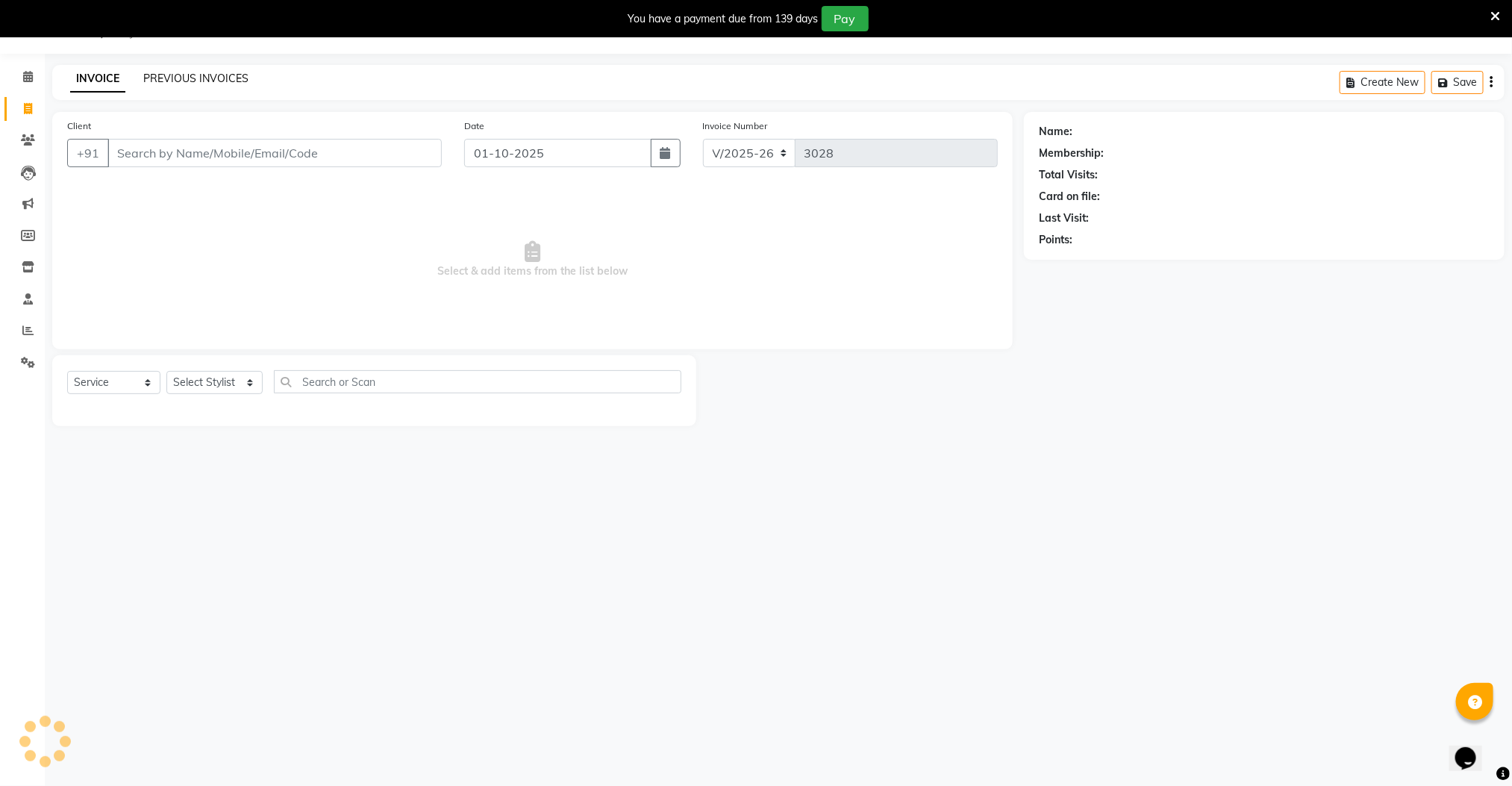
click at [210, 80] on link "PREVIOUS INVOICES" at bounding box center [196, 79] width 105 height 14
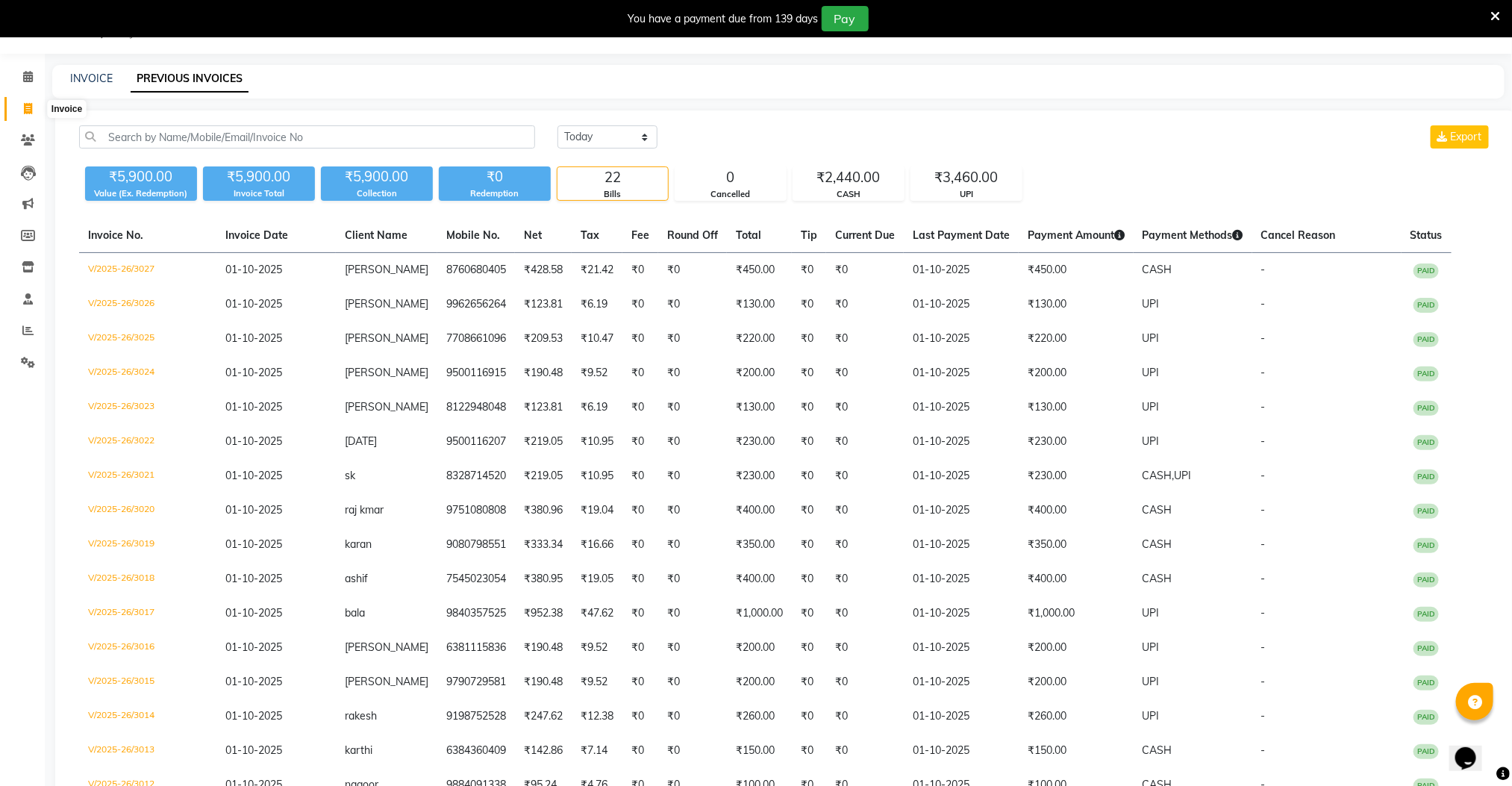
click at [23, 105] on span at bounding box center [28, 109] width 27 height 17
select select "service"
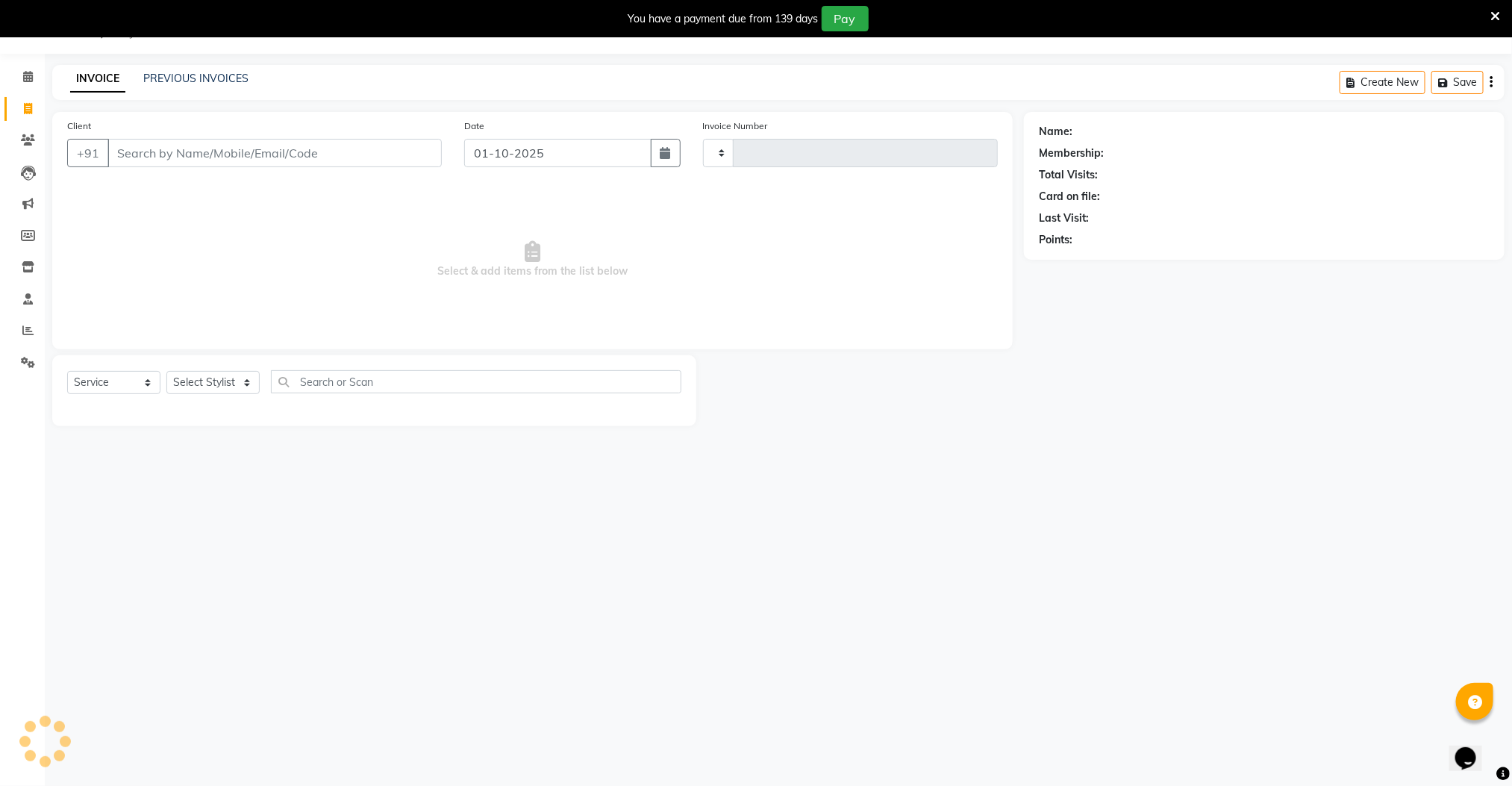
type input "3028"
select select "8211"
click at [138, 153] on input "Client" at bounding box center [274, 152] width 334 height 28
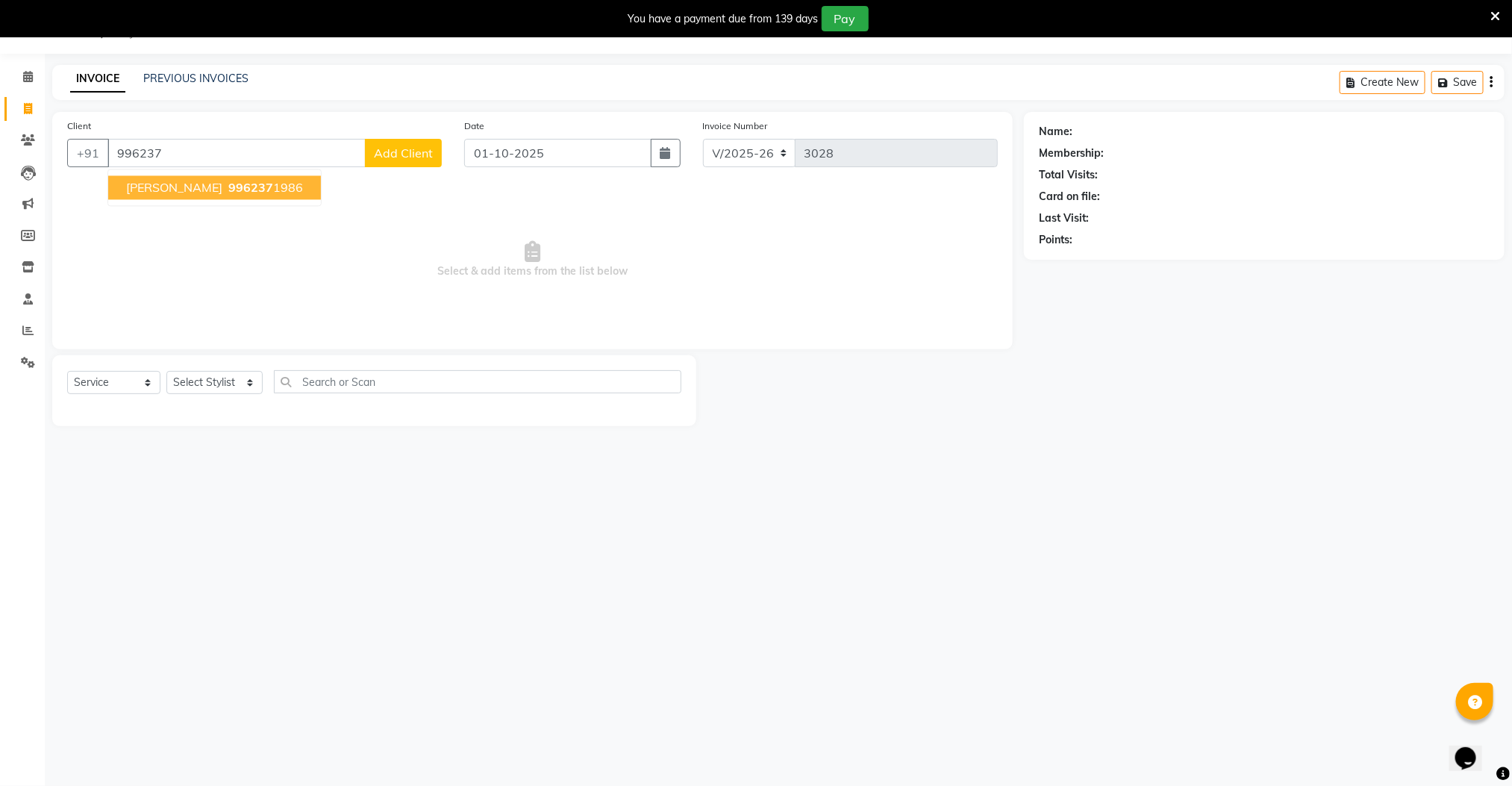
click at [155, 184] on span "[PERSON_NAME]" at bounding box center [174, 188] width 96 height 15
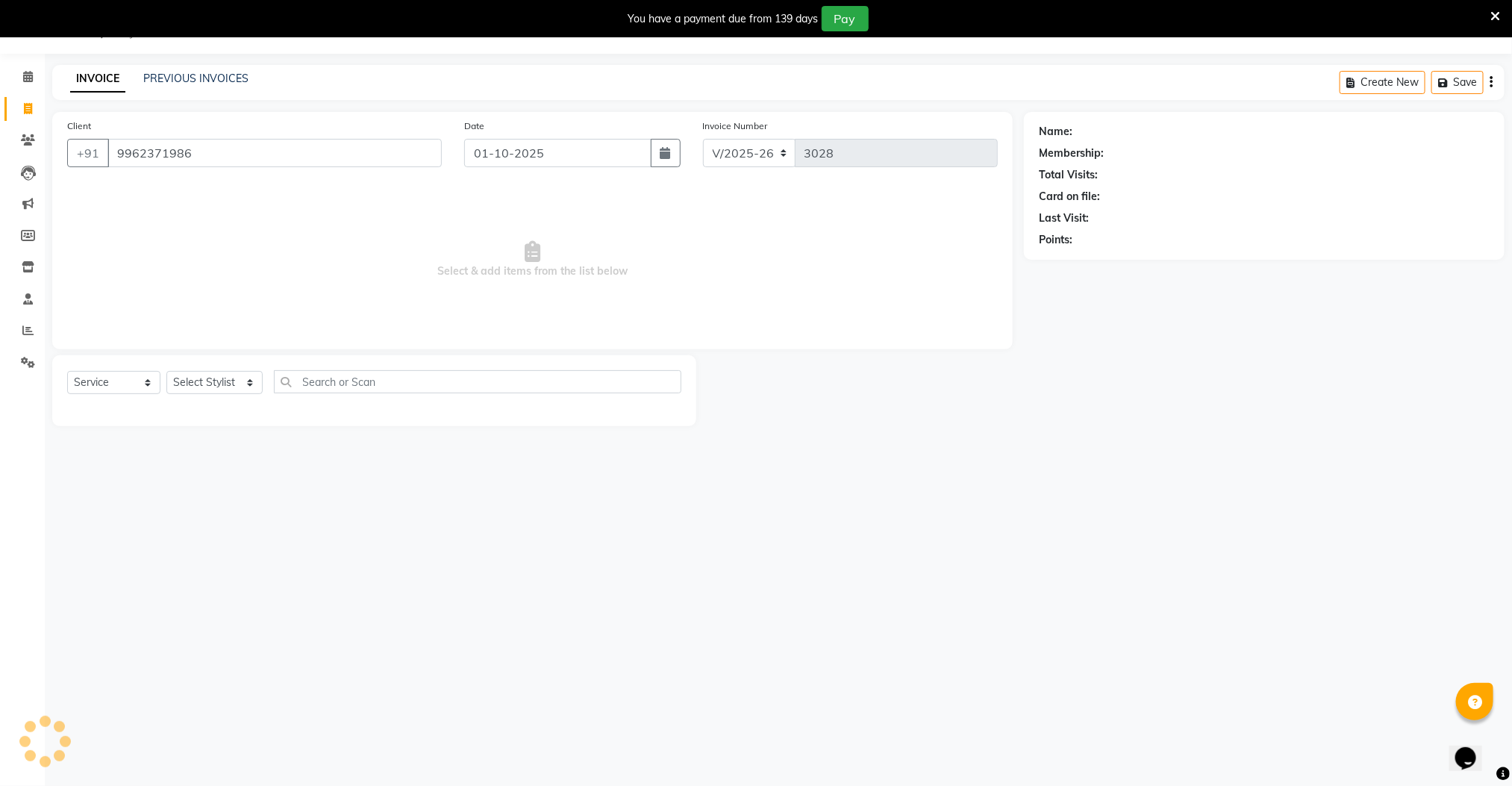
type input "9962371986"
click at [213, 383] on select "Select Stylist Manager [PERSON_NAME] [PERSON_NAME] [PERSON_NAME]" at bounding box center [214, 383] width 96 height 24
select select "78867"
click at [166, 371] on select "Select Stylist Manager [PERSON_NAME] [PERSON_NAME] [PERSON_NAME]" at bounding box center [214, 383] width 96 height 24
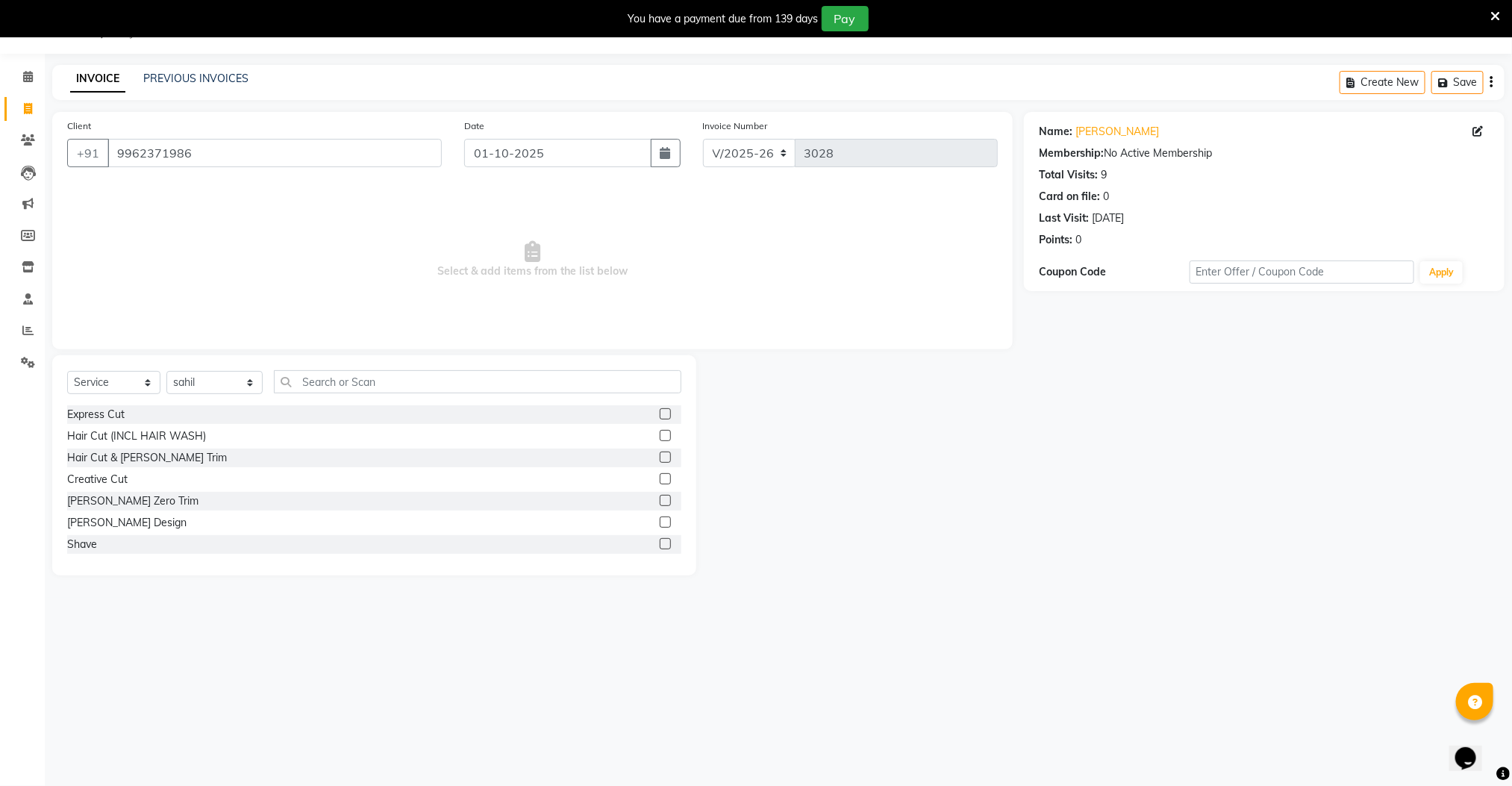
click at [639, 455] on div "Hair Cut & [PERSON_NAME] Trim" at bounding box center [373, 458] width 614 height 19
click at [660, 455] on label at bounding box center [665, 457] width 11 height 11
click at [660, 455] on input "checkbox" at bounding box center [665, 458] width 10 height 10
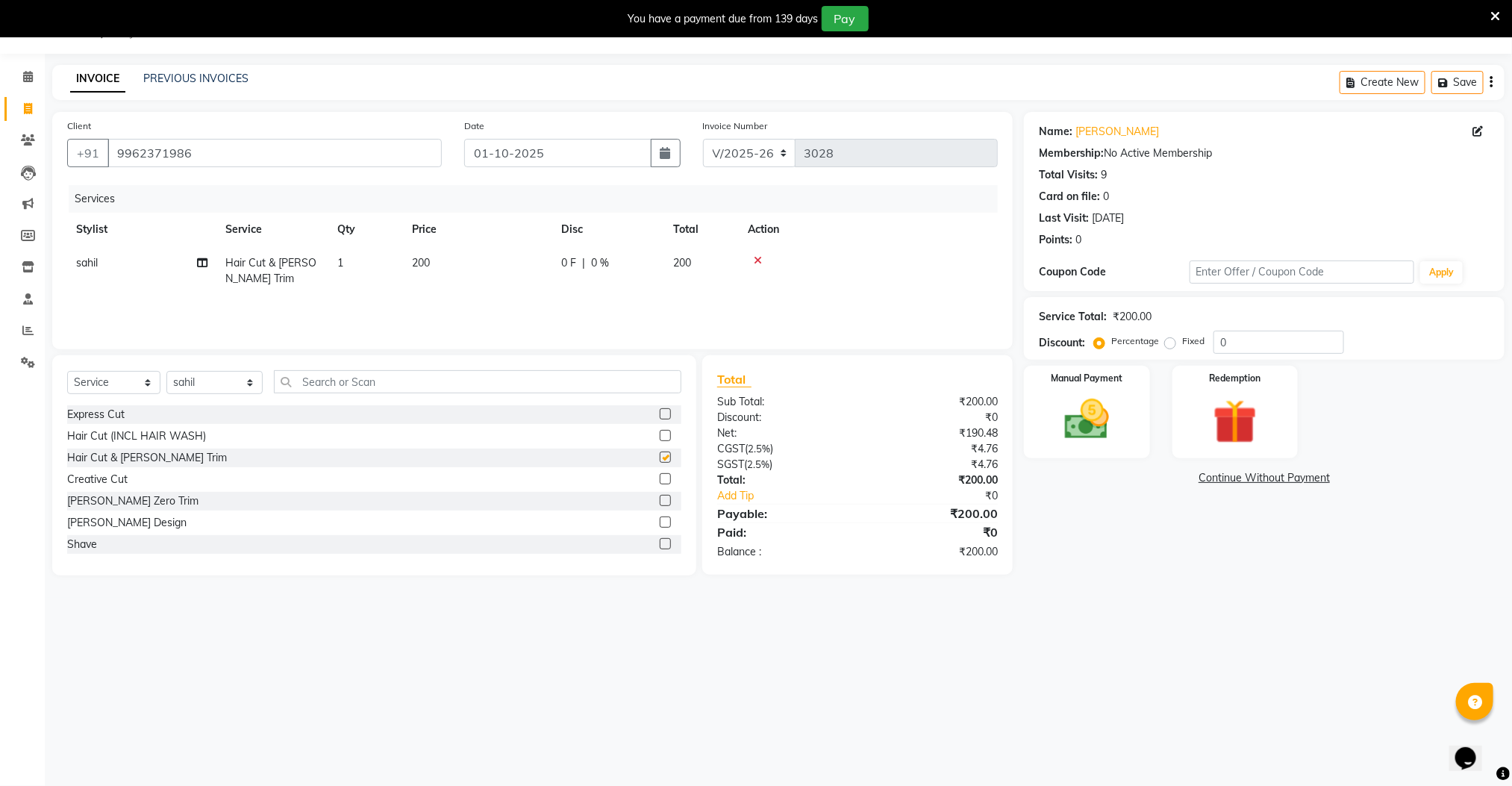
checkbox input "false"
click at [1123, 417] on img at bounding box center [1087, 420] width 75 height 53
click at [1145, 475] on span "UPI" at bounding box center [1145, 478] width 24 height 17
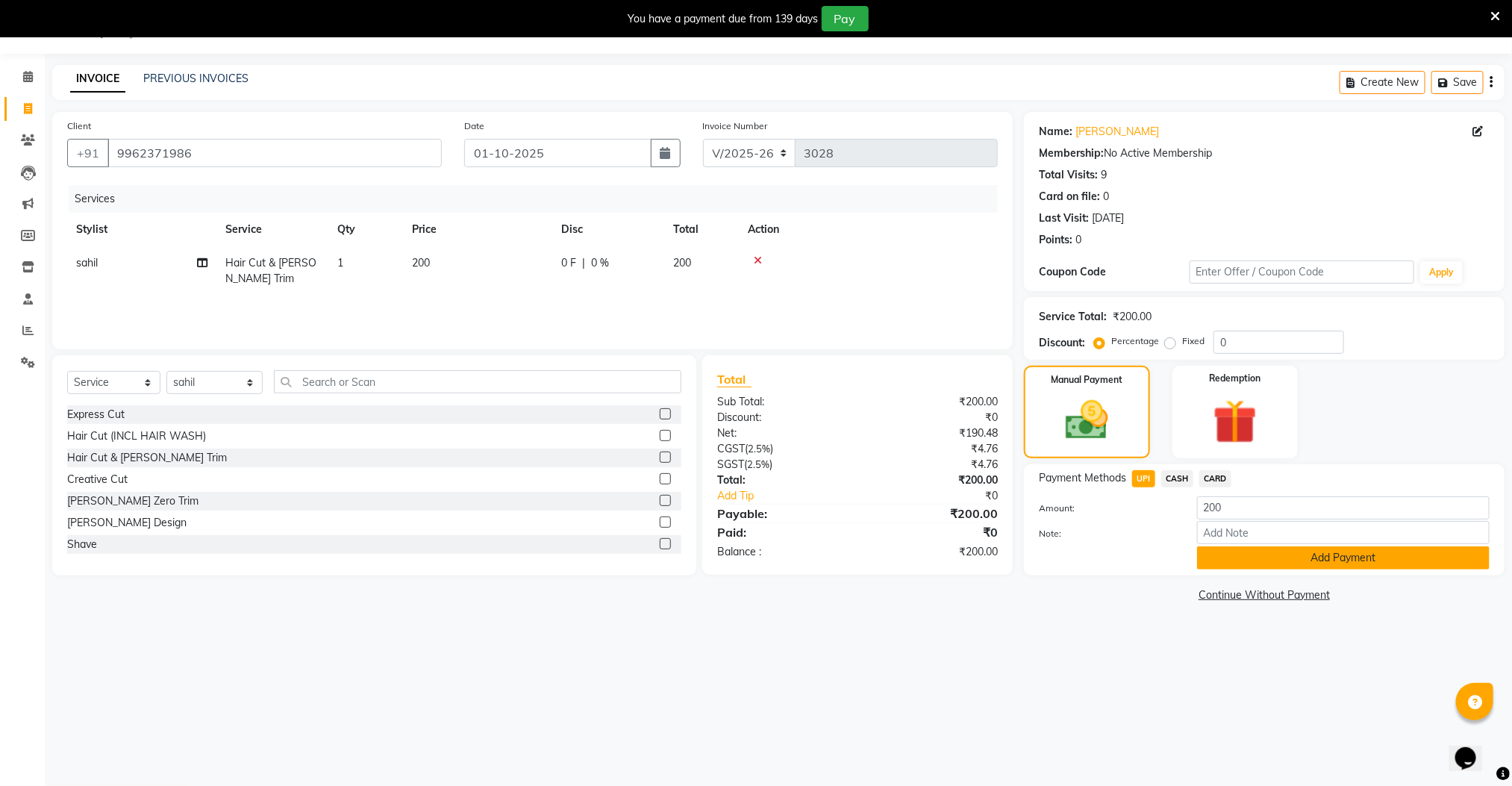
click at [1276, 555] on button "Add Payment" at bounding box center [1344, 558] width 293 height 24
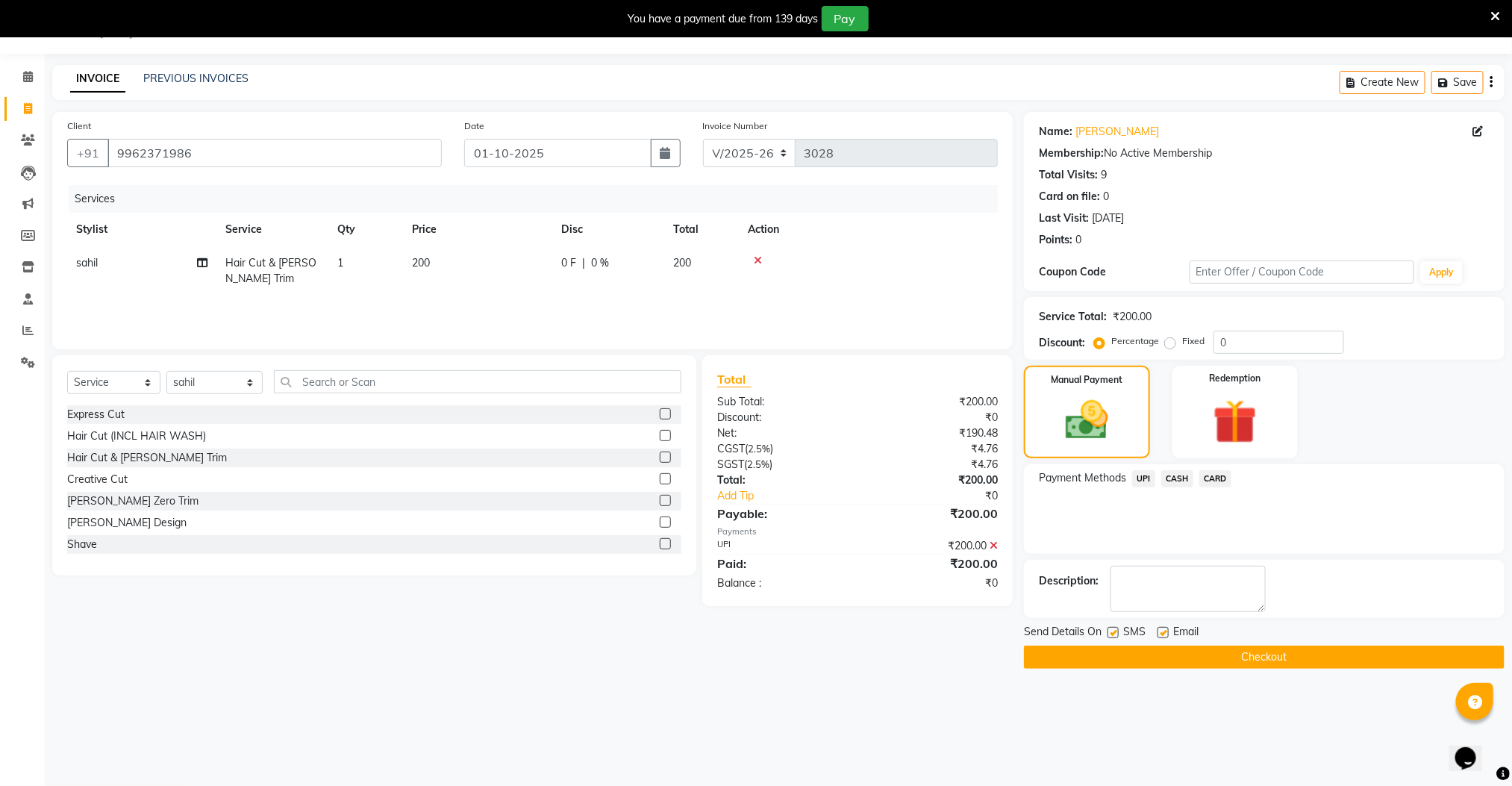
click at [1294, 650] on button "Checkout" at bounding box center [1263, 657] width 480 height 24
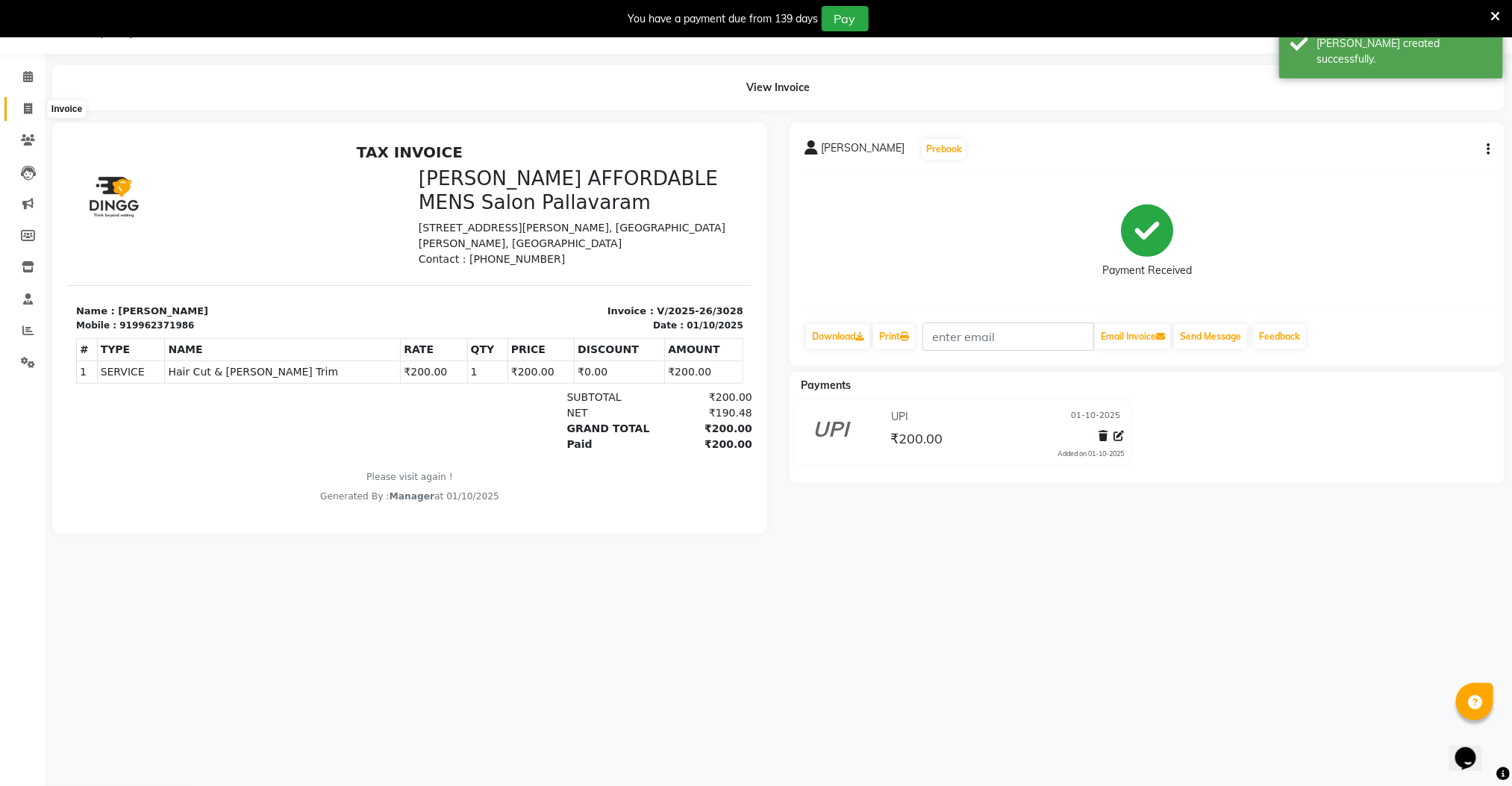
click at [27, 108] on icon at bounding box center [28, 108] width 8 height 11
select select "service"
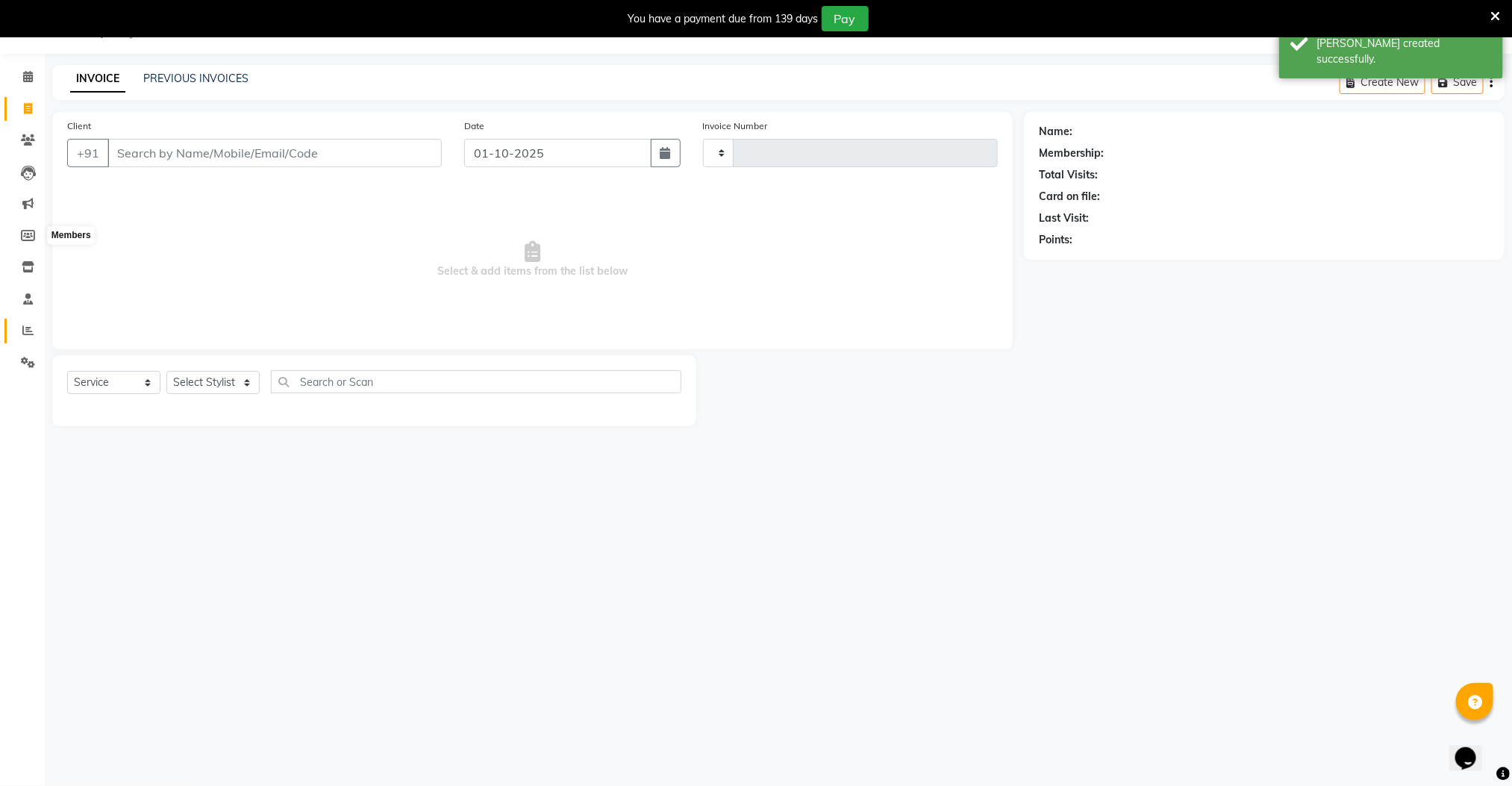
type input "3029"
select select "8211"
click at [24, 334] on icon at bounding box center [28, 330] width 11 height 11
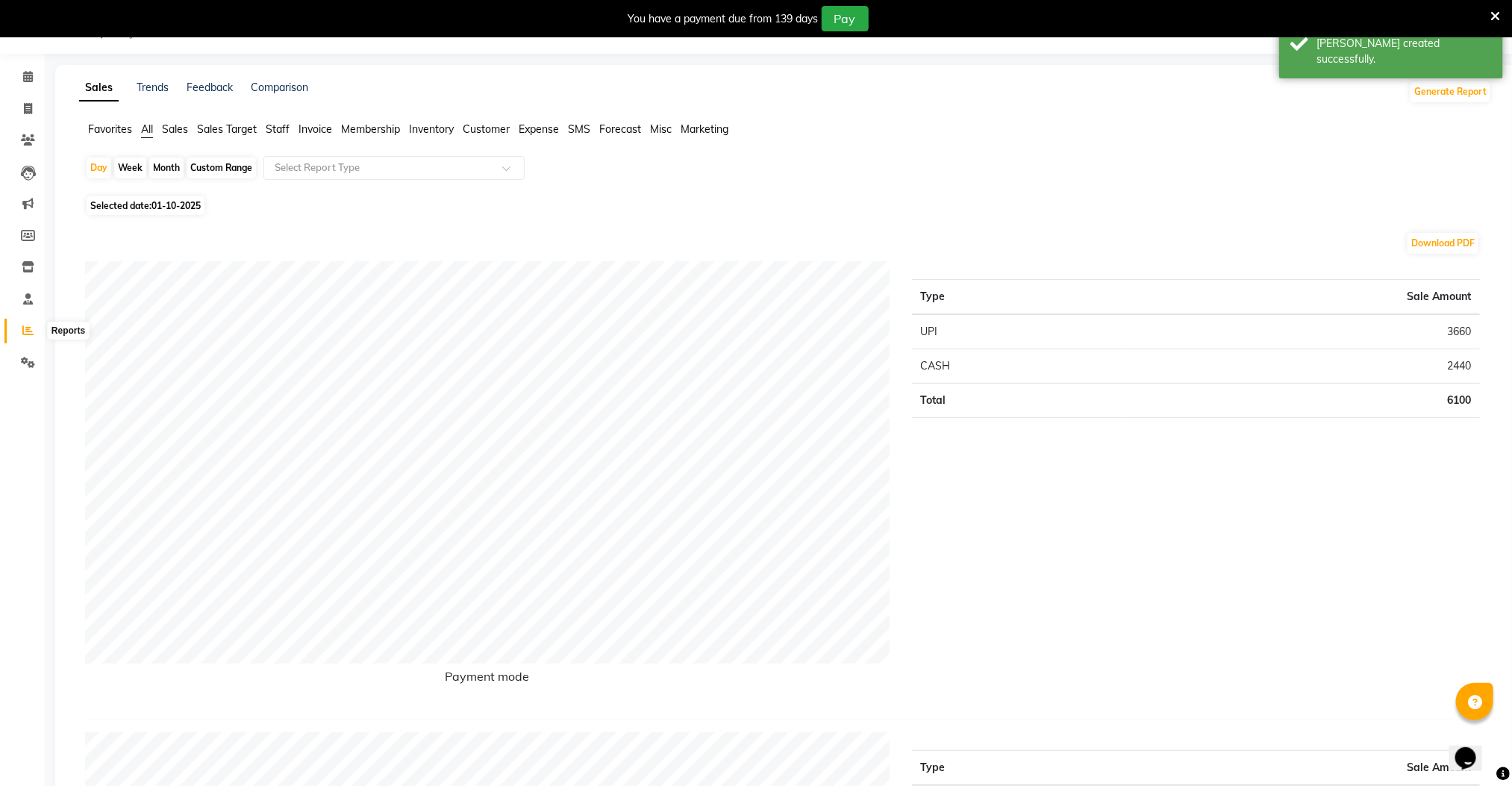
click at [24, 329] on icon at bounding box center [28, 330] width 11 height 11
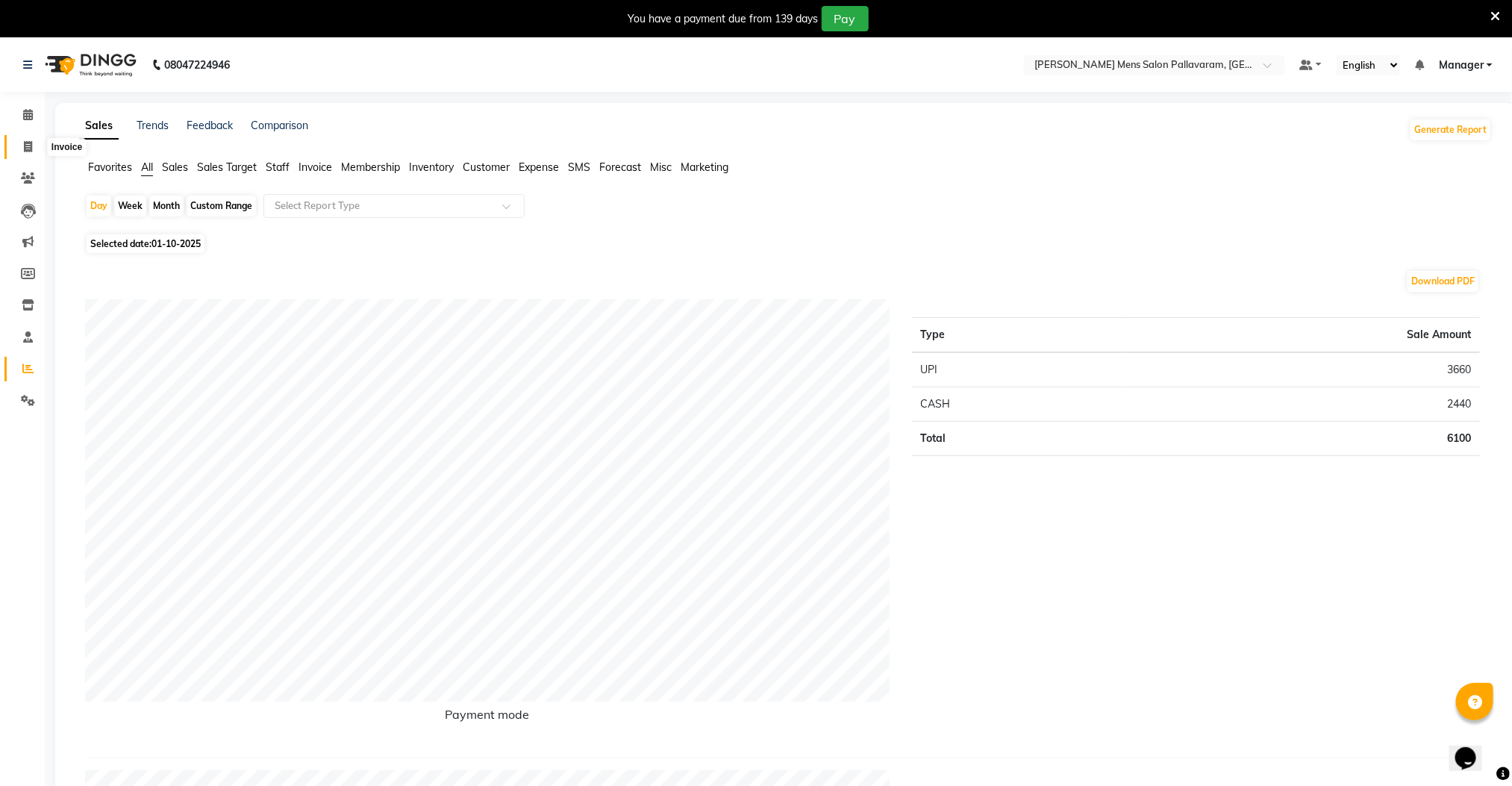
click at [26, 148] on icon at bounding box center [28, 146] width 8 height 11
select select "service"
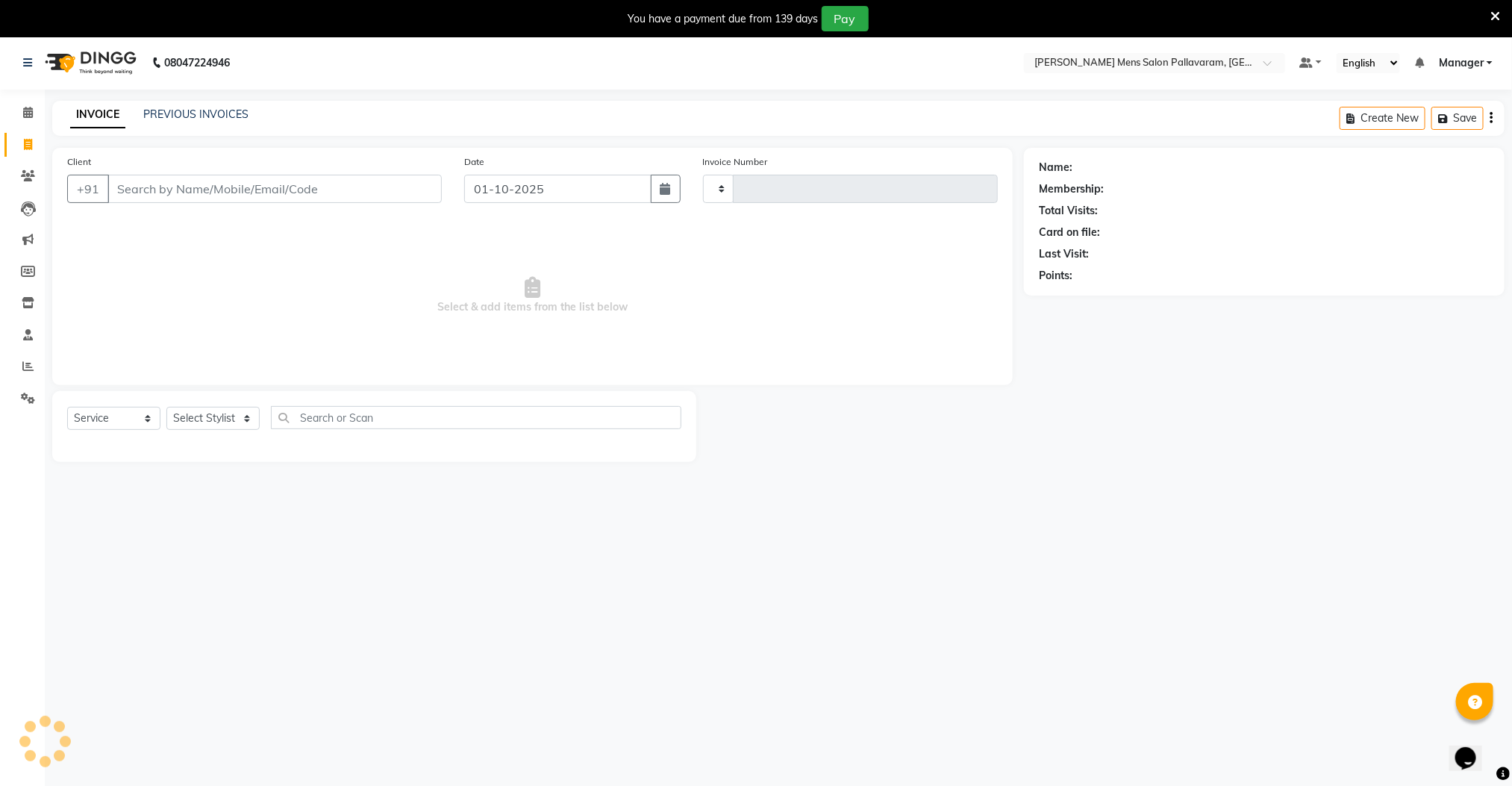
type input "3029"
select select "8211"
